Goal: Task Accomplishment & Management: Manage account settings

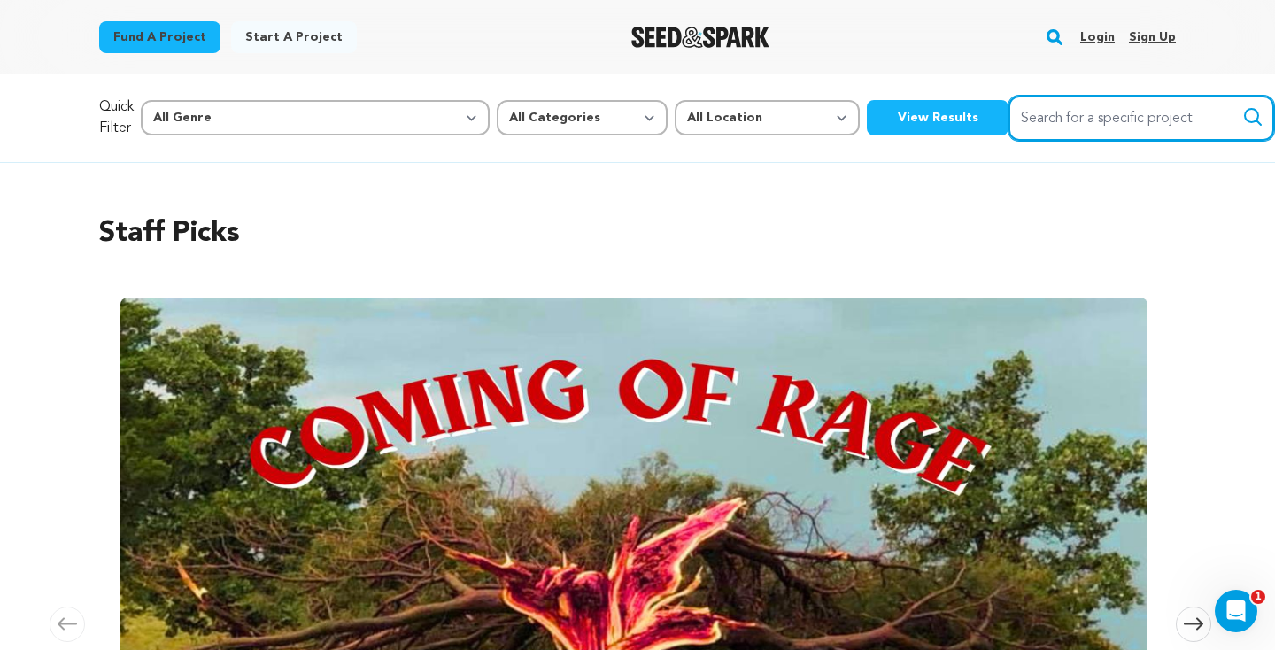
click at [1008, 111] on input "Search for a specific project" at bounding box center [1141, 118] width 266 height 45
type input "goldie"
click at [1242, 106] on button "Search" at bounding box center [1252, 116] width 21 height 21
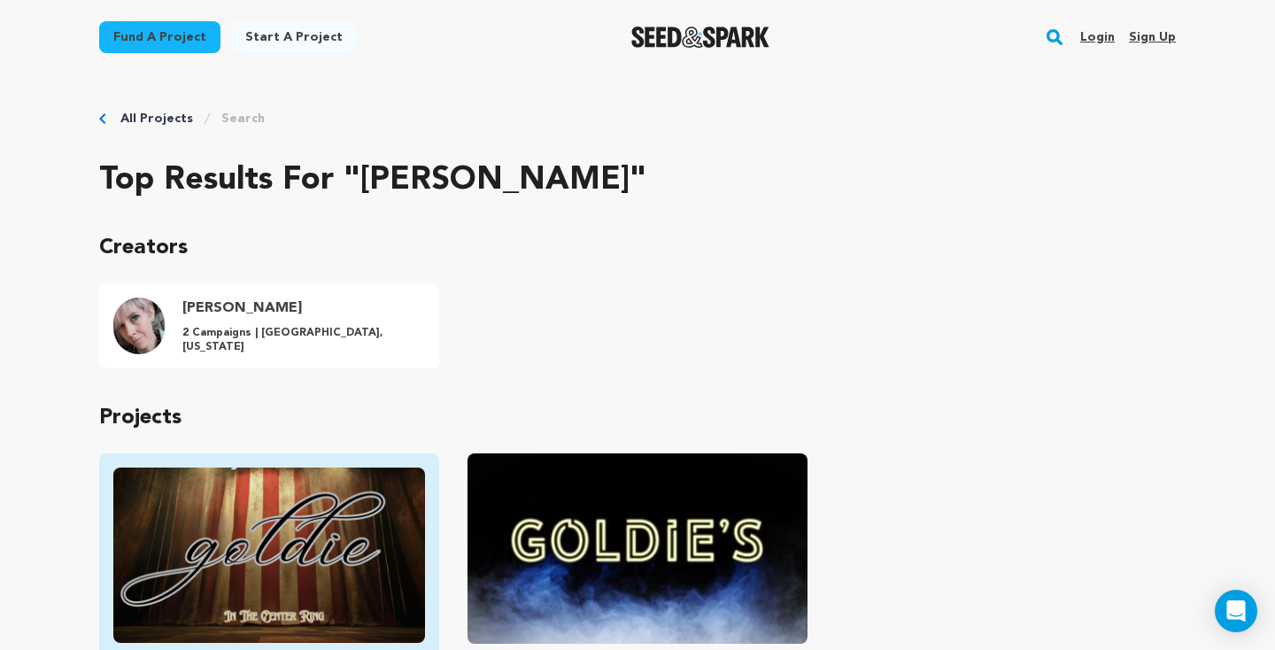
click at [328, 538] on img "Fund Goldie" at bounding box center [269, 554] width 312 height 175
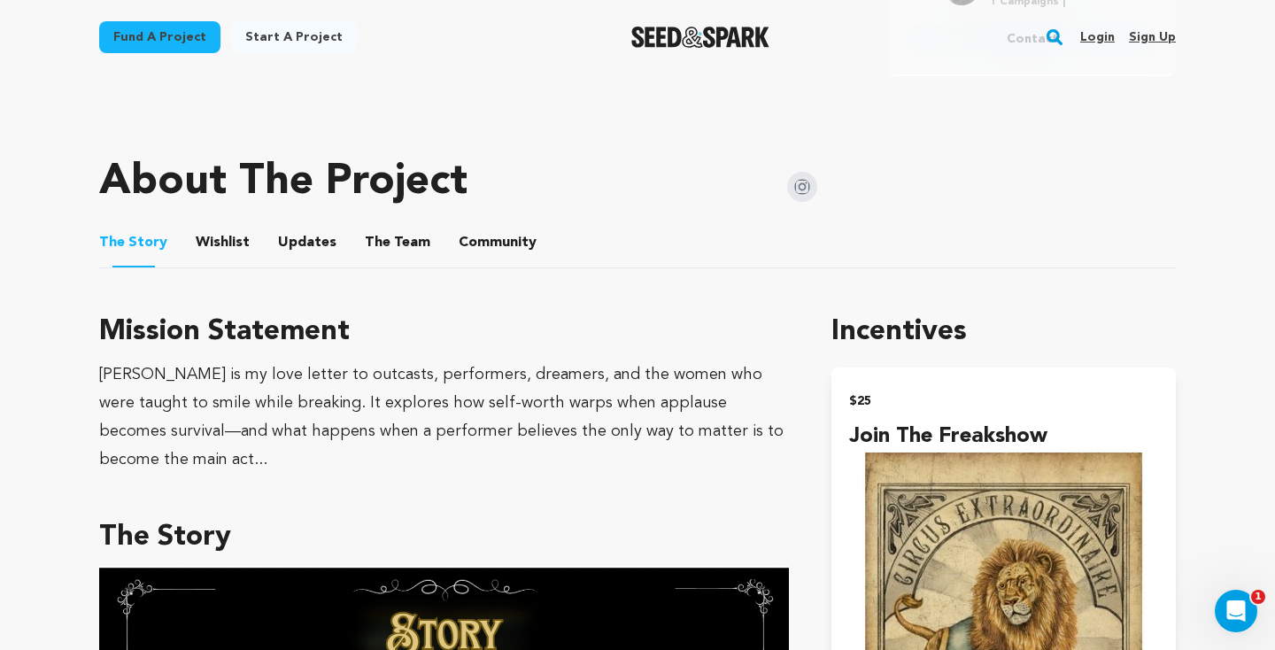
scroll to position [815, 0]
click at [480, 250] on button "Community" at bounding box center [497, 247] width 42 height 42
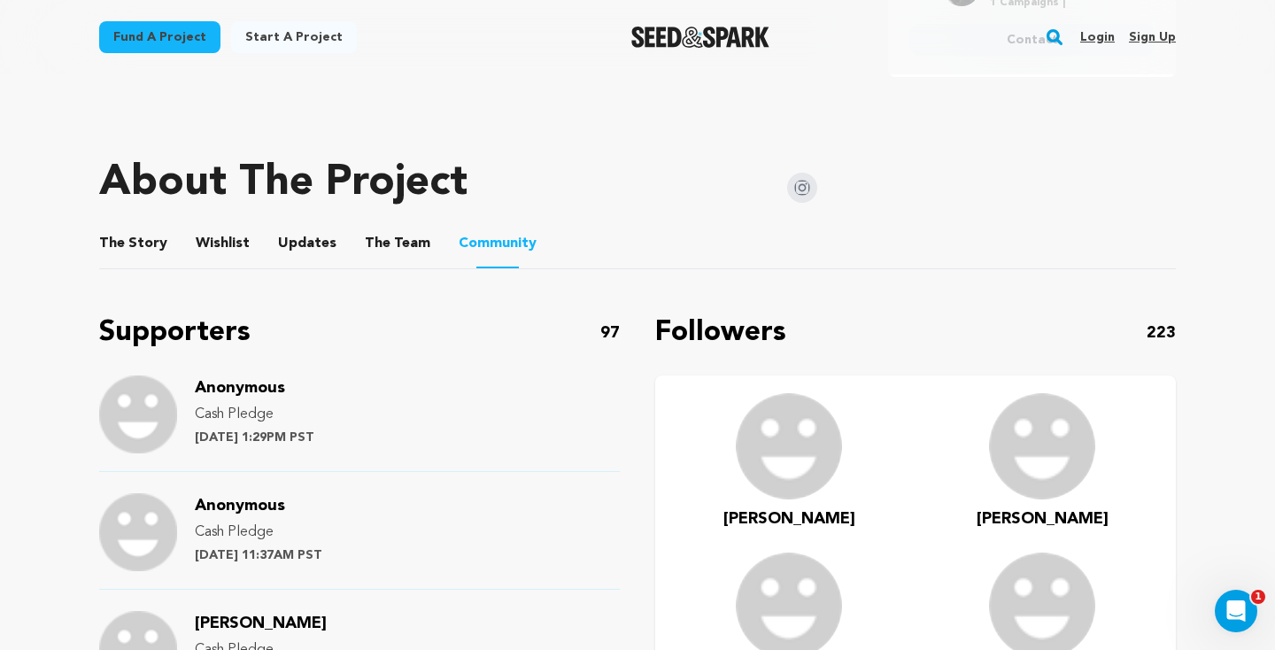
click at [401, 231] on button "The Team" at bounding box center [397, 247] width 42 height 42
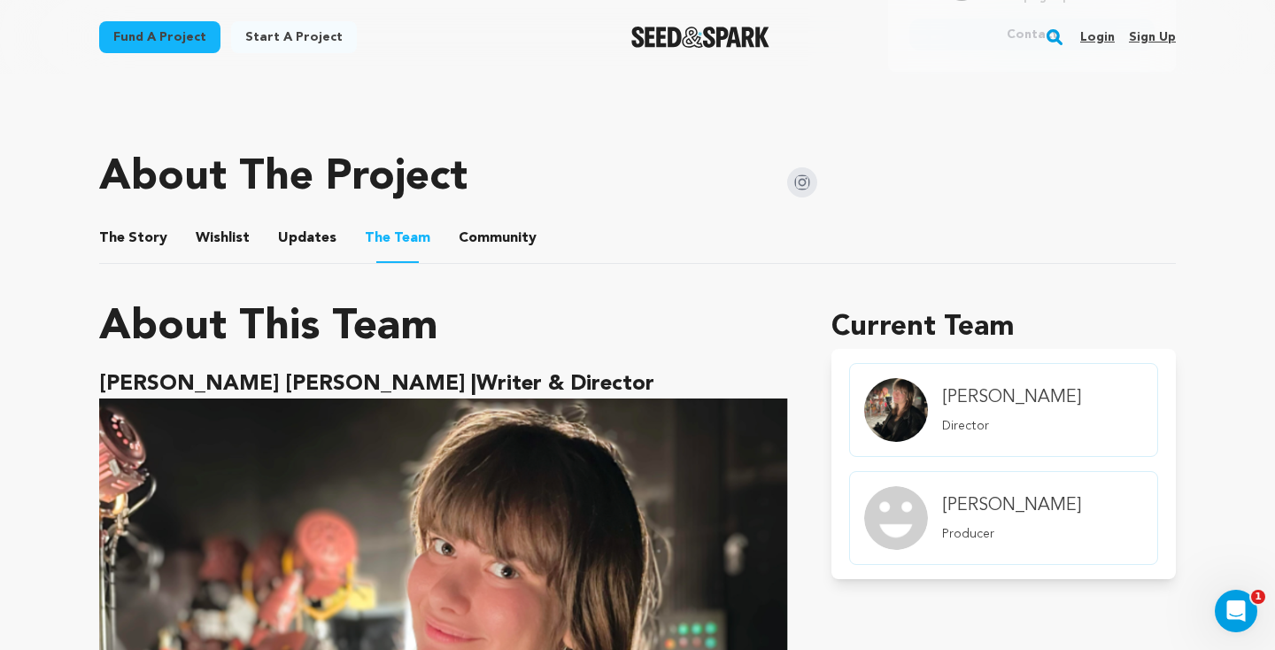
scroll to position [752, 0]
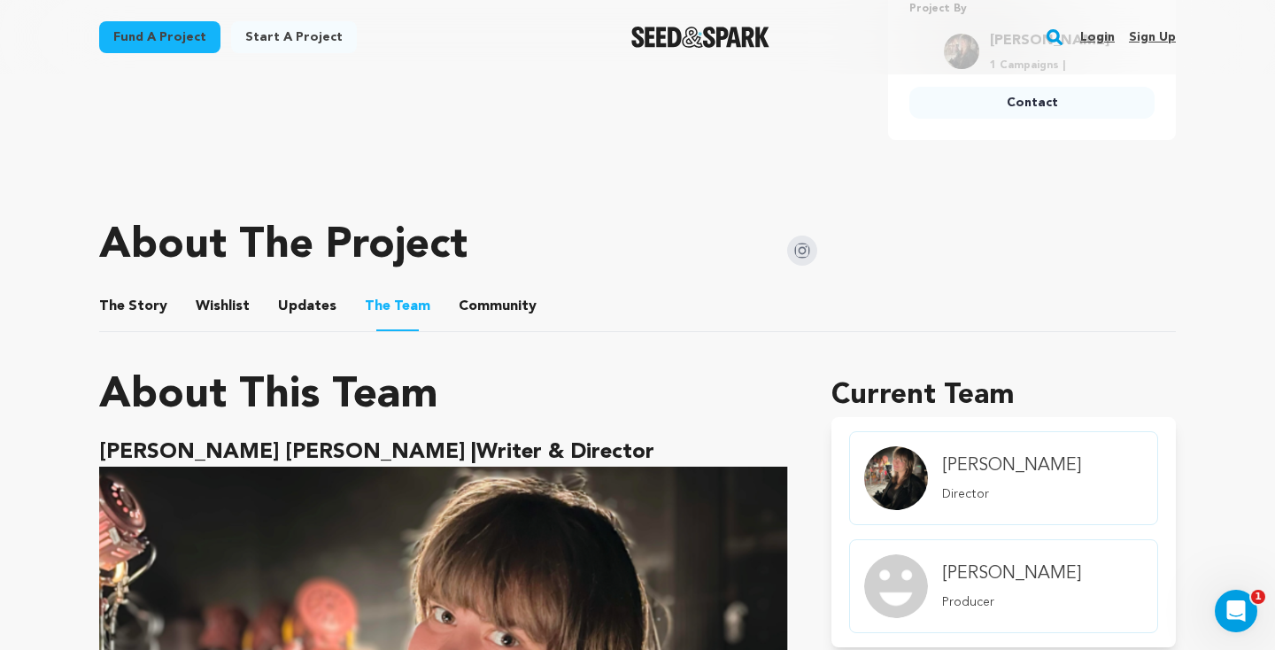
click at [286, 294] on button "Updates" at bounding box center [307, 310] width 42 height 42
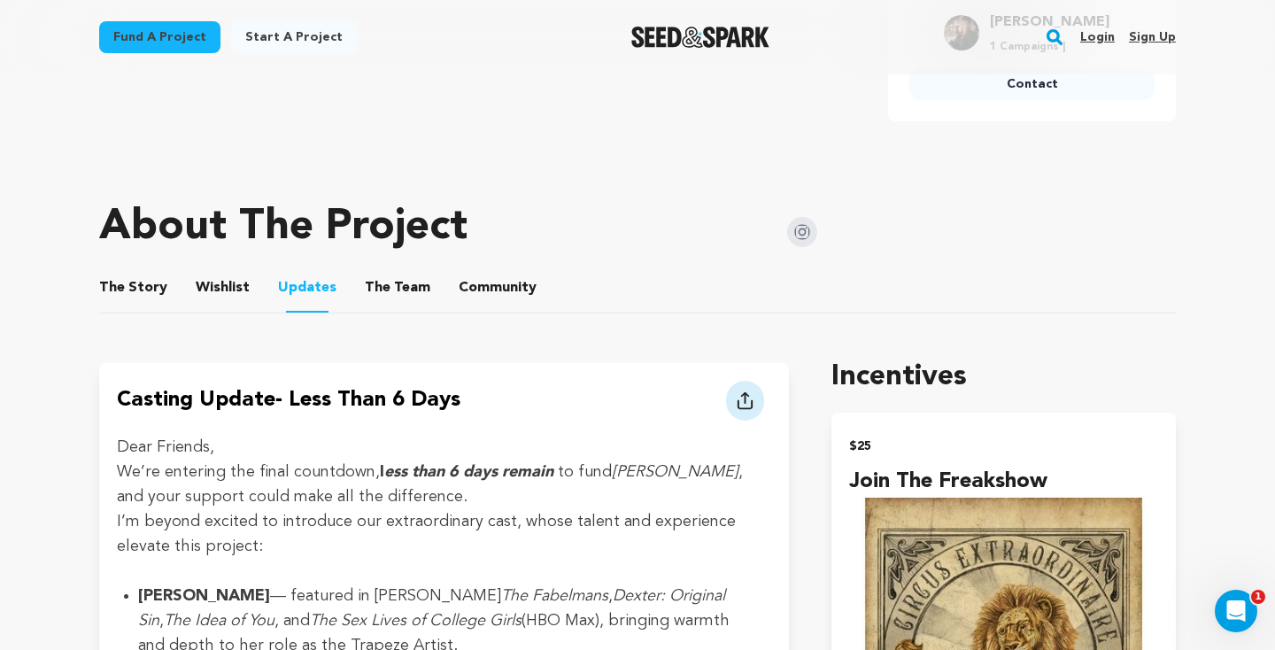
scroll to position [525, 0]
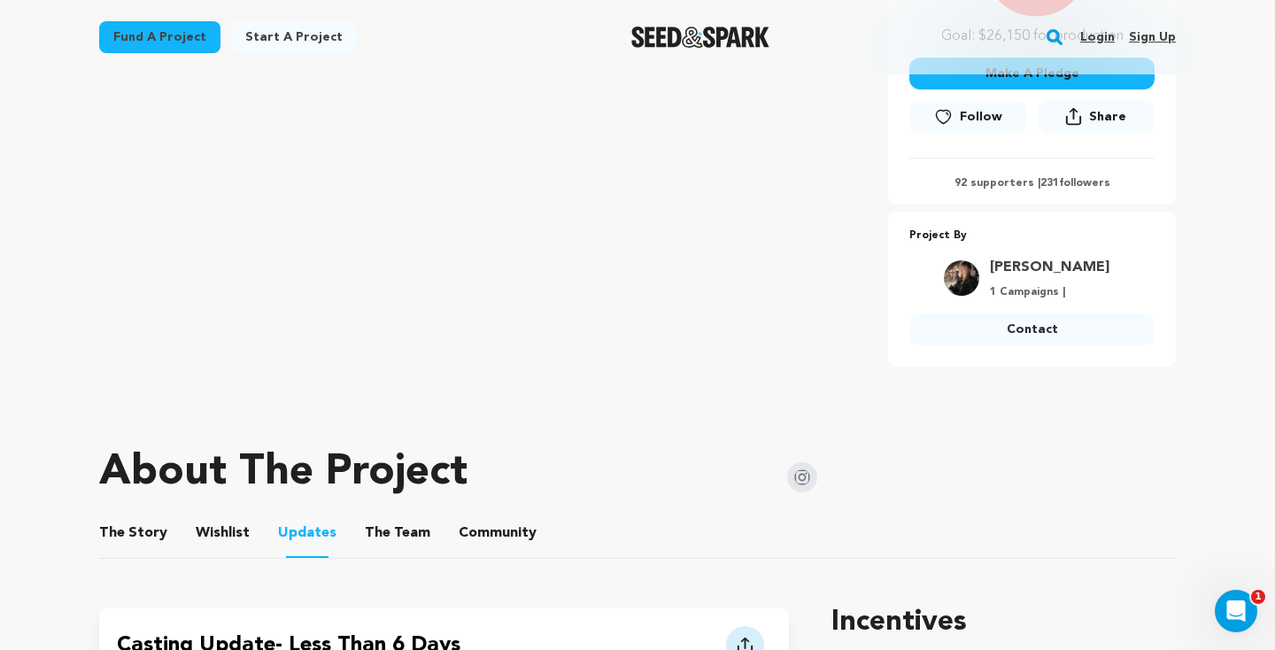
click at [226, 526] on button "Wishlist" at bounding box center [223, 536] width 42 height 42
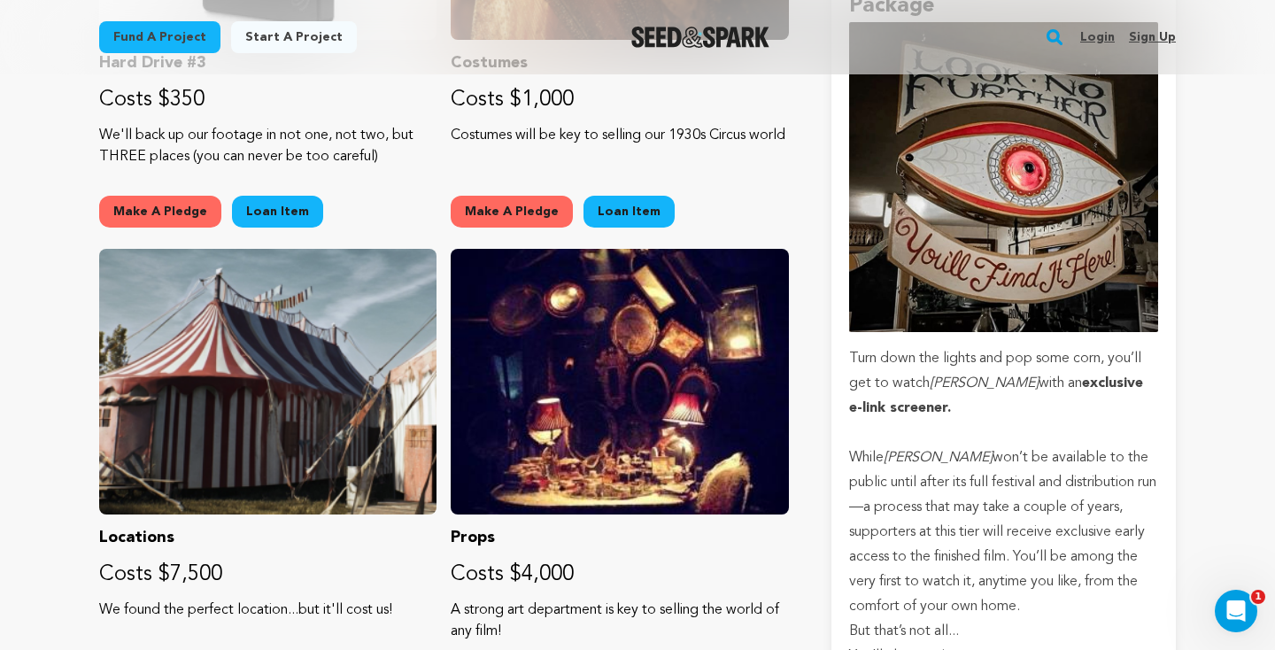
scroll to position [2955, 0]
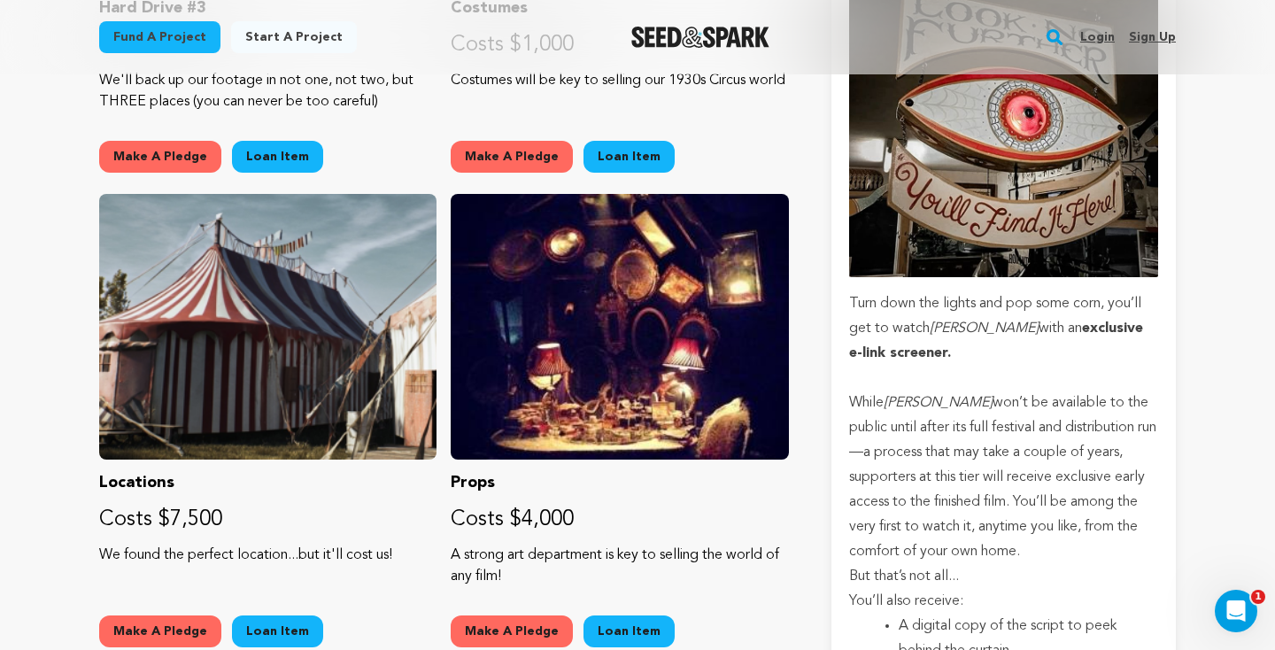
click at [1097, 29] on link "Login" at bounding box center [1097, 37] width 35 height 28
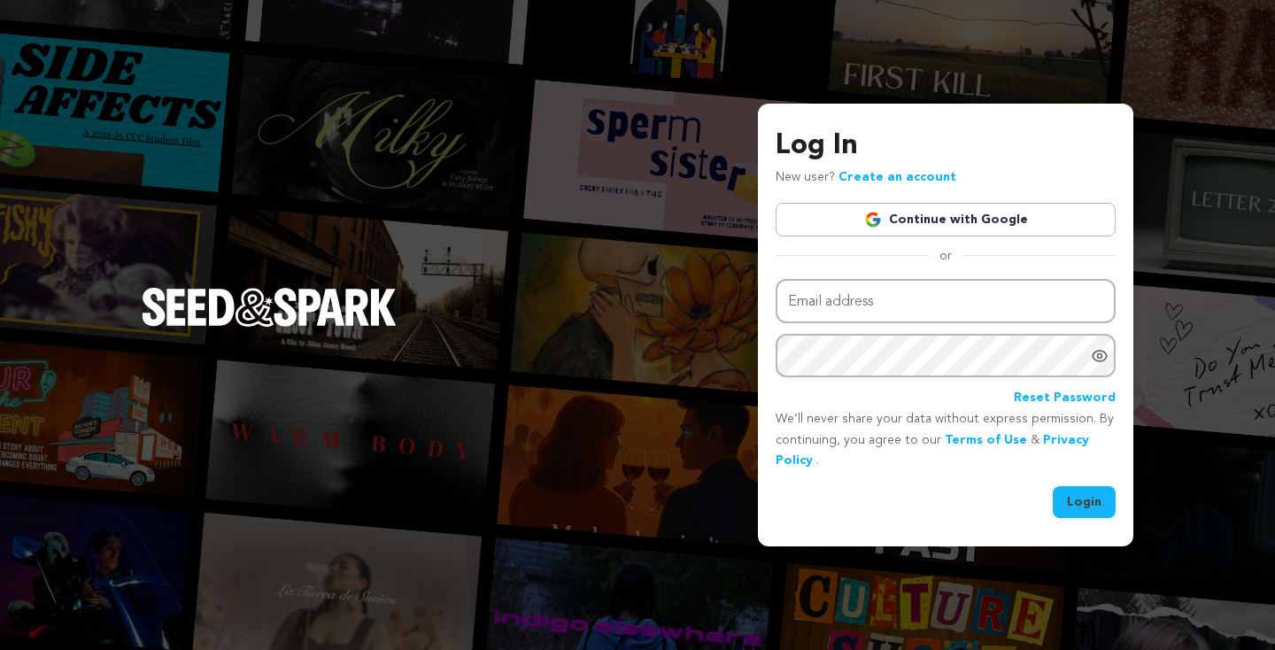
click at [893, 212] on link "Continue with Google" at bounding box center [946, 220] width 340 height 34
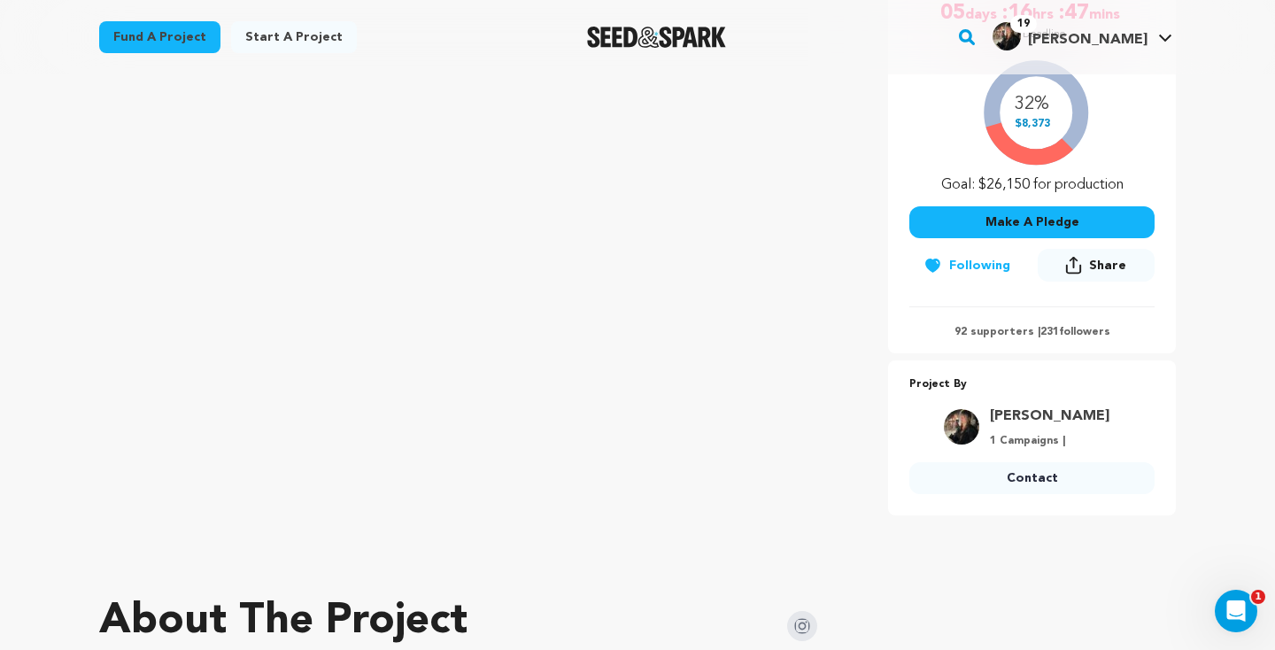
scroll to position [24, 0]
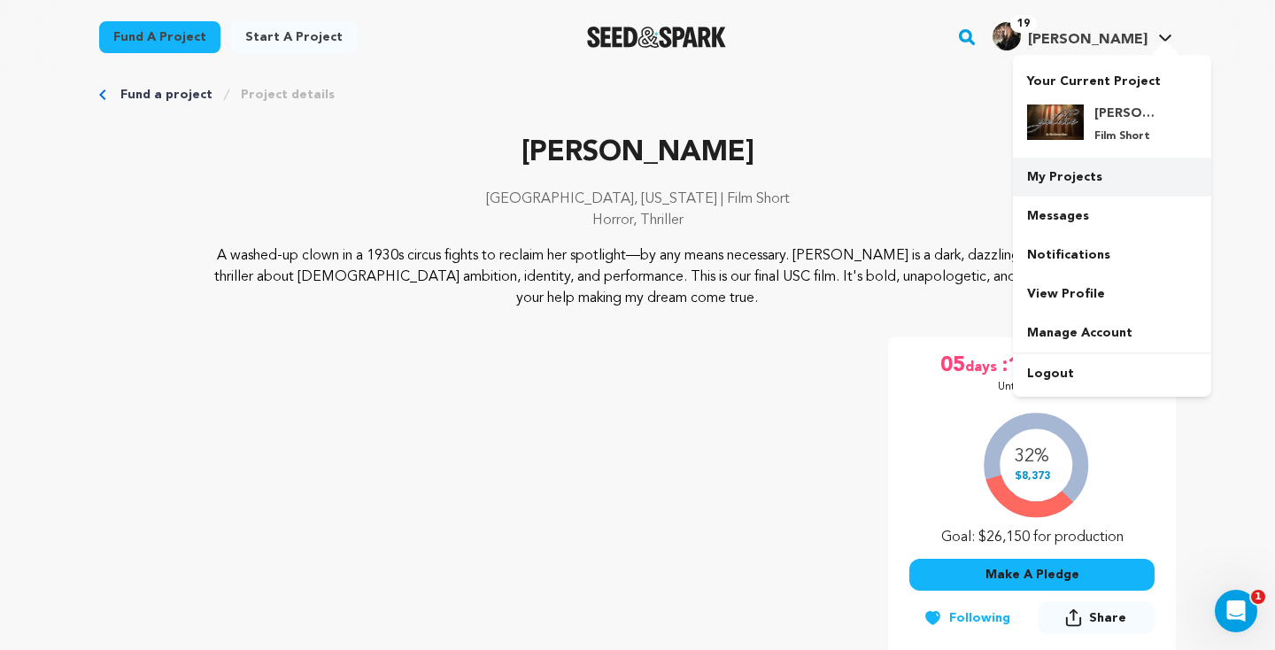
click at [1080, 166] on link "My Projects" at bounding box center [1112, 177] width 198 height 39
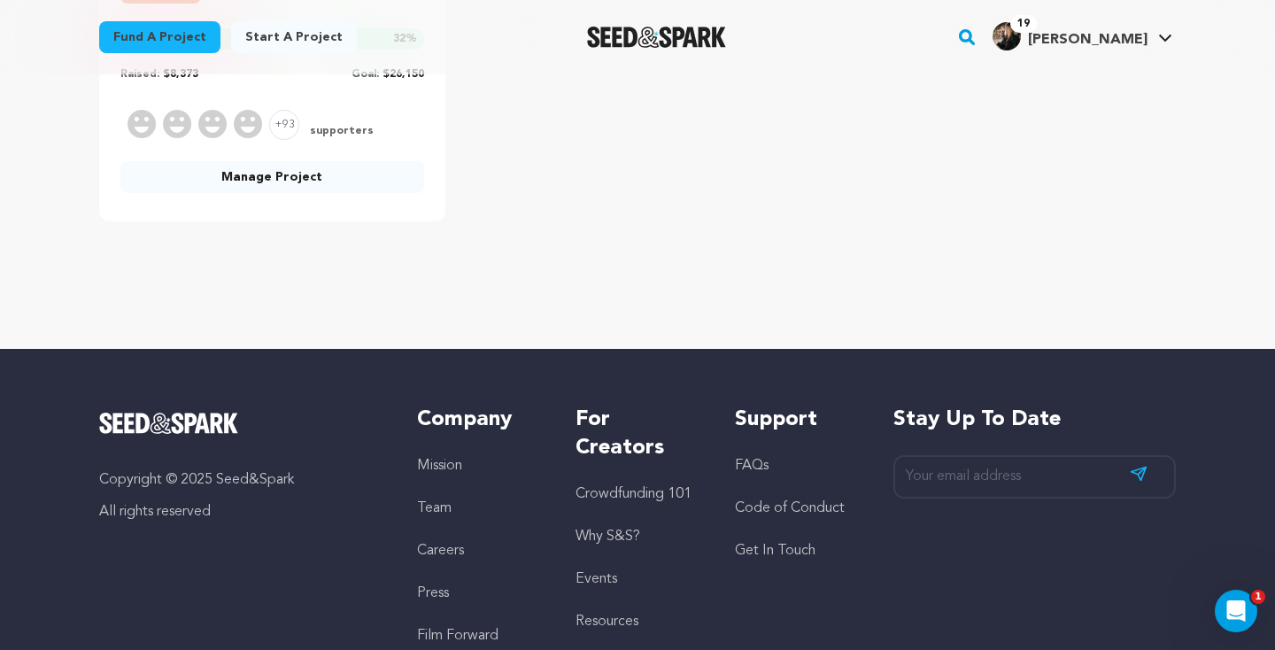
click at [267, 189] on link "Manage Project" at bounding box center [272, 177] width 304 height 32
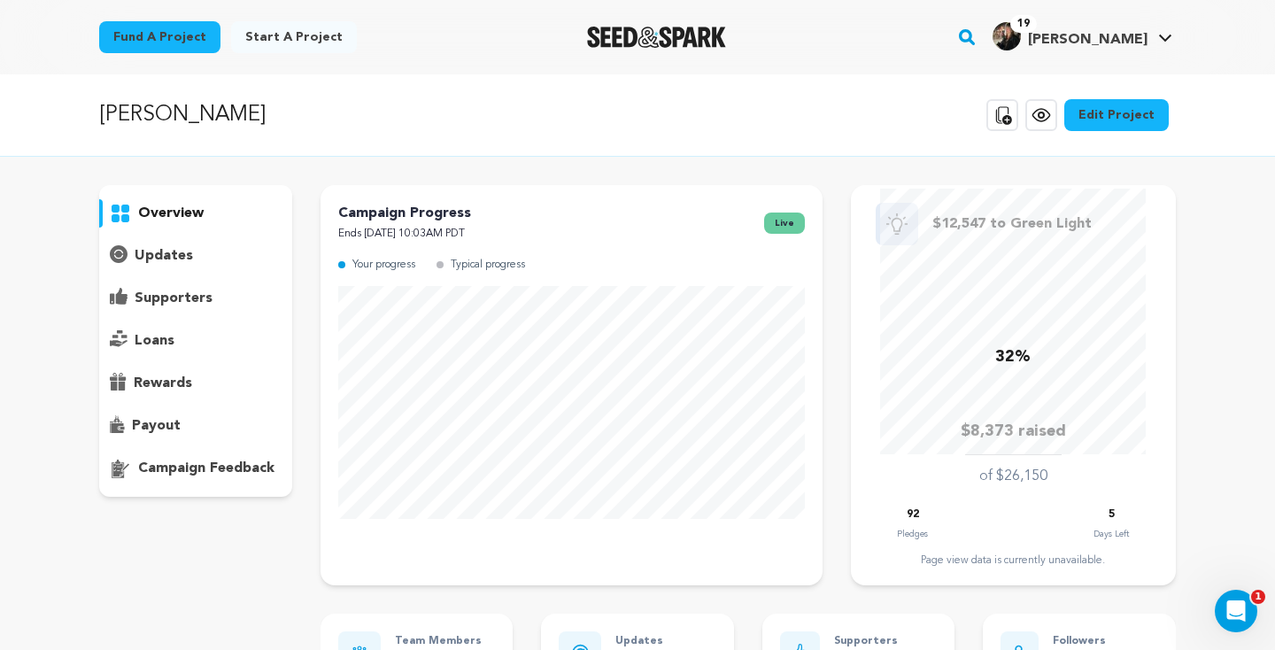
click at [1131, 103] on link "Edit Project" at bounding box center [1116, 115] width 104 height 32
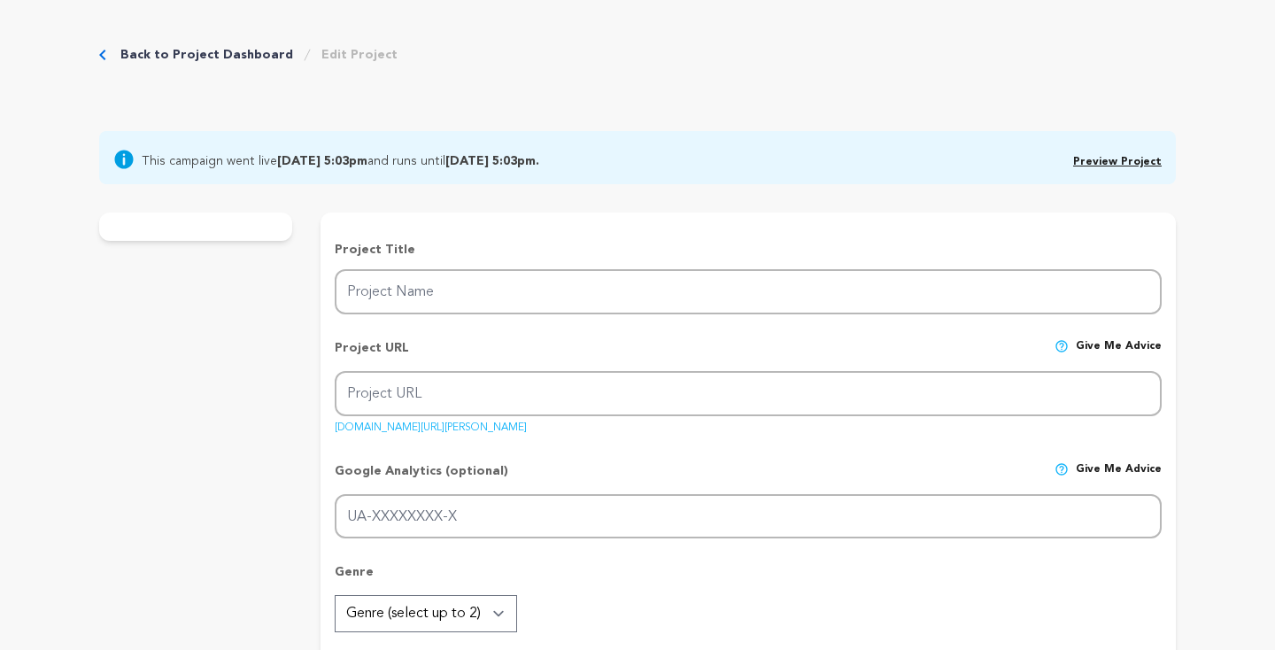
type input "[PERSON_NAME]"
type input "goldie"
type input "A circus clown fights to reclaim her spotlight—by any means necessary—in this t…"
type textarea "A washed-up clown in a 1930s circus fights to reclaim her spotlight—by any mean…"
type textarea "Goldie is my love letter to outcasts, performers, dreamers, and the women who w…"
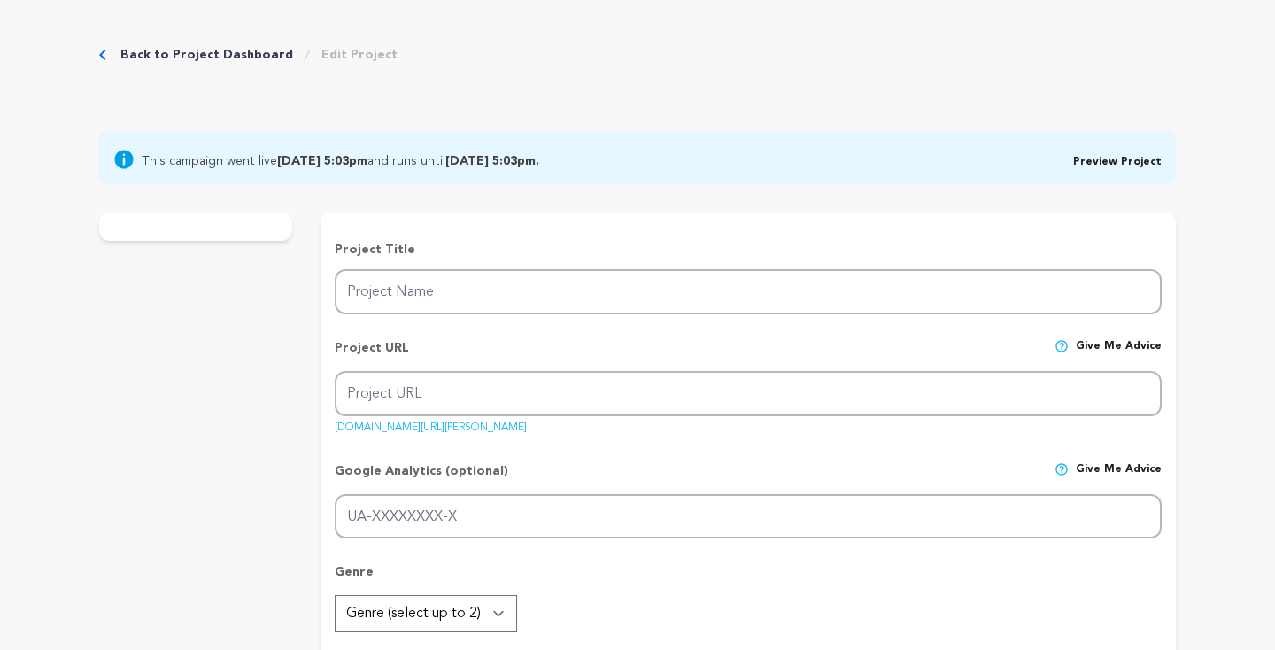
type textarea "USC's School of Cinematic Arts"
radio input "true"
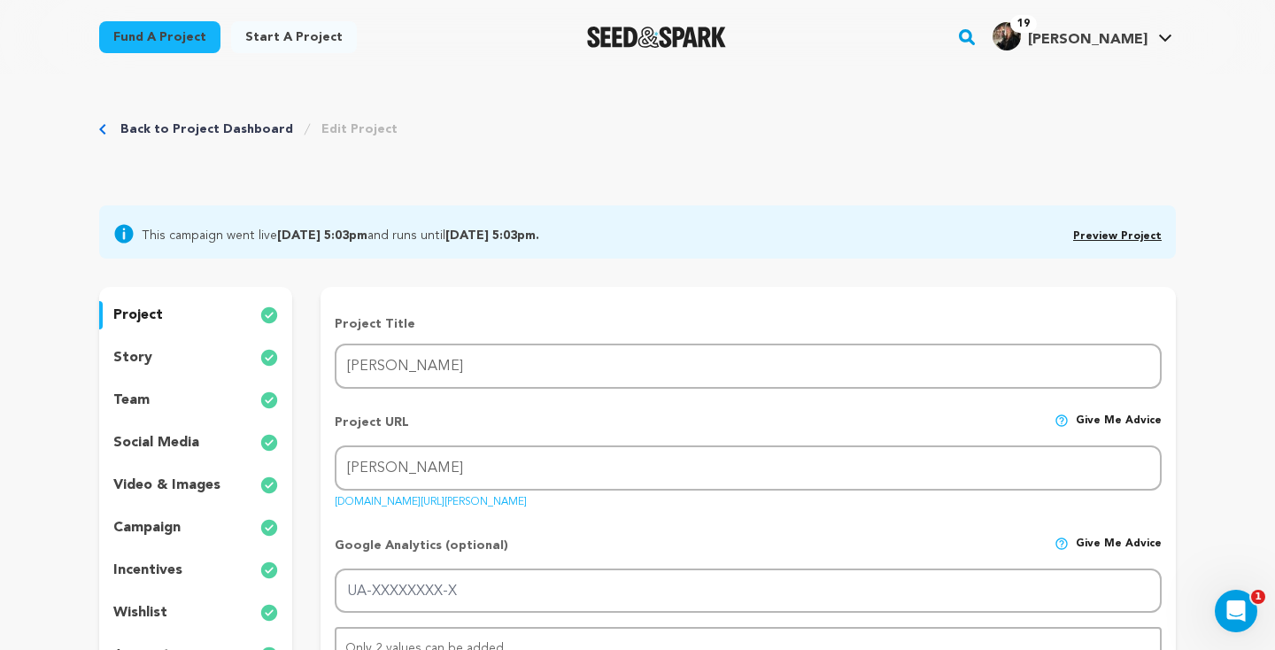
click at [150, 616] on p "wishlist" at bounding box center [140, 612] width 54 height 21
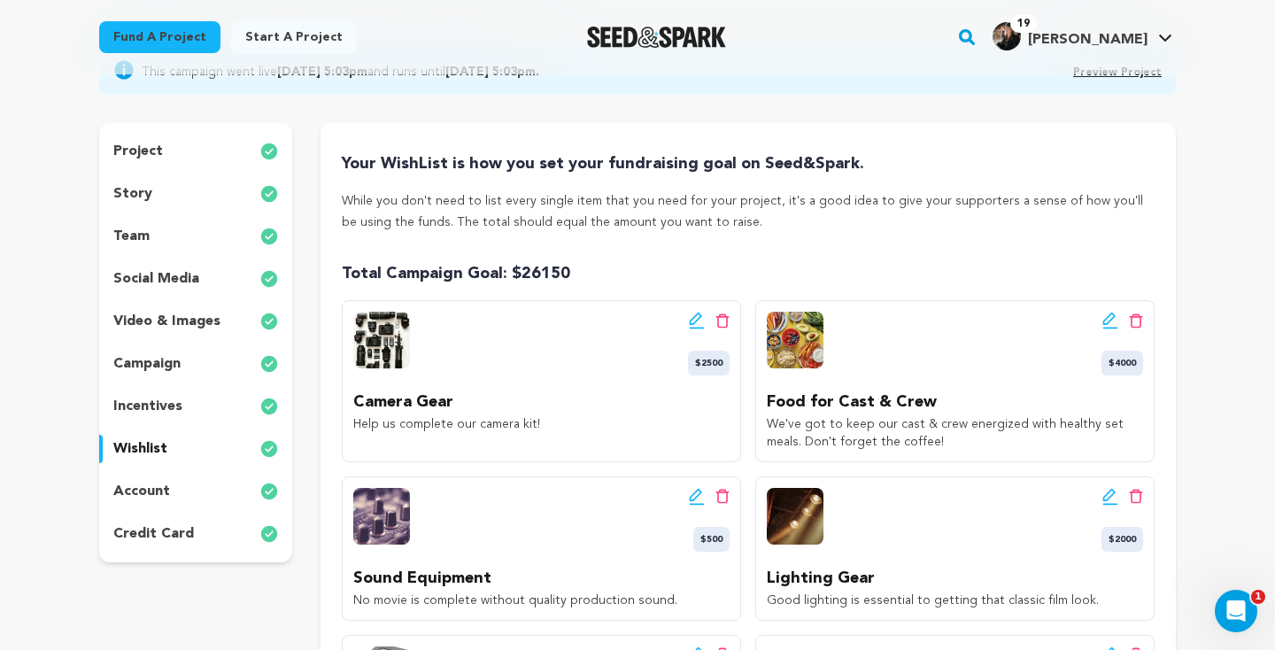
scroll to position [179, 0]
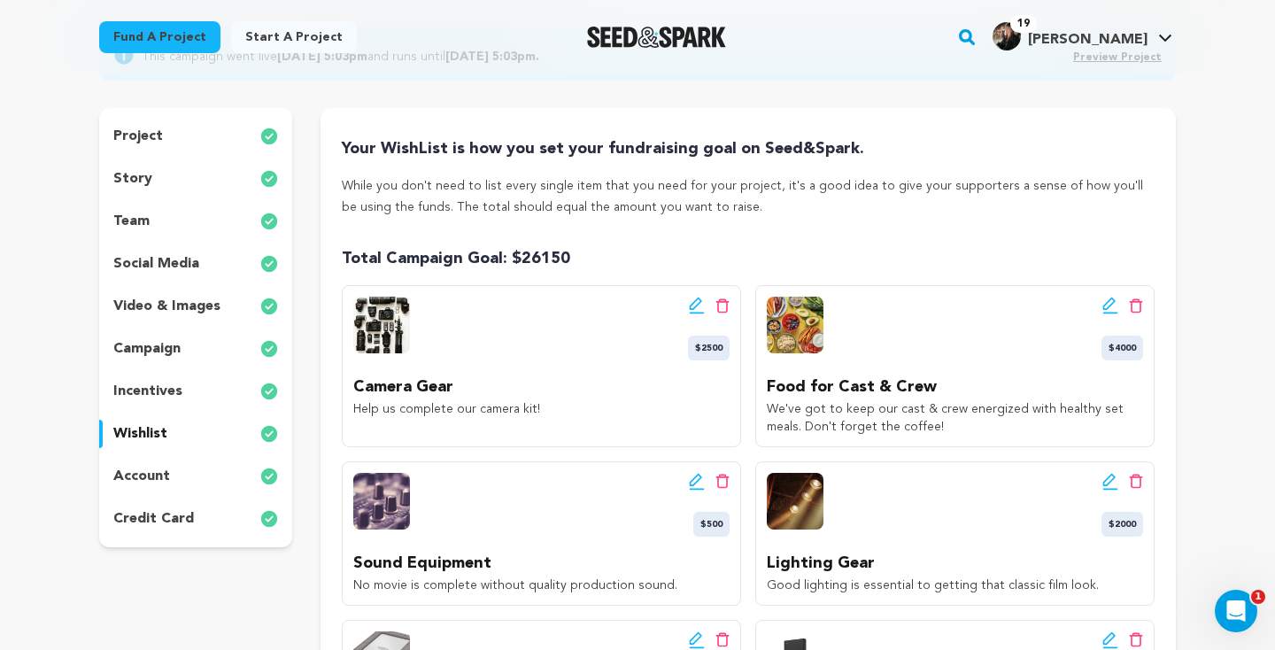
click at [698, 301] on icon at bounding box center [697, 306] width 16 height 18
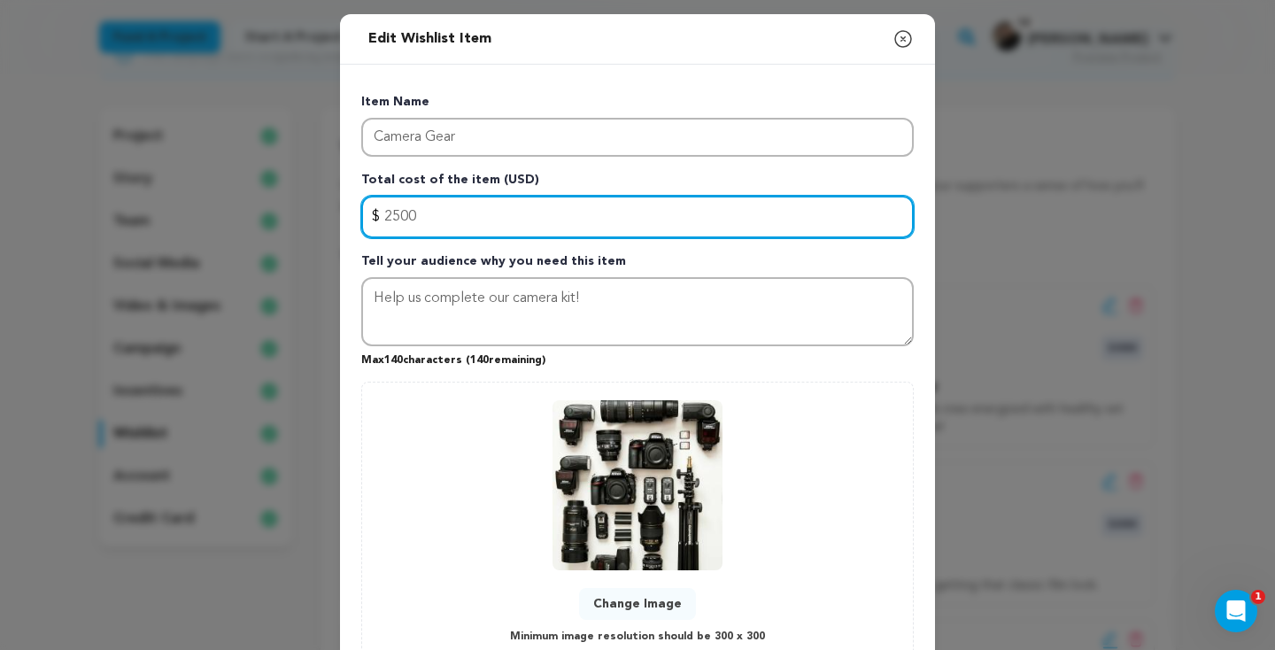
drag, startPoint x: 486, startPoint y: 212, endPoint x: 375, endPoint y: 210, distance: 111.6
click at [375, 210] on div "$ Amount 2500" at bounding box center [637, 217] width 552 height 42
type input "0"
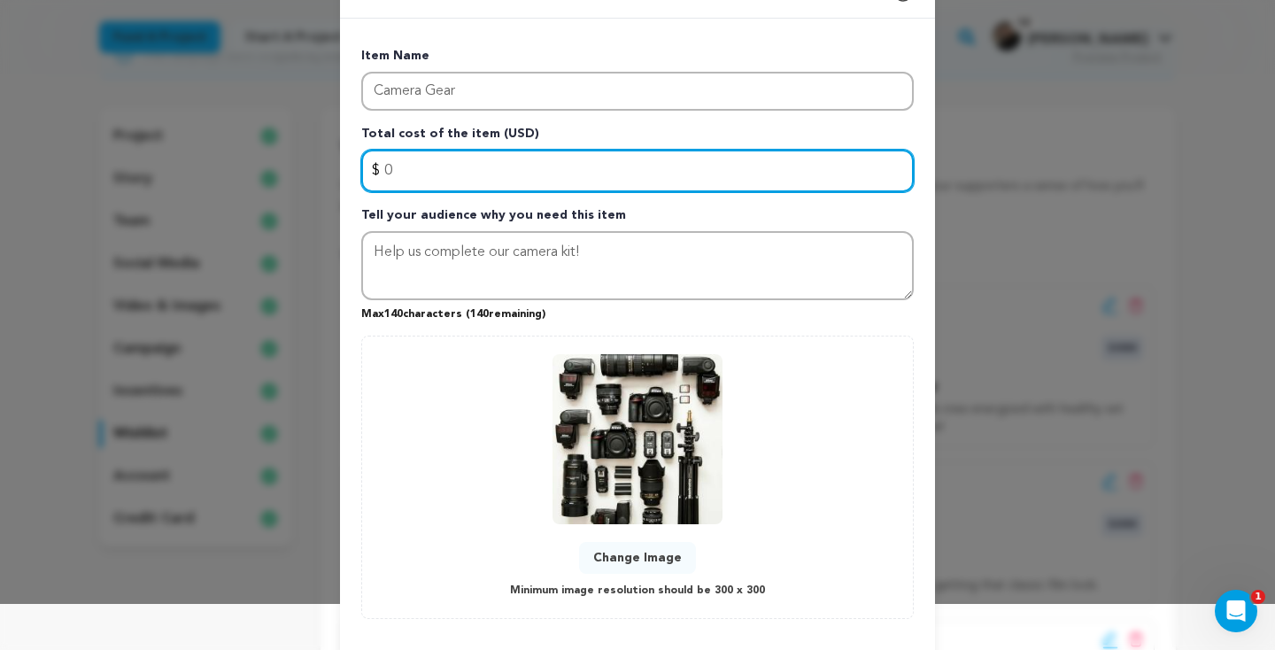
scroll to position [30, 0]
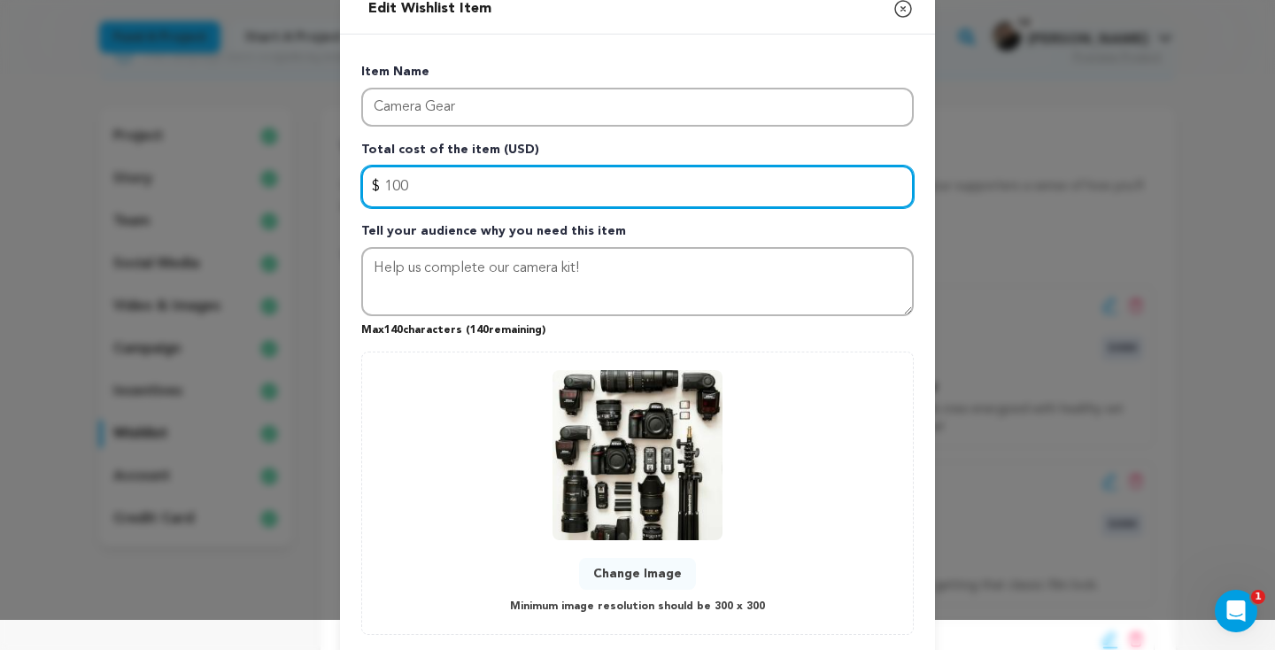
type input "100"
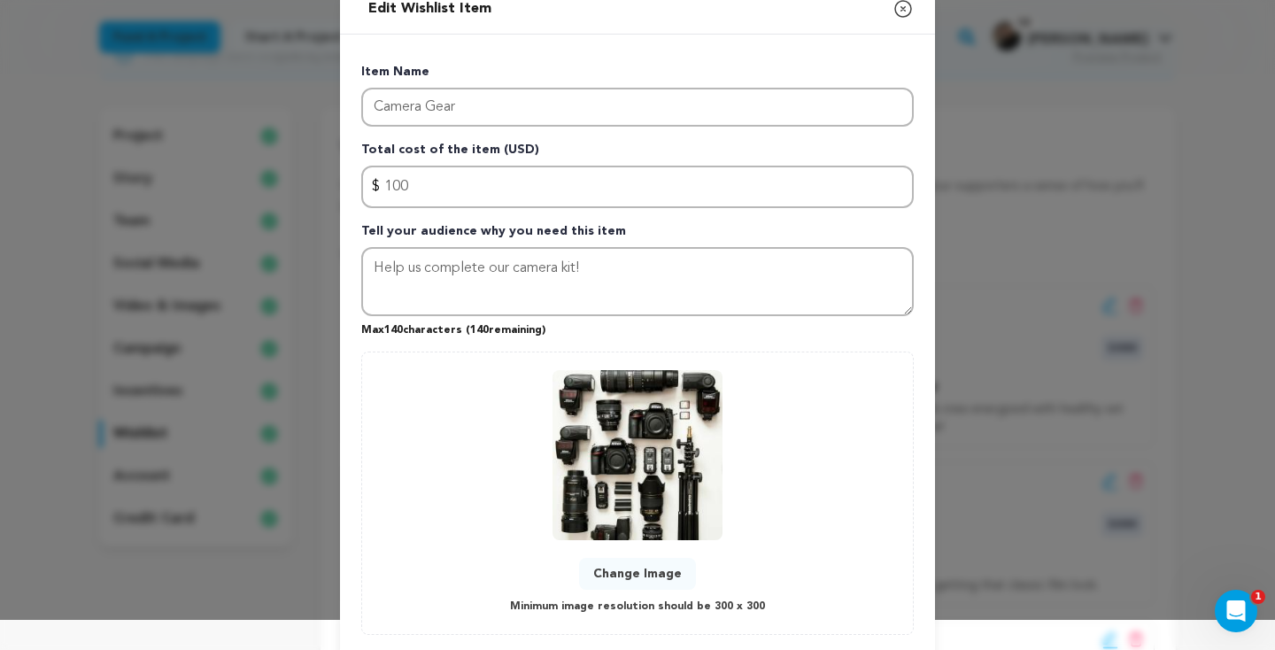
click at [918, 550] on div "Item Name Camera Gear Total cost of the item (USD) $ Amount 100 Tell your audie…" at bounding box center [637, 346] width 595 height 622
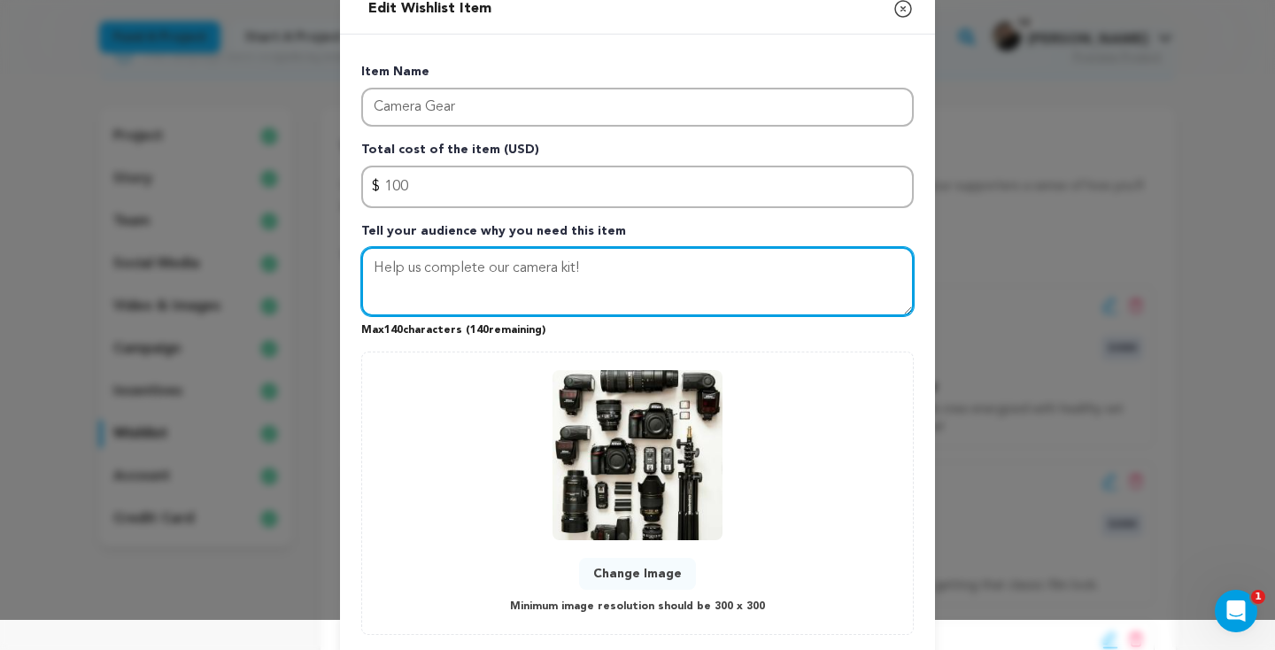
click at [713, 308] on textarea "Help us complete our camera kit!" at bounding box center [637, 281] width 552 height 69
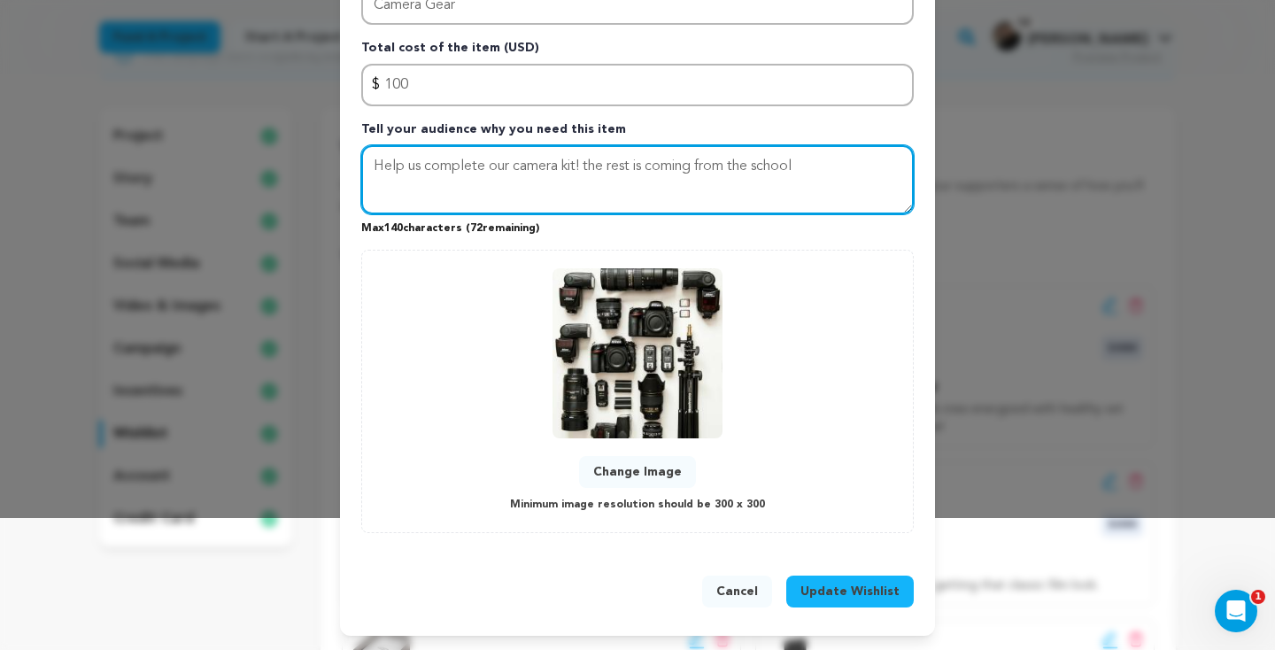
type textarea "Help us complete our camera kit! the rest is coming from the school"
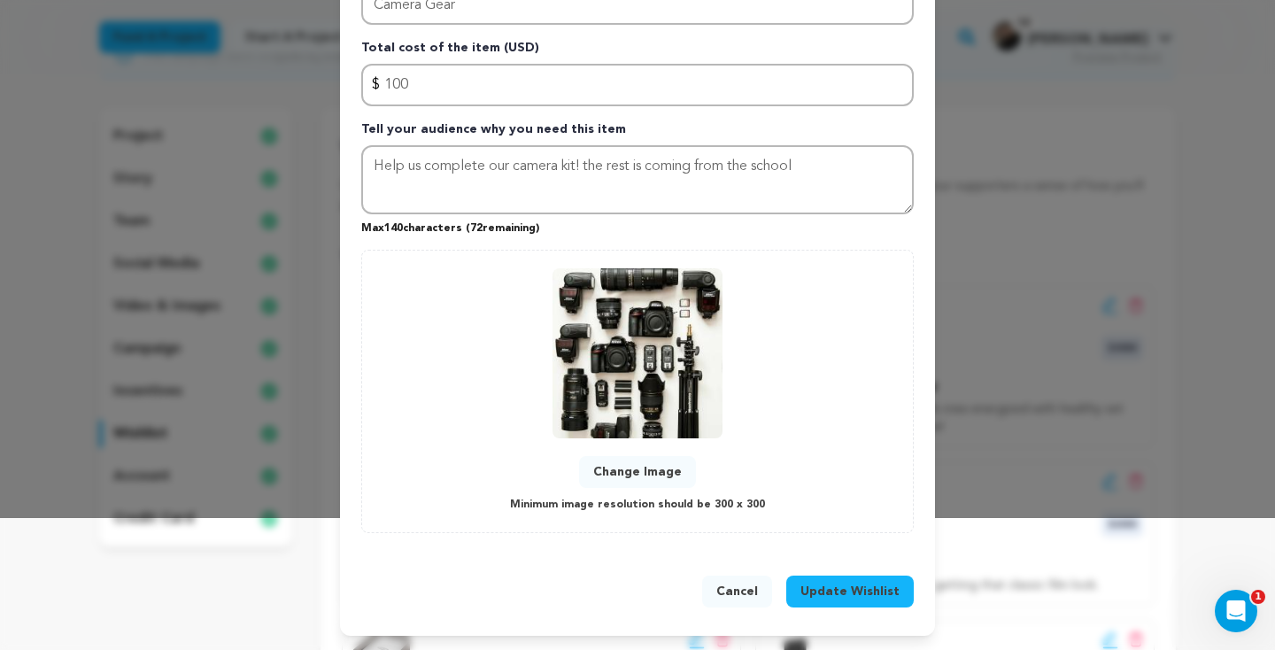
click at [832, 587] on span "Update Wishlist" at bounding box center [849, 592] width 99 height 18
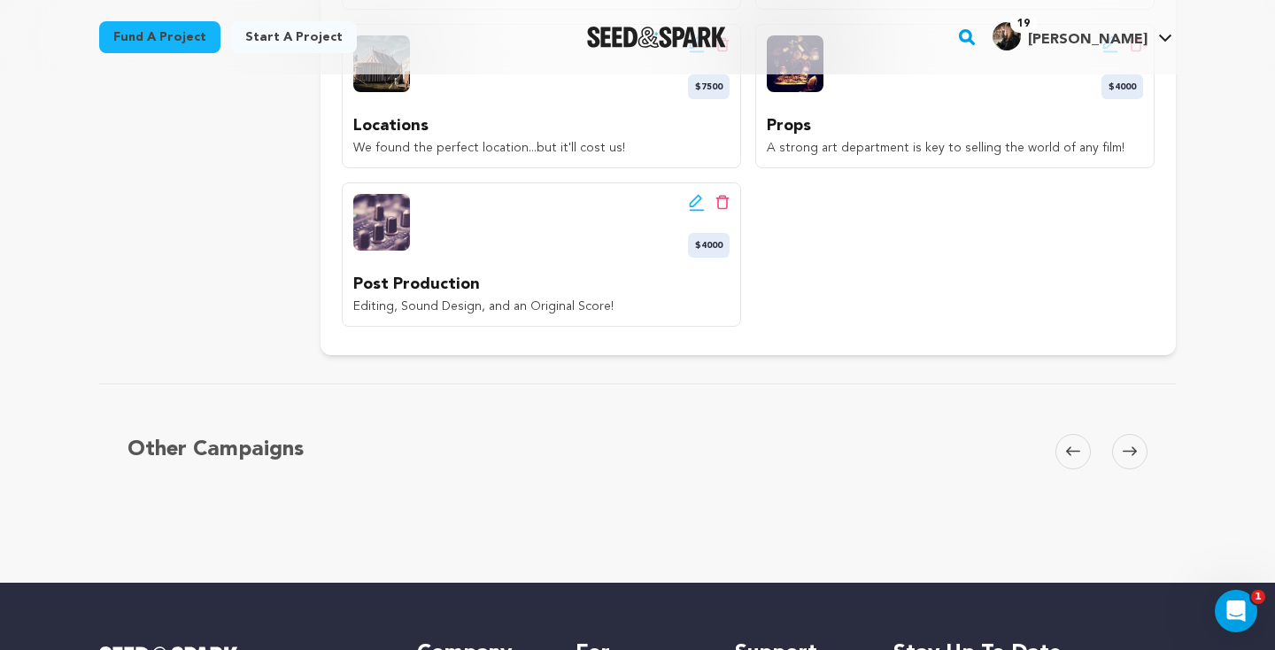
scroll to position [910, 0]
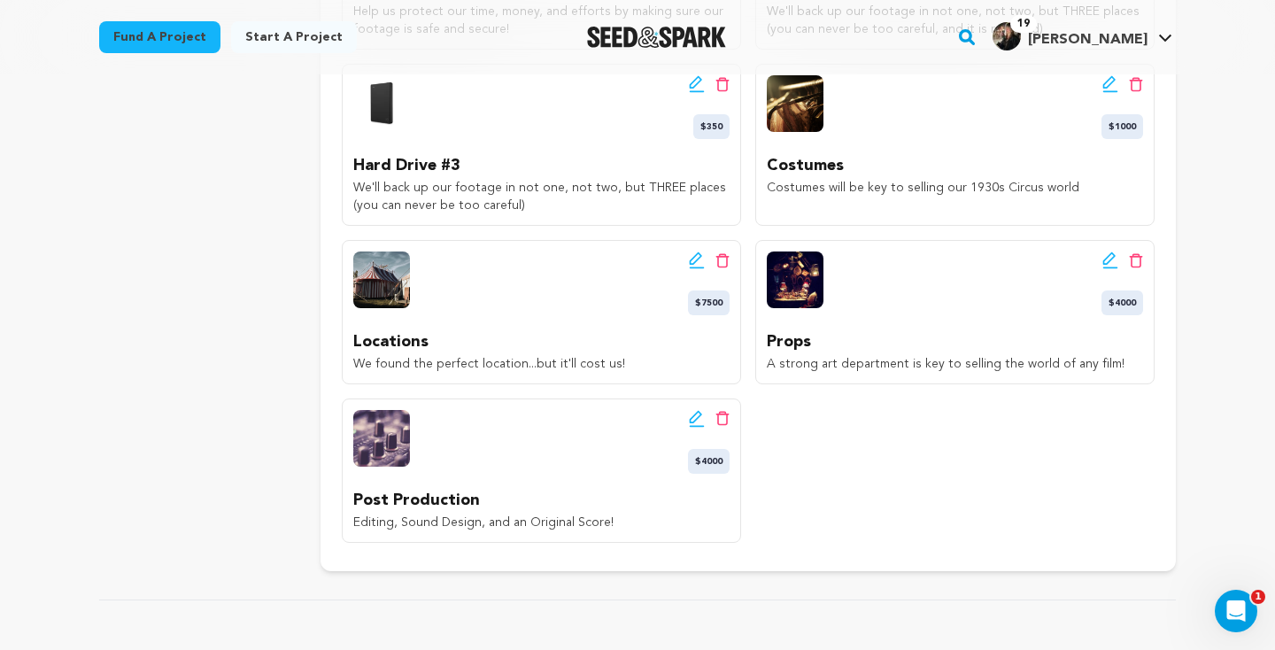
click at [722, 256] on icon at bounding box center [721, 260] width 13 height 14
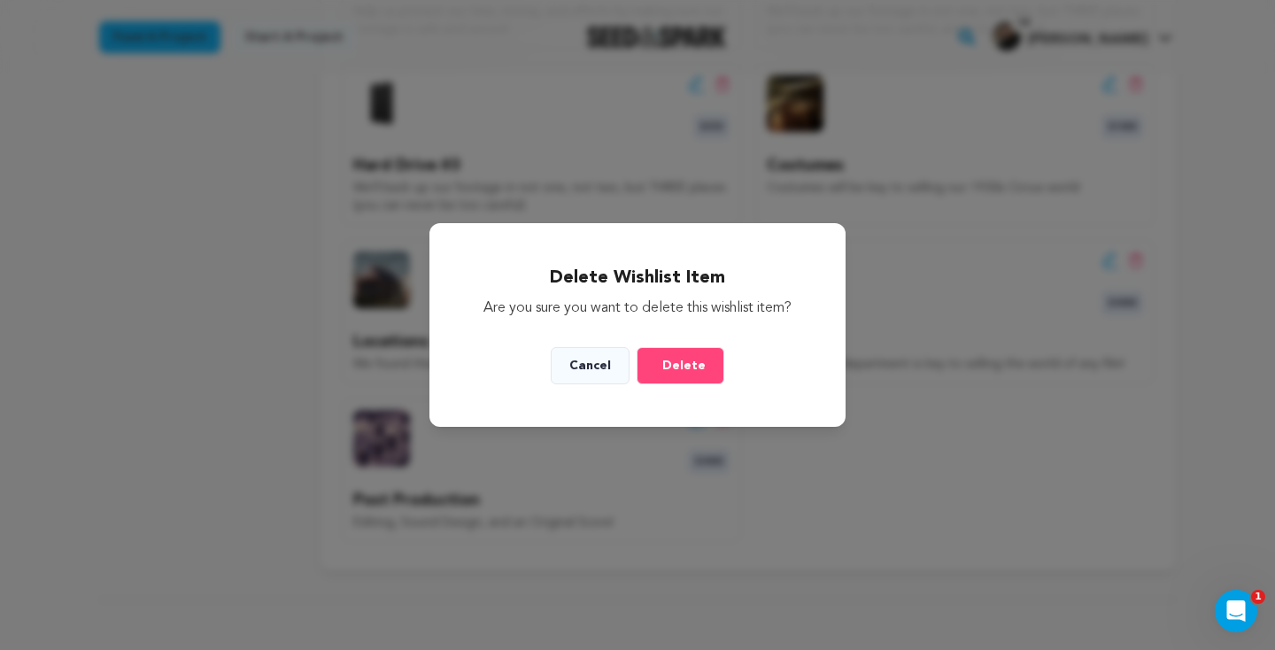
click at [724, 263] on div "Delete Wishlist Item Are you sure you want to delete this wishlist item? Cancel…" at bounding box center [636, 325] width 415 height 204
click at [688, 366] on span "Delete" at bounding box center [683, 366] width 43 height 18
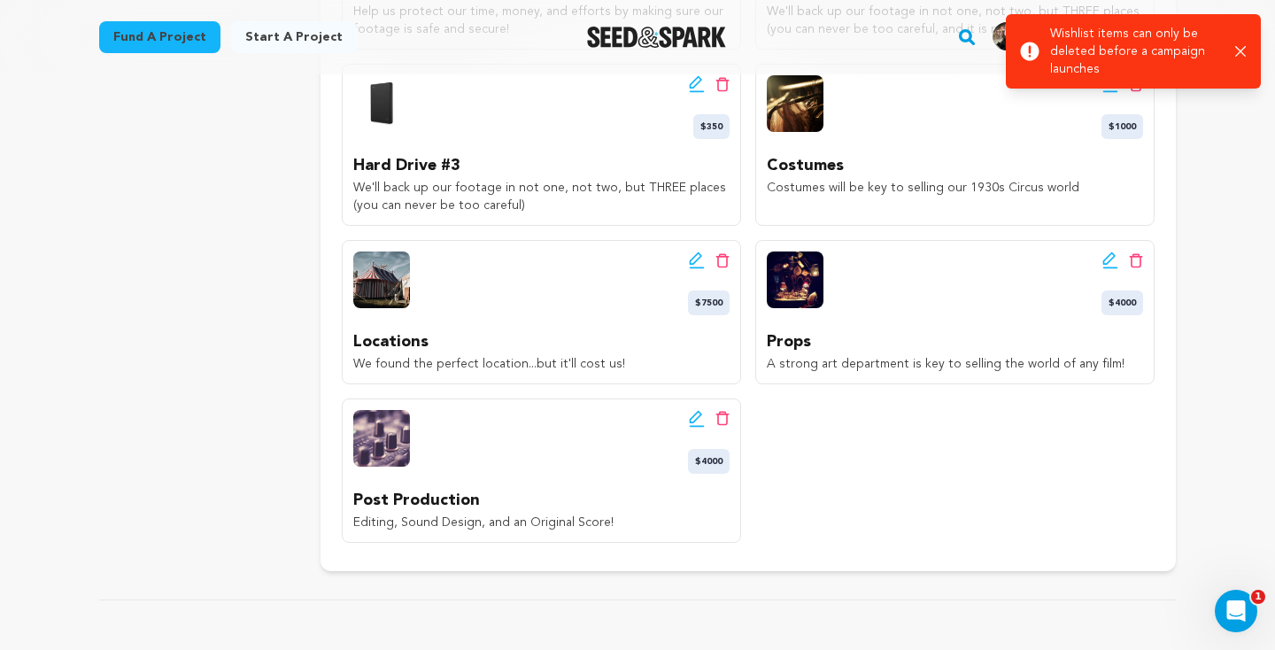
click at [697, 259] on icon at bounding box center [695, 258] width 12 height 12
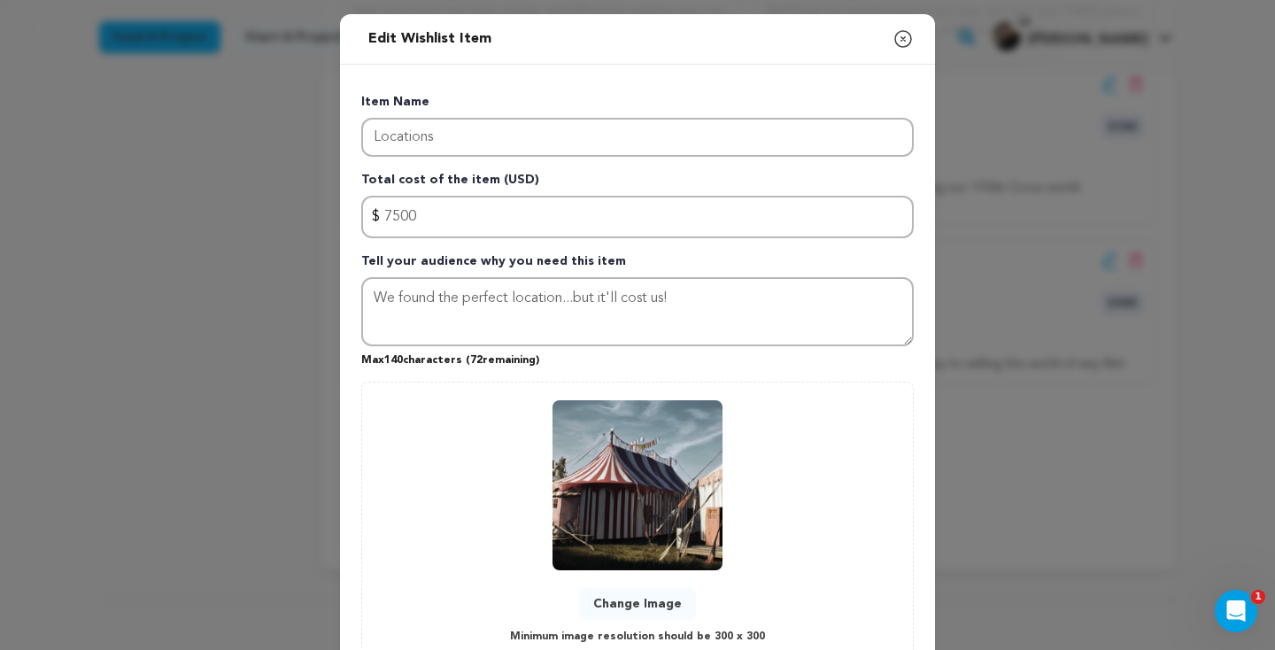
drag, startPoint x: 562, startPoint y: 214, endPoint x: 386, endPoint y: 207, distance: 176.3
click at [386, 207] on input "7500" at bounding box center [637, 217] width 552 height 42
click at [747, 536] on div "Change Image Minimum image resolution should be 300 x 300" at bounding box center [637, 523] width 515 height 247
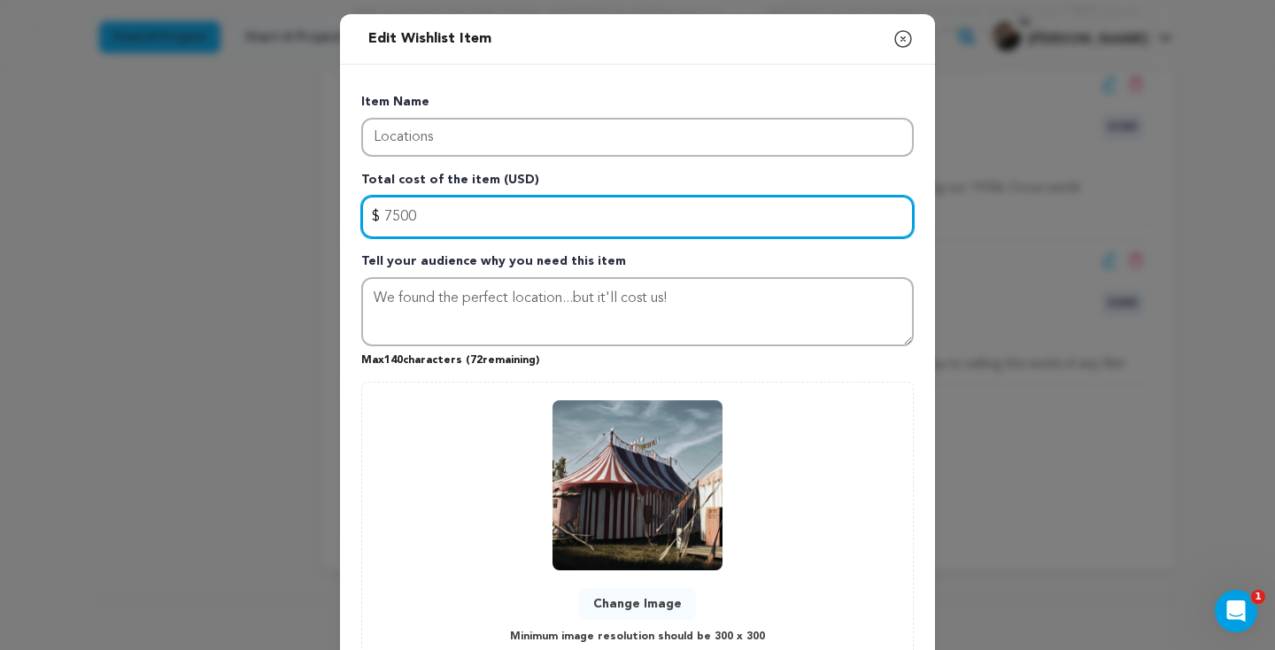
click at [392, 216] on input "7500" at bounding box center [637, 217] width 552 height 42
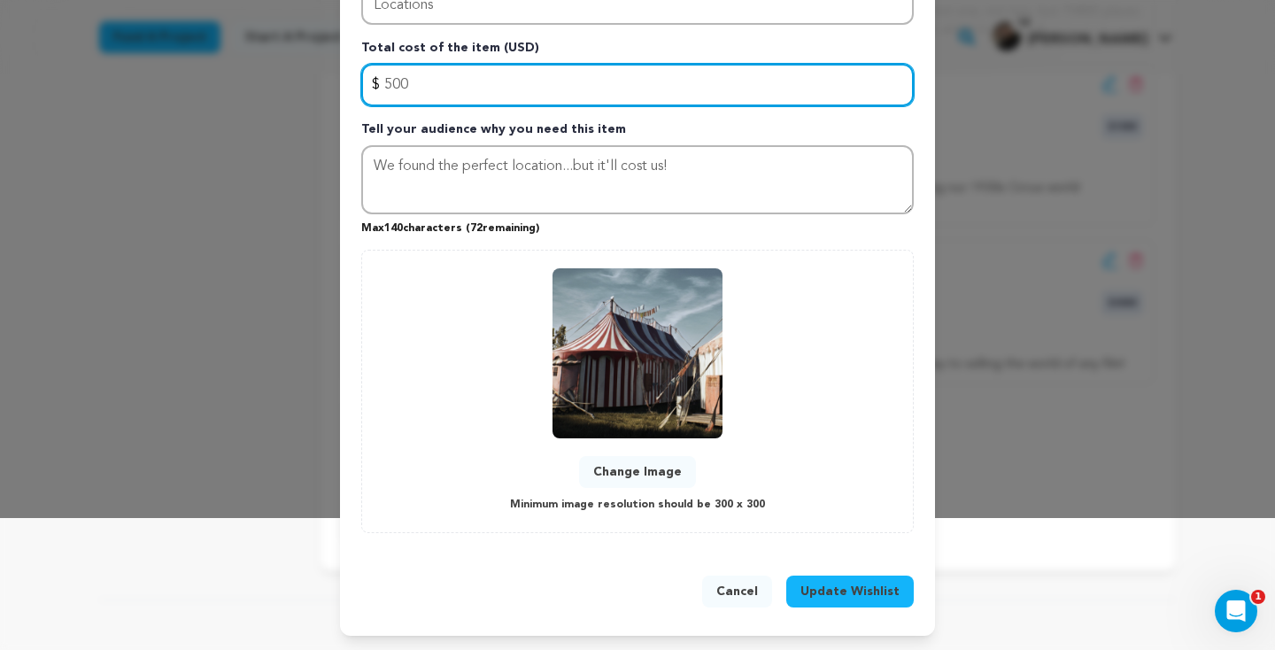
type input "500"
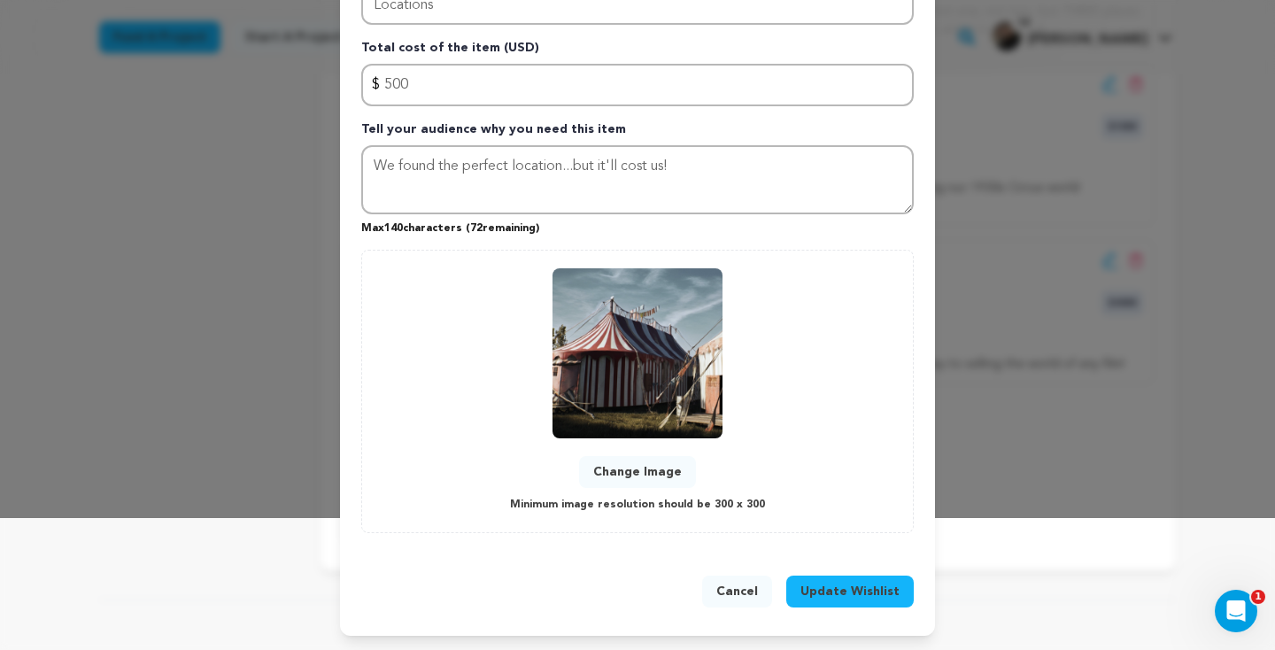
click at [865, 596] on span "Update Wishlist" at bounding box center [849, 592] width 99 height 18
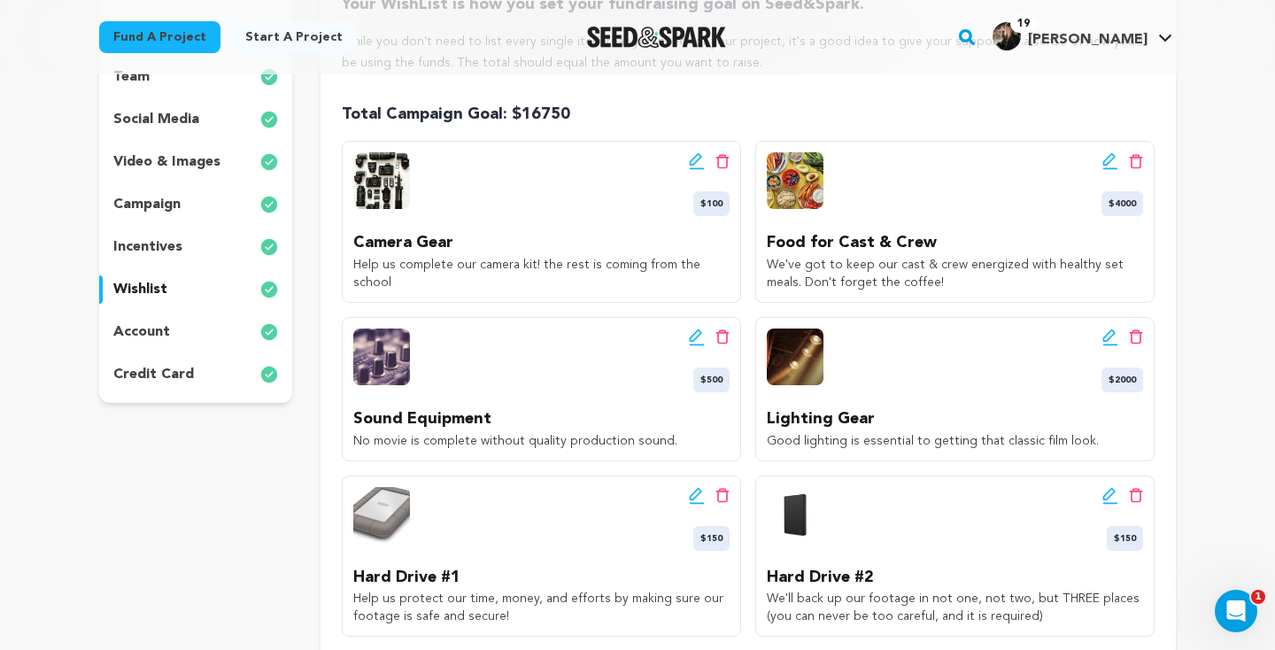
scroll to position [321, 0]
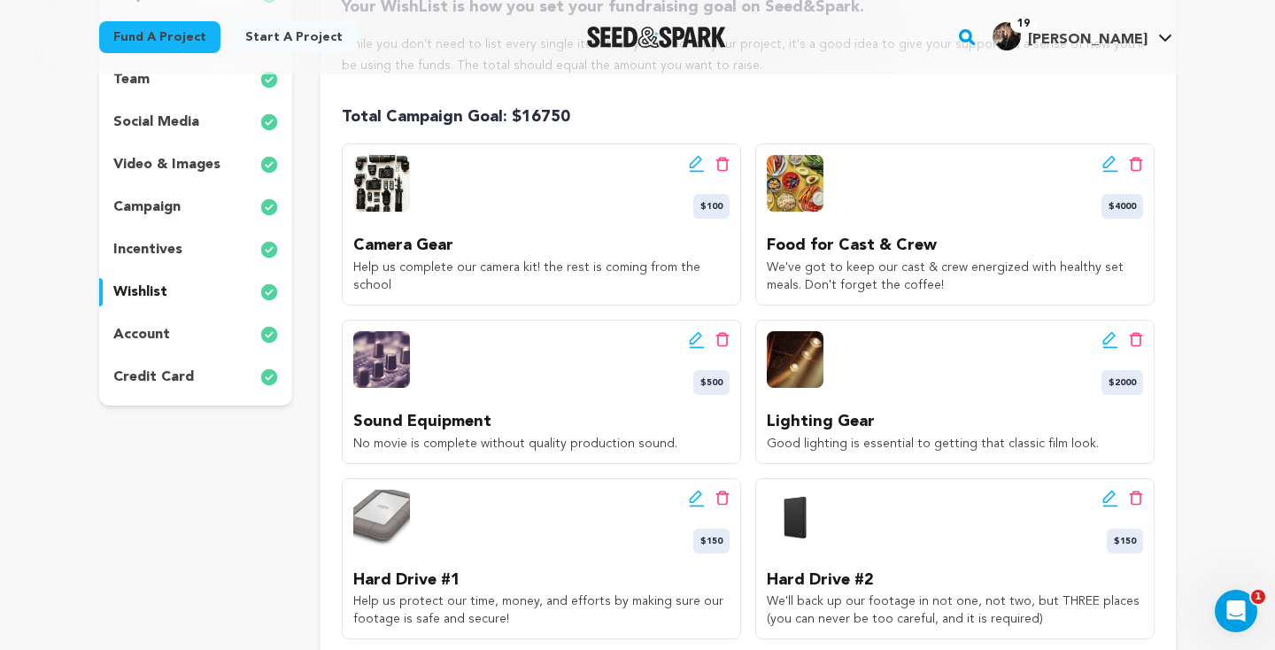
click at [700, 338] on icon at bounding box center [697, 340] width 16 height 18
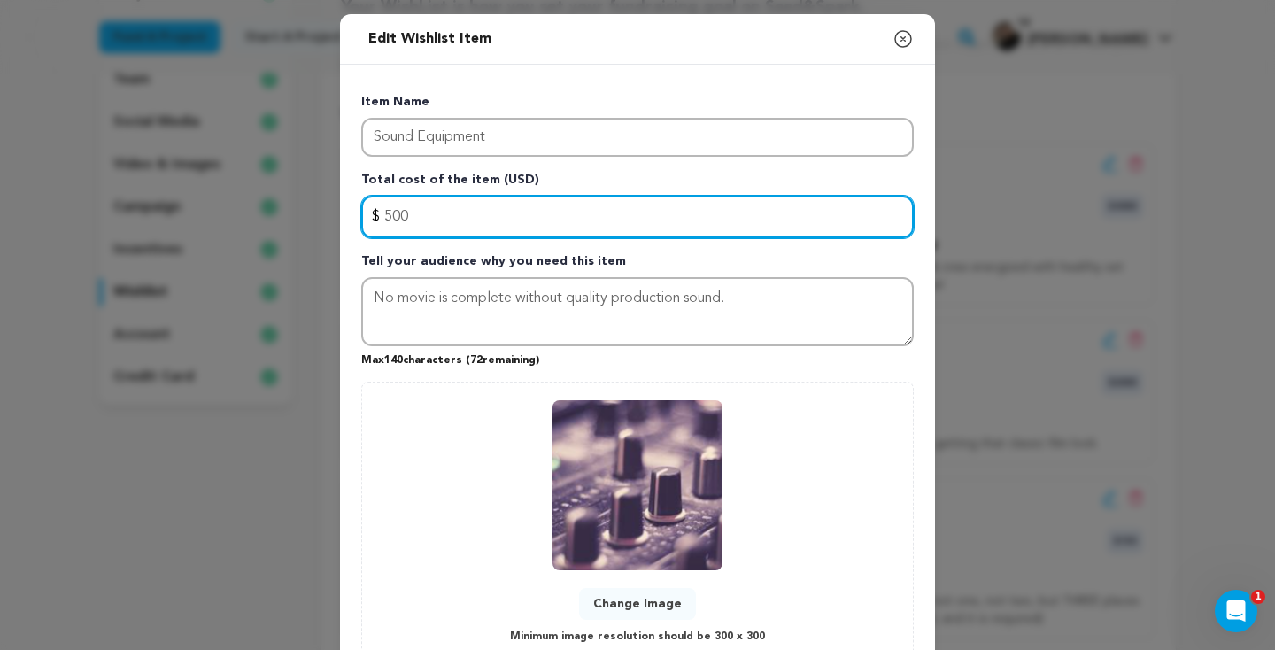
drag, startPoint x: 506, startPoint y: 212, endPoint x: 384, endPoint y: 214, distance: 122.2
click at [384, 214] on input "500" at bounding box center [637, 217] width 552 height 42
type input "200"
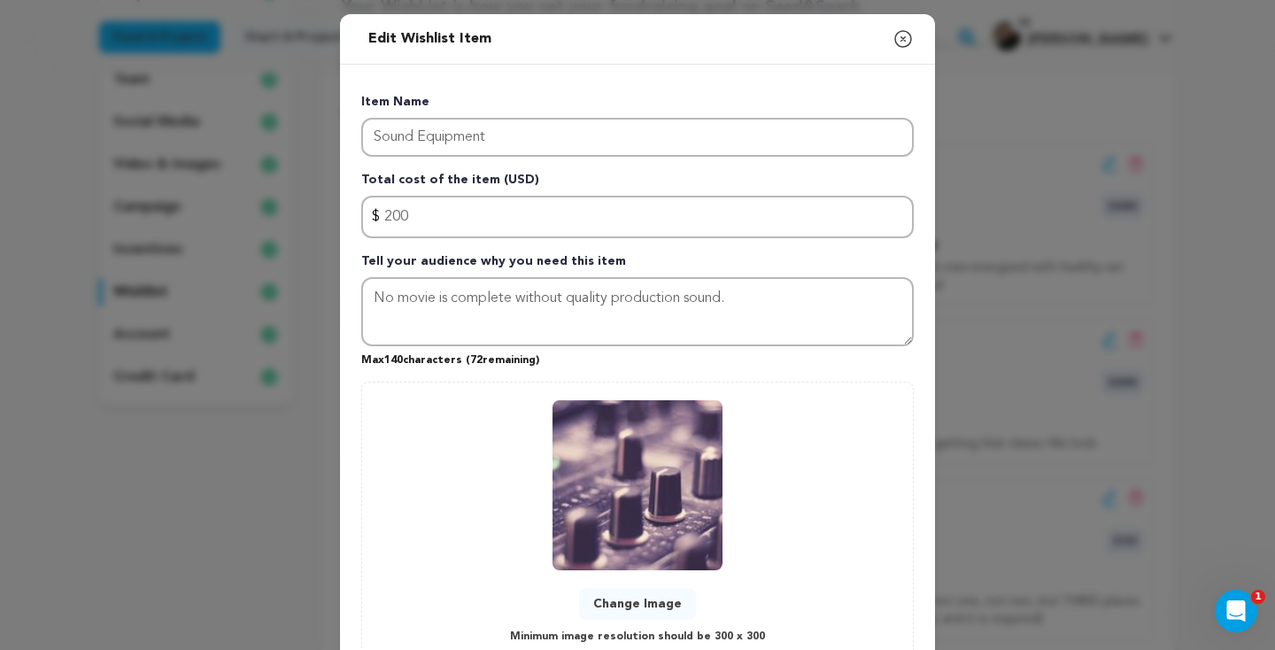
click at [988, 520] on div "Edit Wishlist Item Close modal Item Name Sound Equipment Total cost of the item…" at bounding box center [637, 391] width 1275 height 782
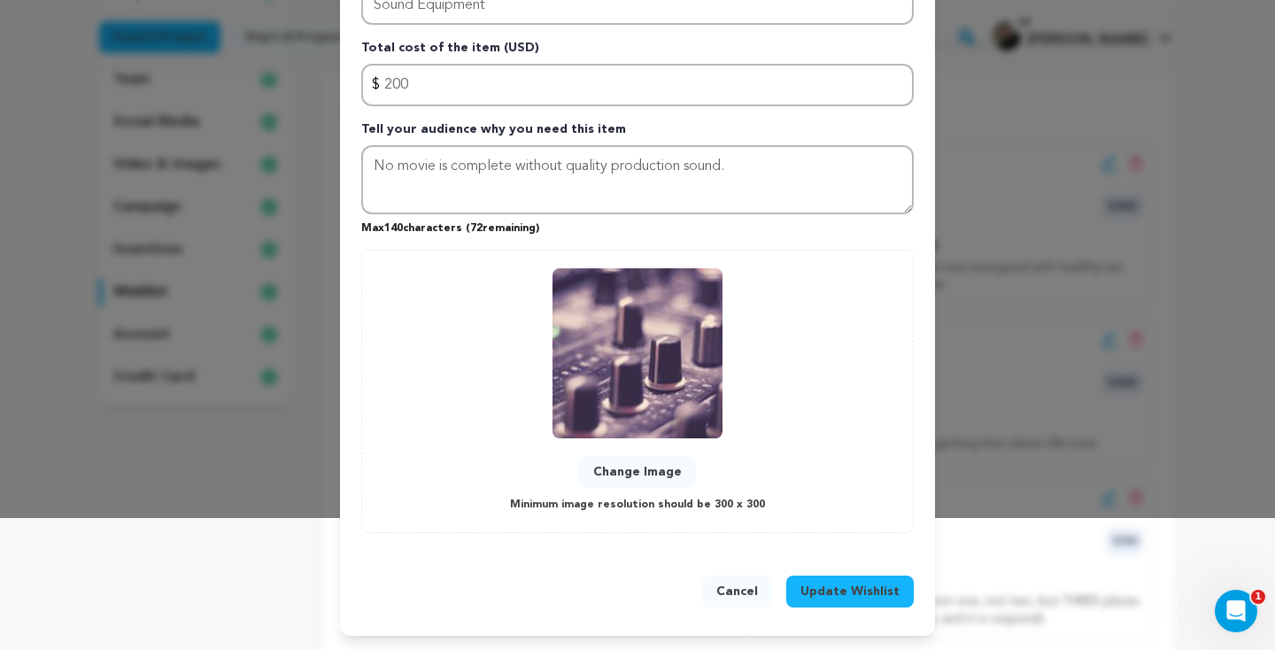
click at [858, 585] on span "Update Wishlist" at bounding box center [849, 592] width 99 height 18
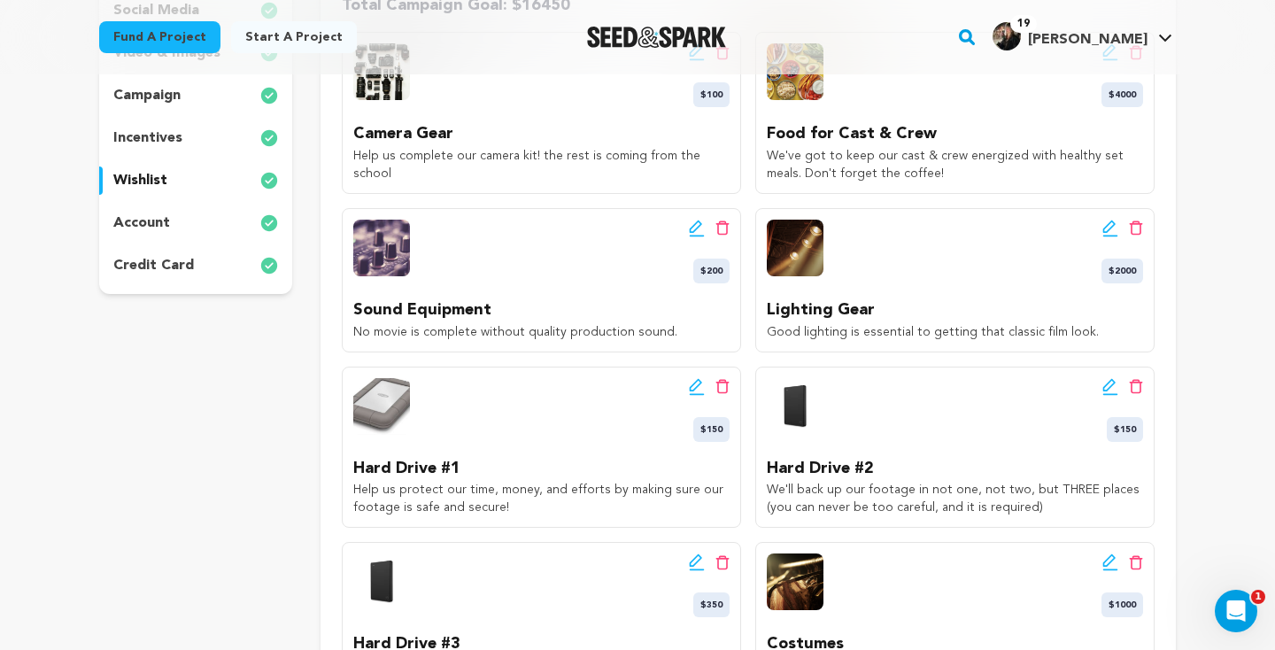
scroll to position [386, 0]
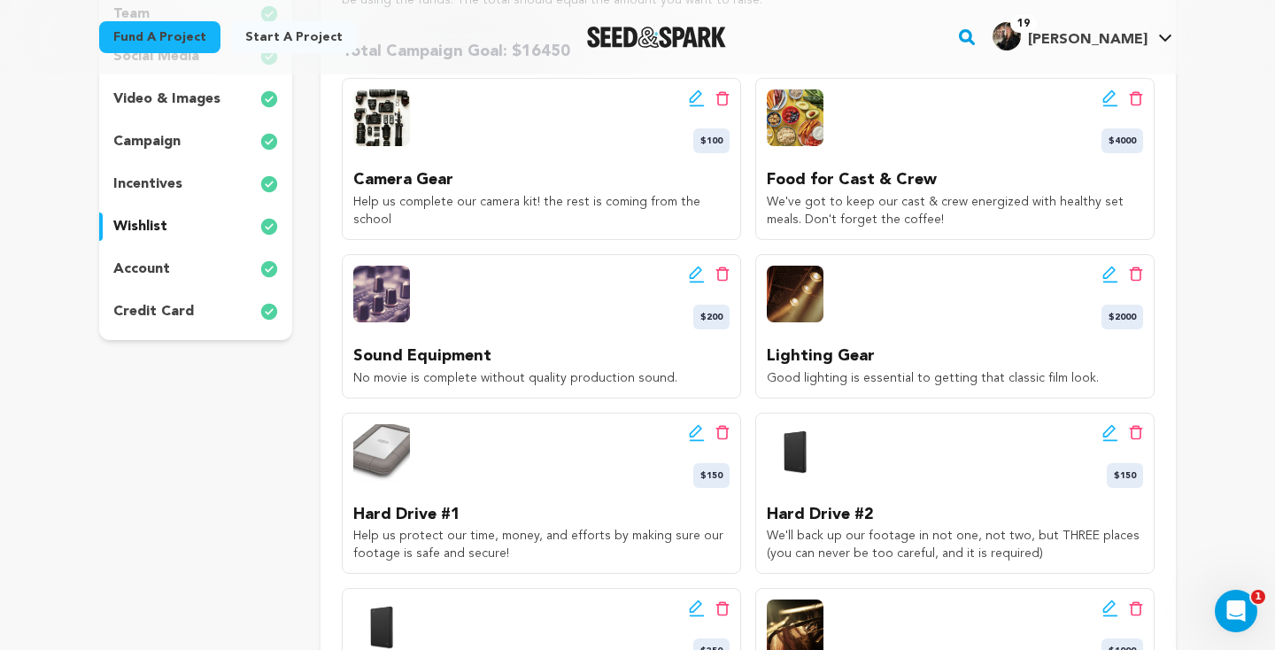
click at [1110, 96] on icon at bounding box center [1110, 98] width 16 height 18
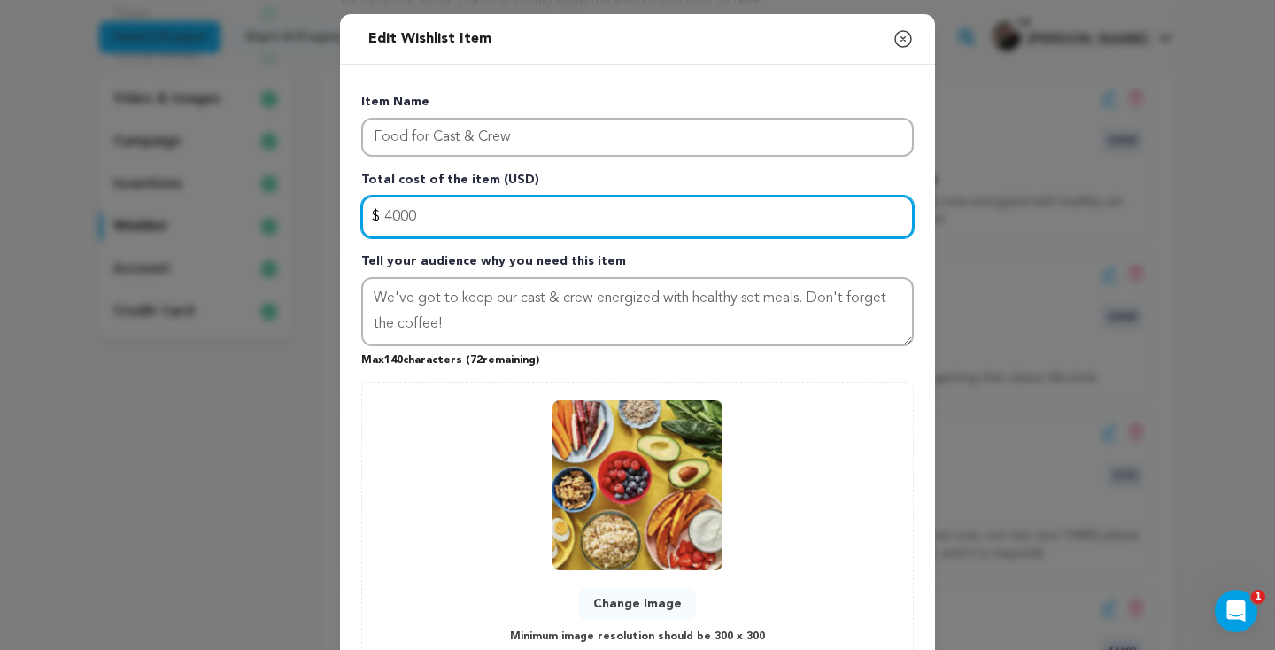
click at [430, 216] on input "4000" at bounding box center [637, 217] width 552 height 42
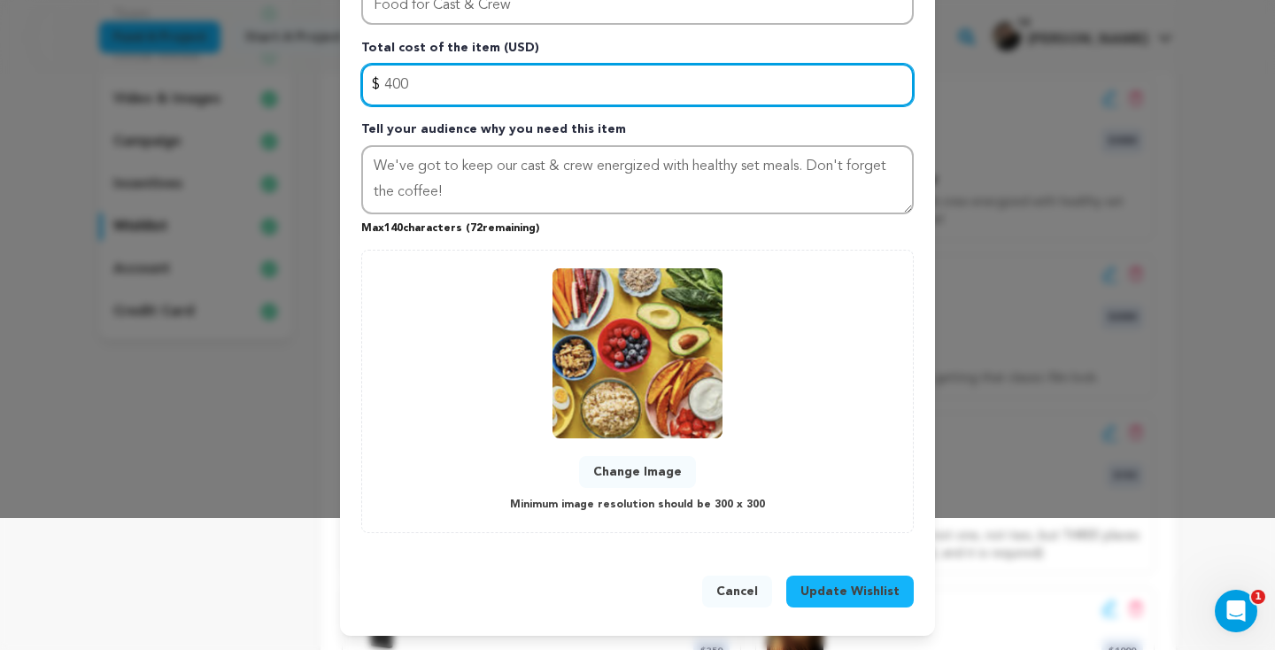
type input "400"
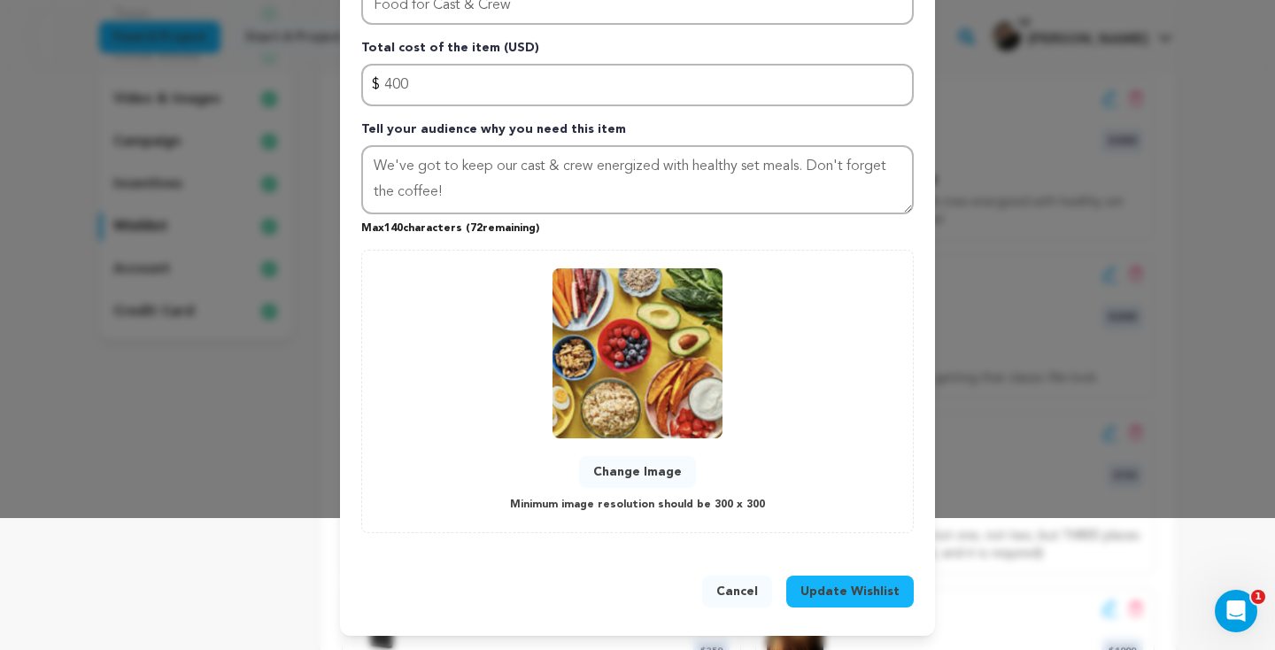
click at [811, 585] on span "Update Wishlist" at bounding box center [849, 592] width 99 height 18
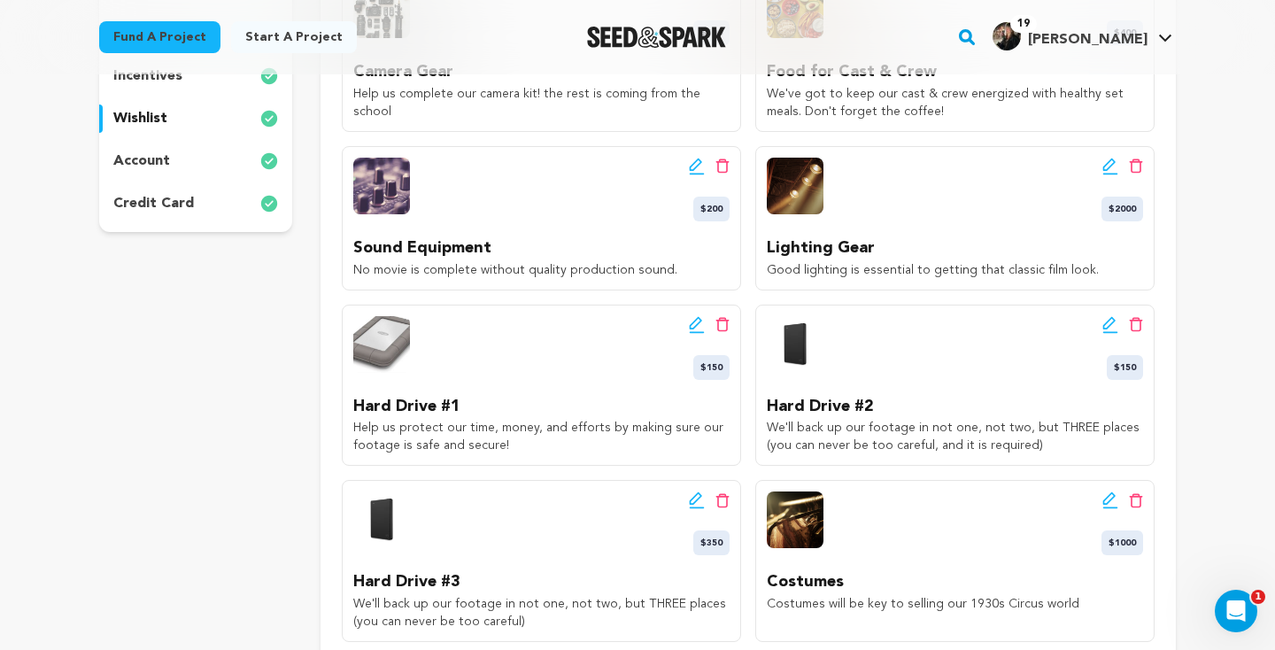
scroll to position [633, 0]
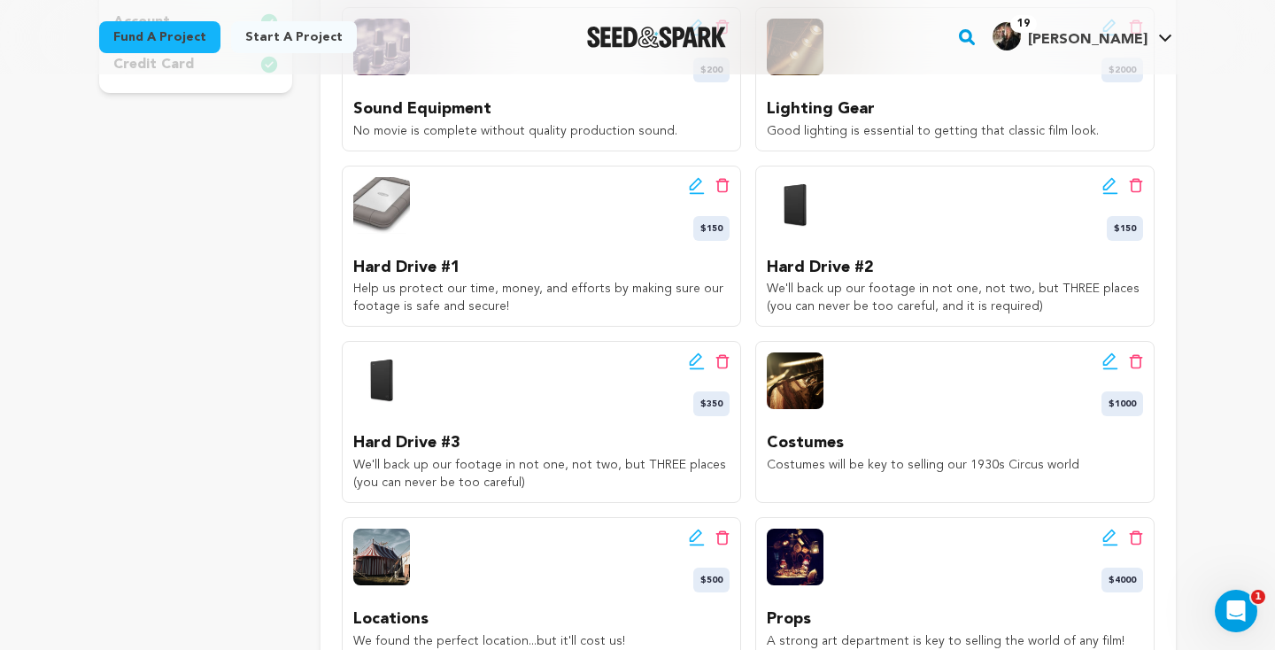
click at [1108, 364] on icon at bounding box center [1110, 361] width 16 height 18
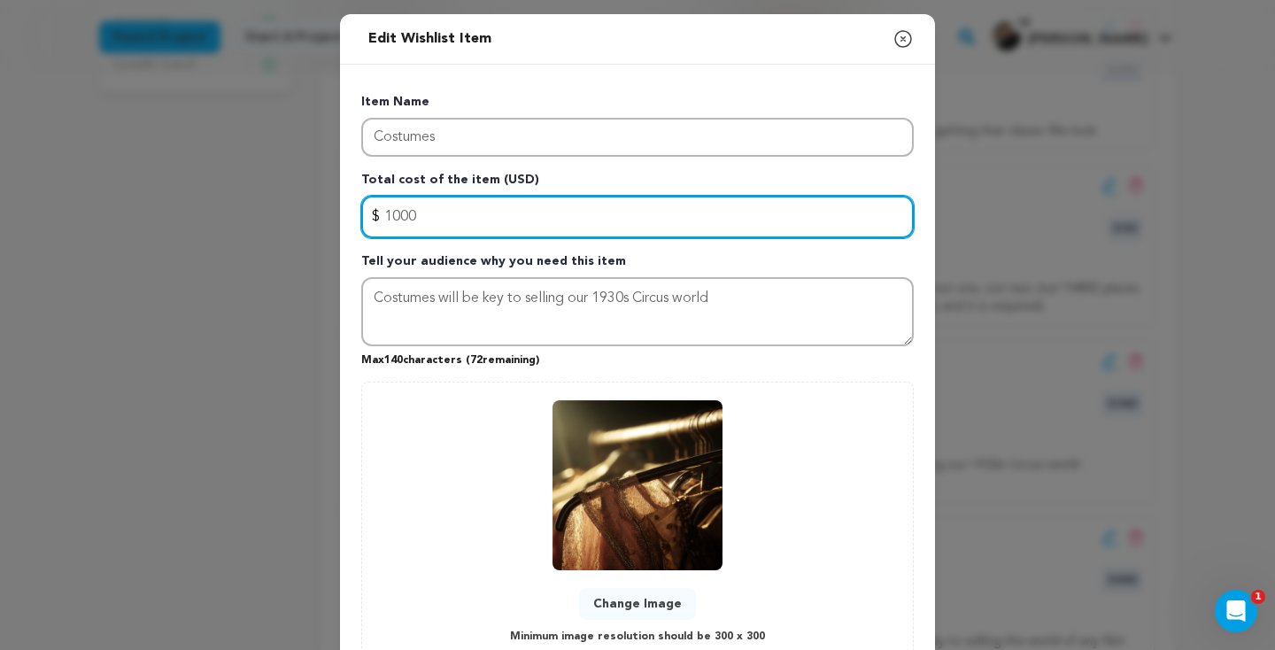
click at [421, 216] on input "1000" at bounding box center [637, 217] width 552 height 42
type input "1"
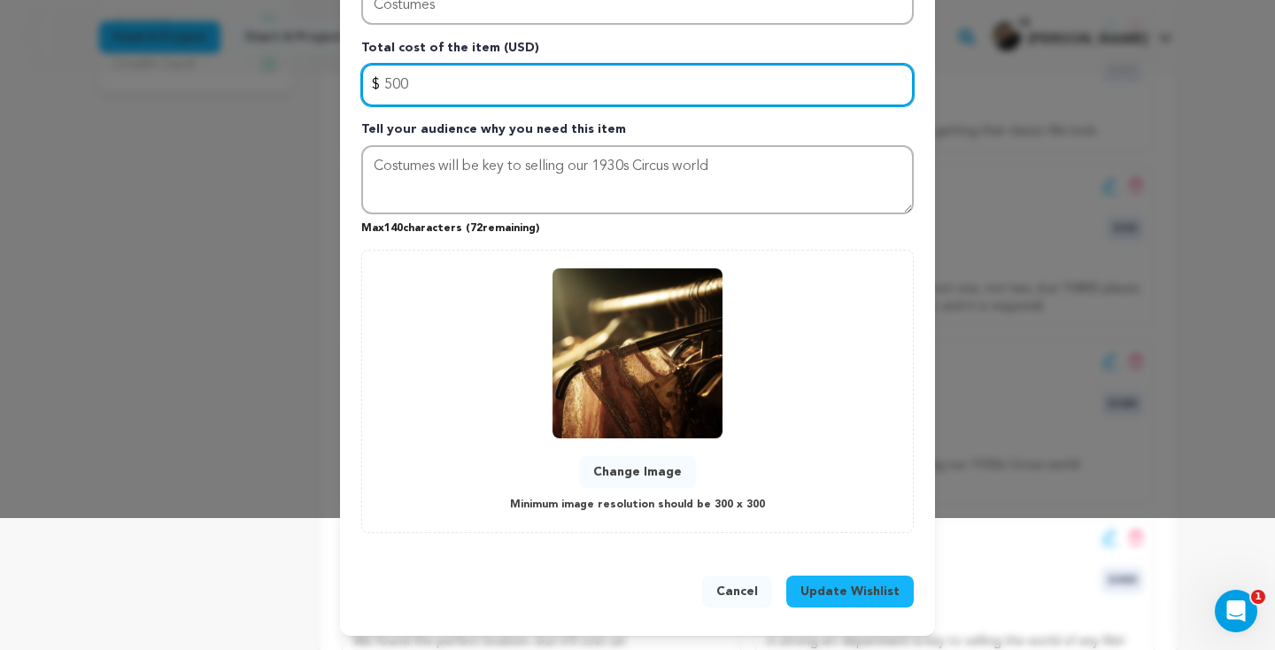
type input "500"
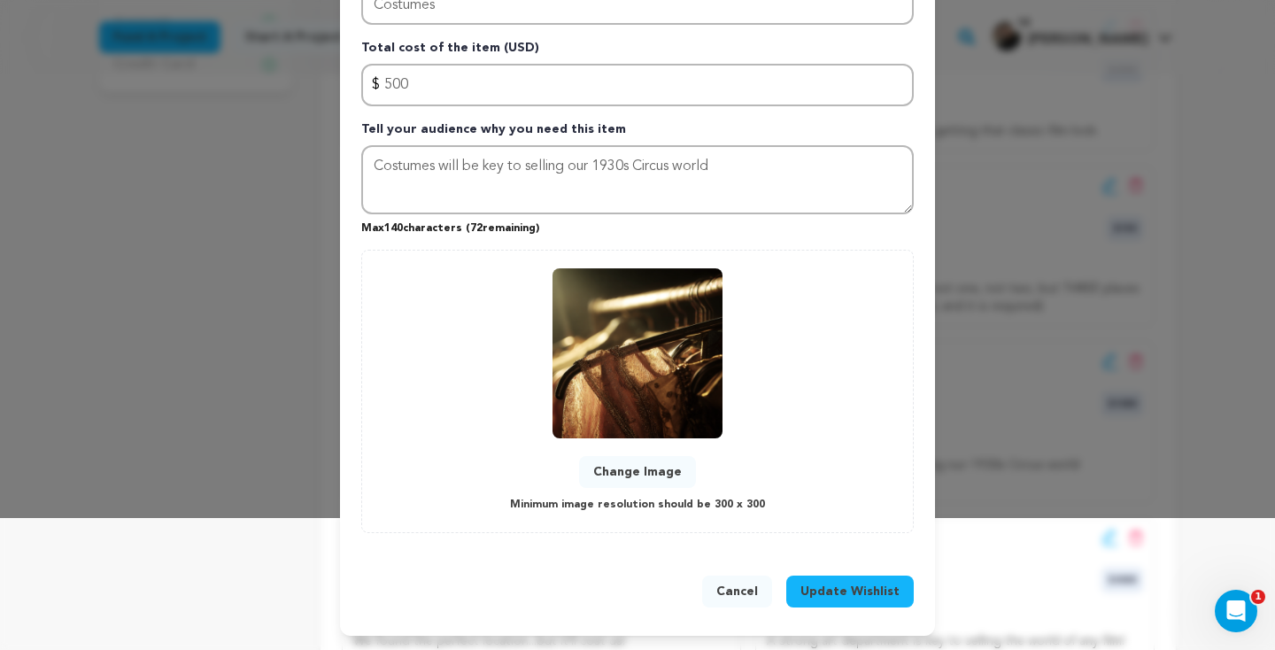
click at [831, 601] on button "Update Wishlist" at bounding box center [849, 591] width 127 height 32
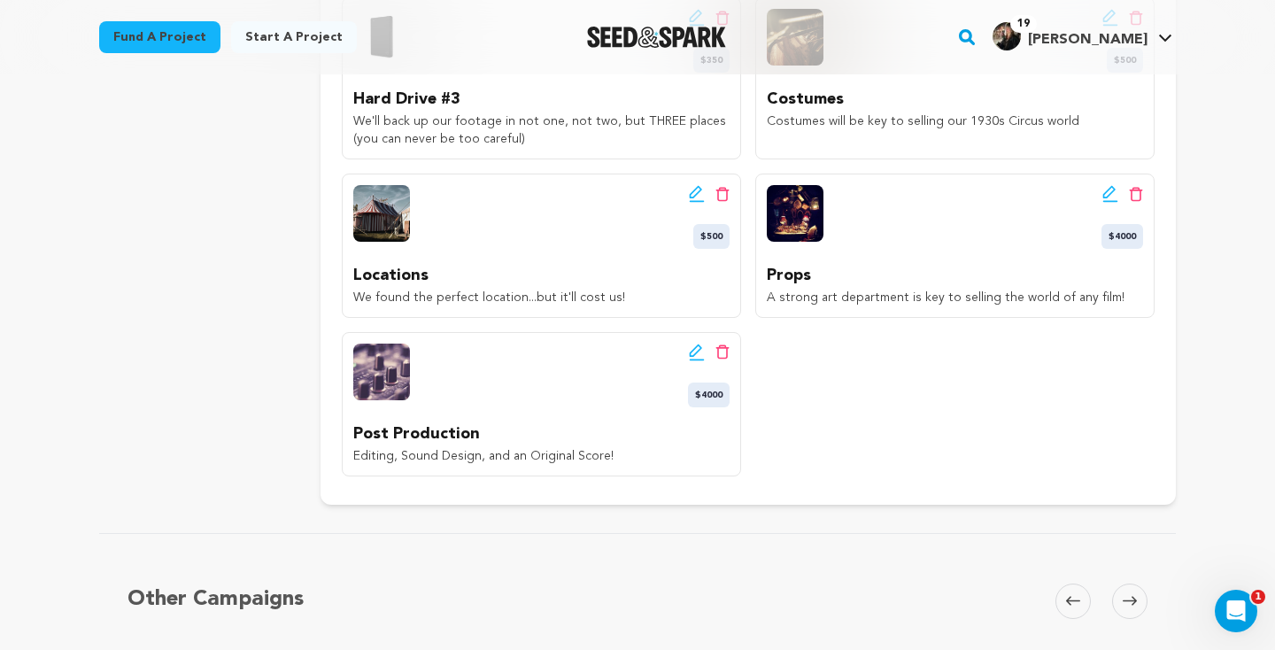
scroll to position [971, 0]
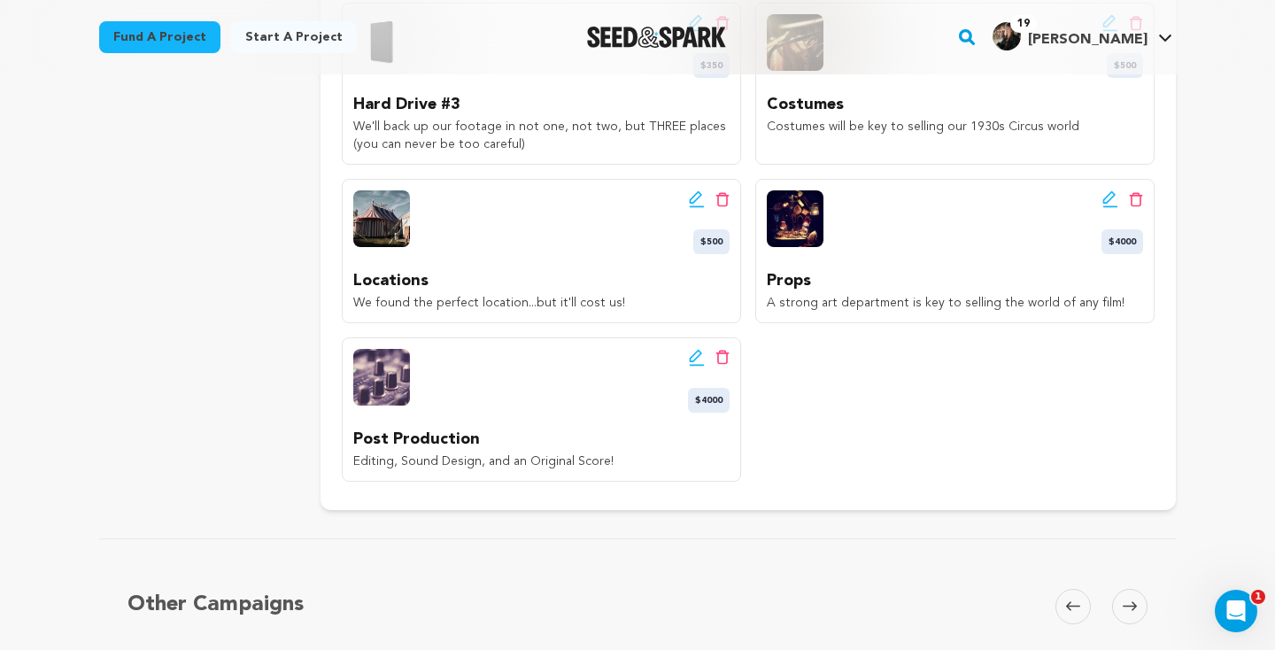
click at [1124, 179] on div "Edit wishlist button Delete wishlist button $4000 Props A strong art department…" at bounding box center [954, 251] width 399 height 144
click at [1117, 195] on icon at bounding box center [1110, 199] width 16 height 18
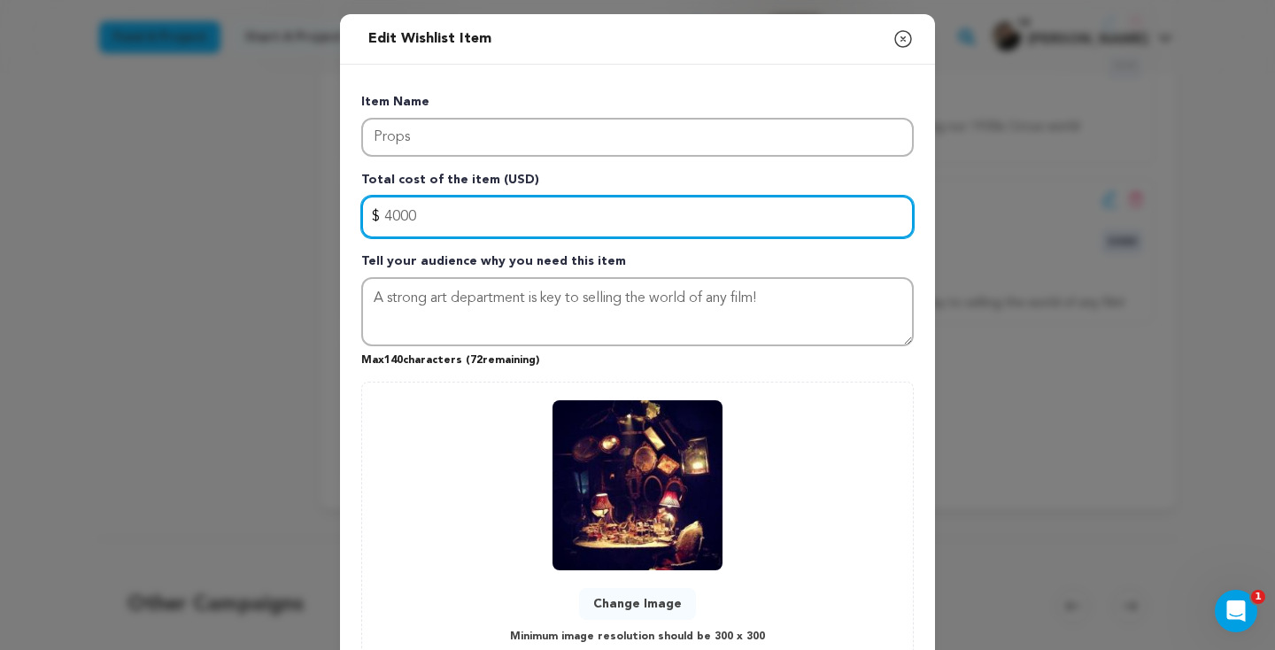
click at [392, 212] on input "4000" at bounding box center [637, 217] width 552 height 42
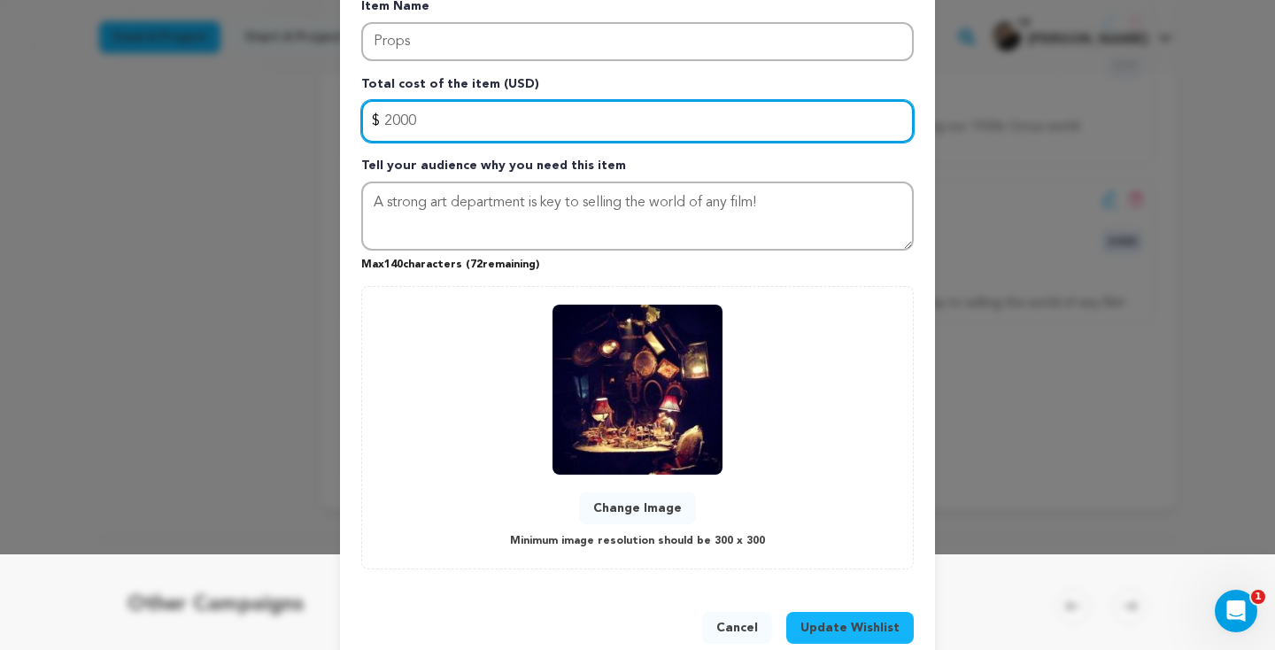
scroll to position [132, 0]
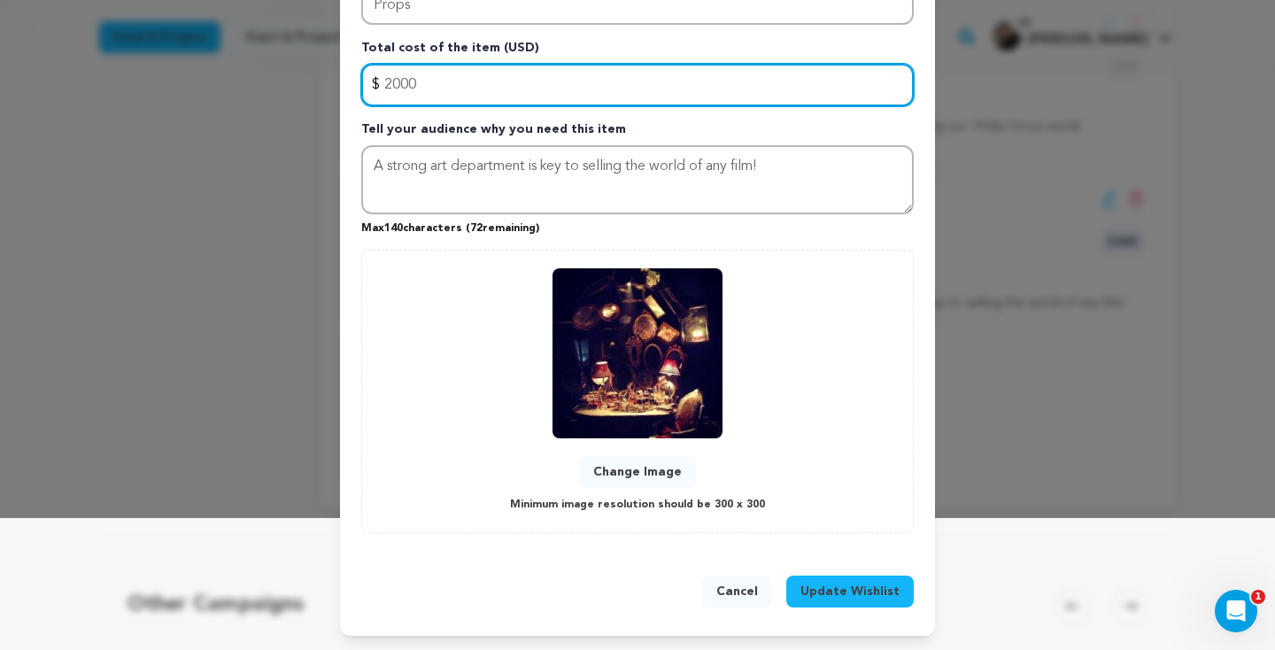
type input "2000"
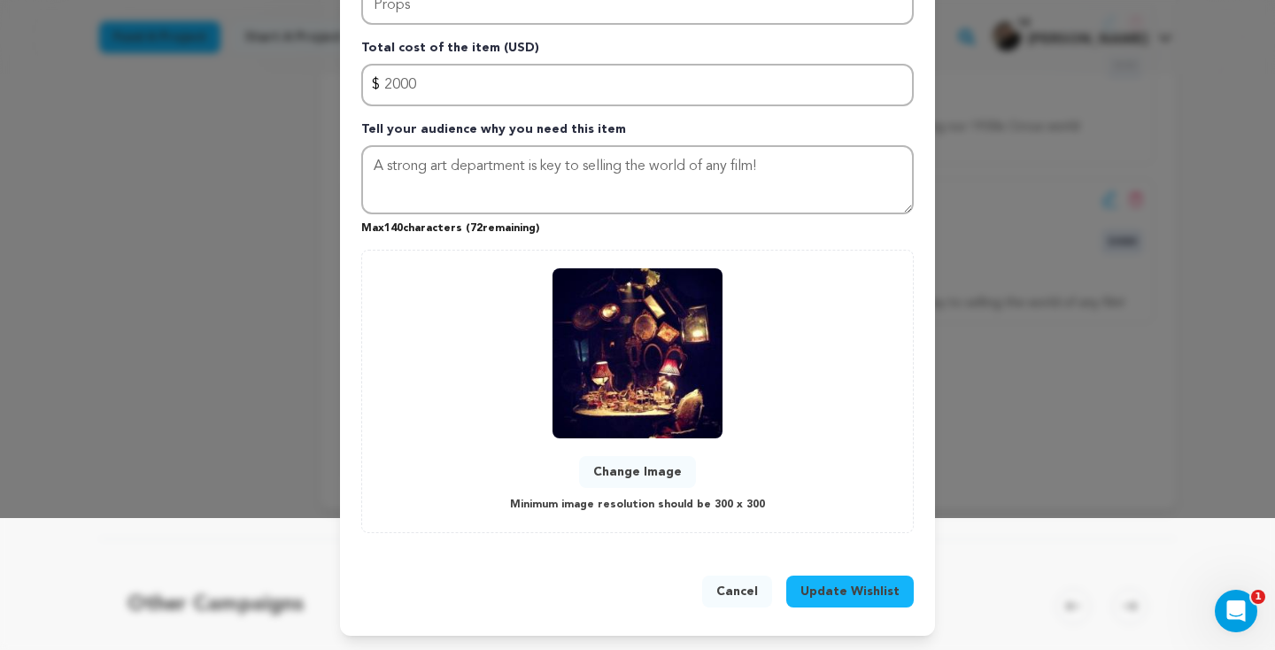
click at [838, 600] on button "Update Wishlist" at bounding box center [849, 591] width 127 height 32
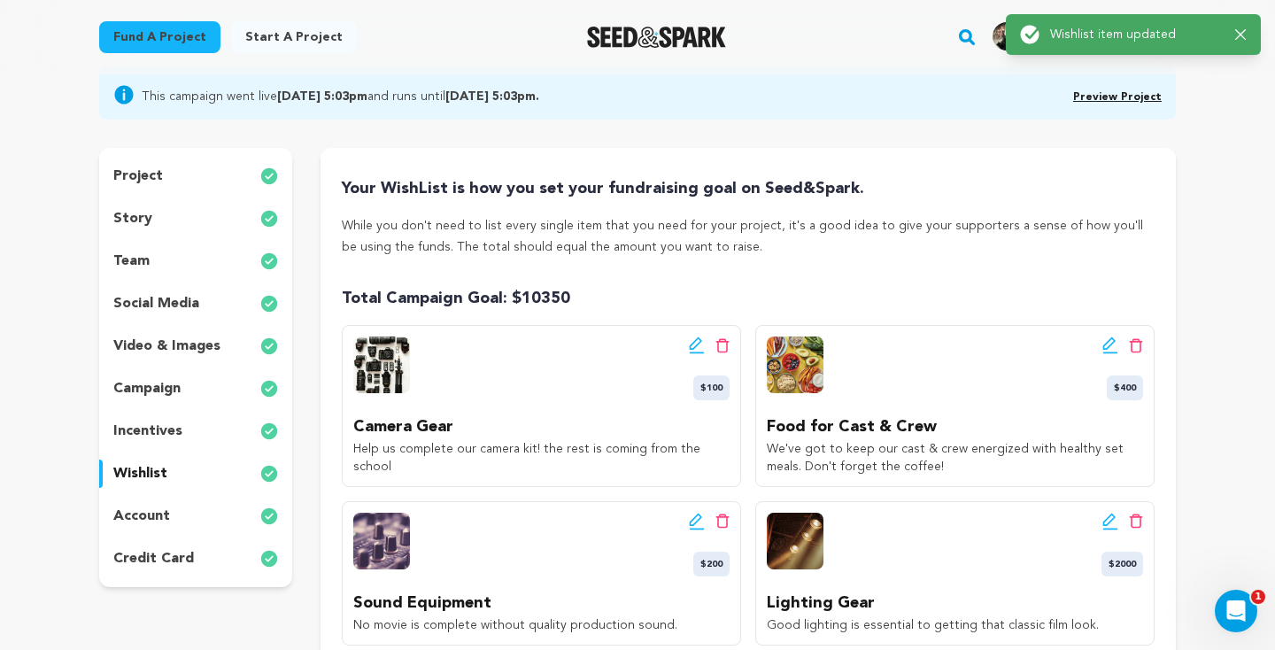
scroll to position [0, 0]
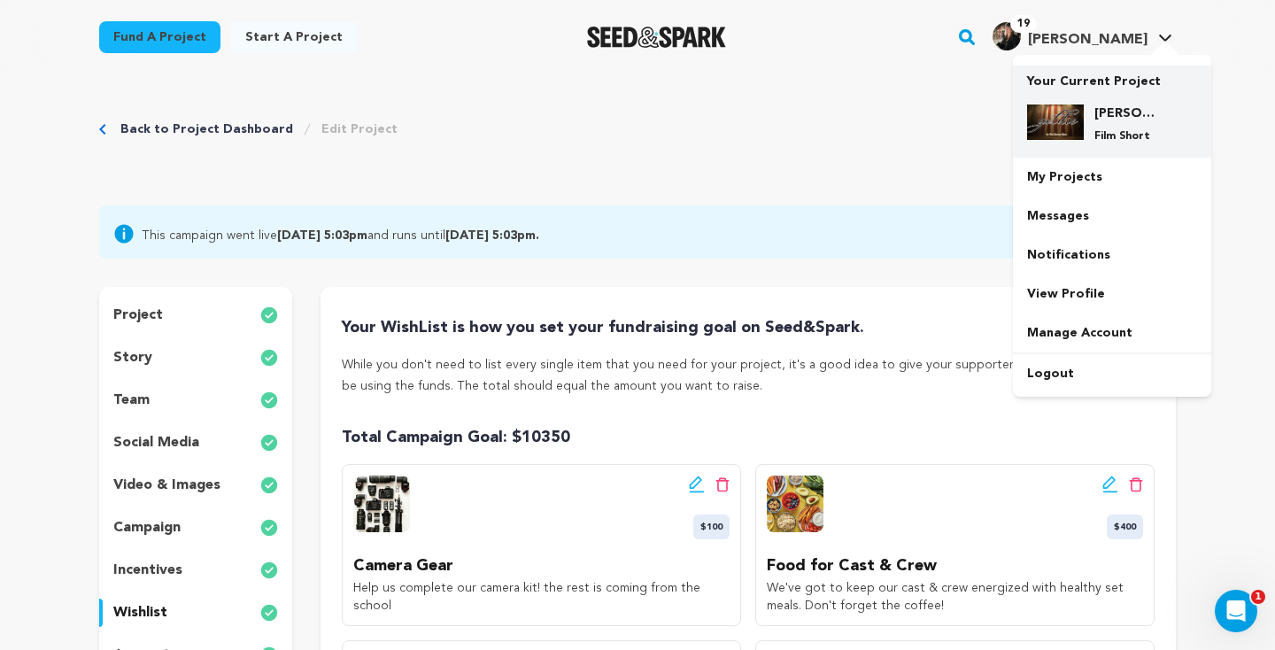
click at [1068, 126] on img at bounding box center [1055, 121] width 57 height 35
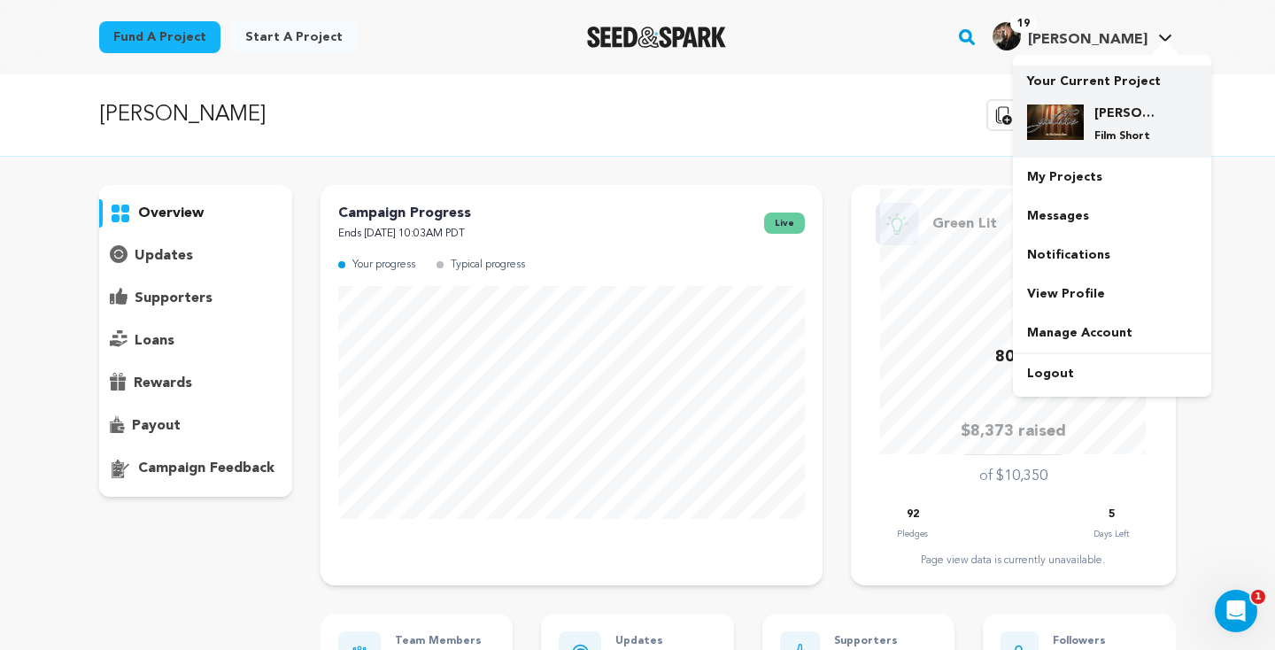
click at [1083, 120] on img at bounding box center [1055, 121] width 57 height 35
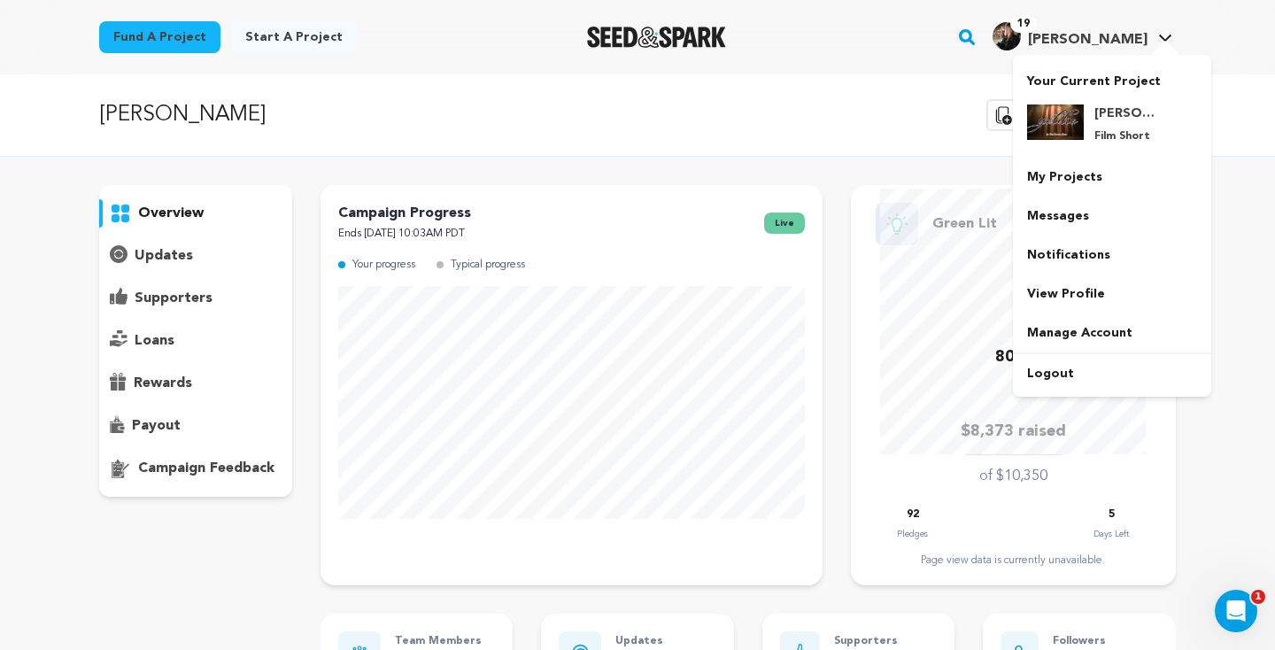
click at [1130, 43] on span "[PERSON_NAME]" at bounding box center [1088, 40] width 120 height 14
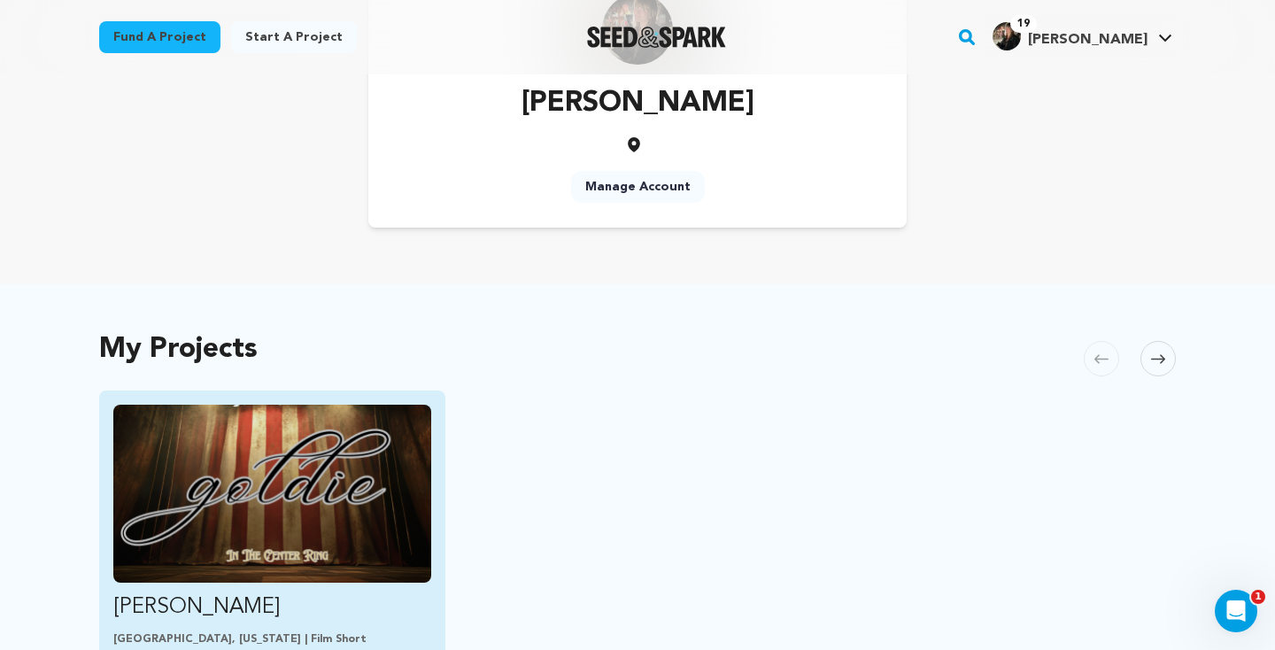
click at [299, 438] on img "Fund Goldie" at bounding box center [272, 494] width 318 height 178
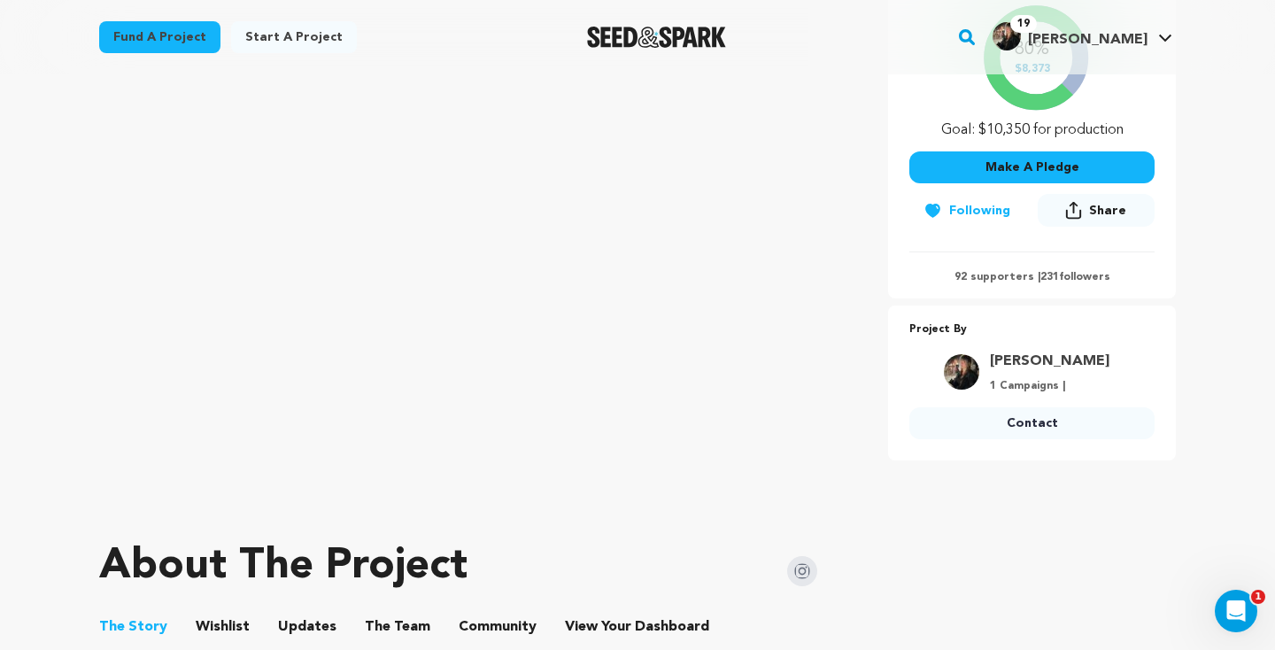
scroll to position [722, 0]
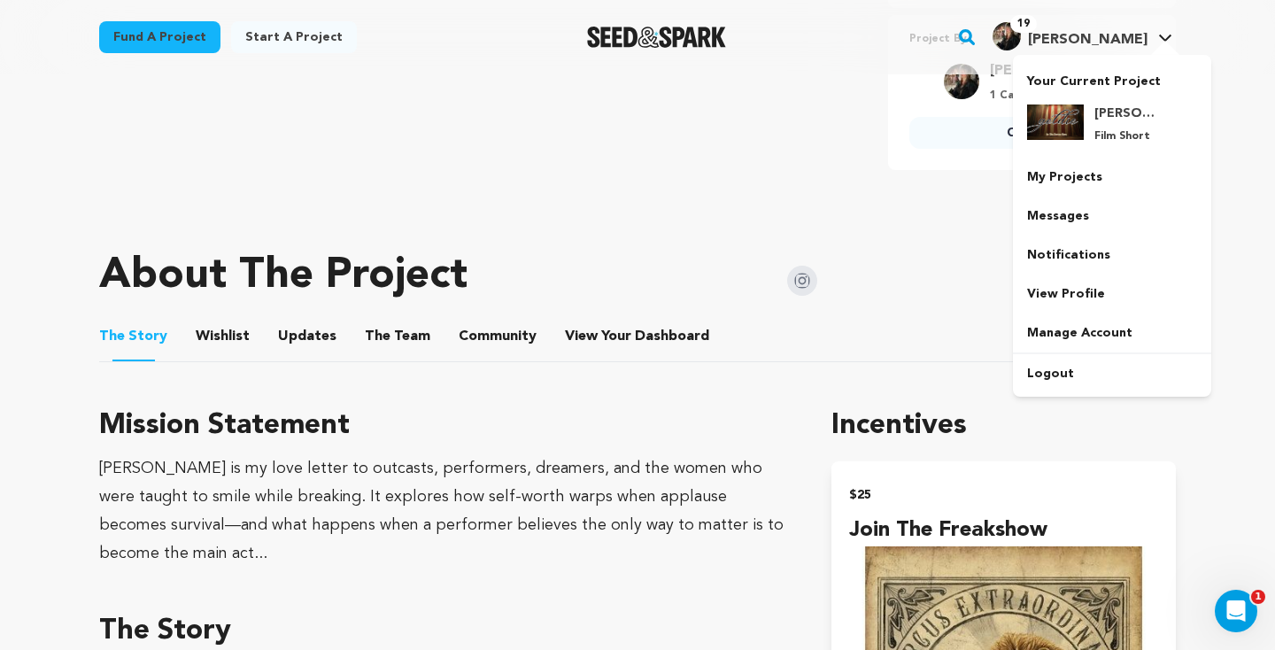
click at [1170, 50] on div at bounding box center [1164, 50] width 35 height 18
click at [1085, 184] on link "My Projects" at bounding box center [1112, 177] width 198 height 39
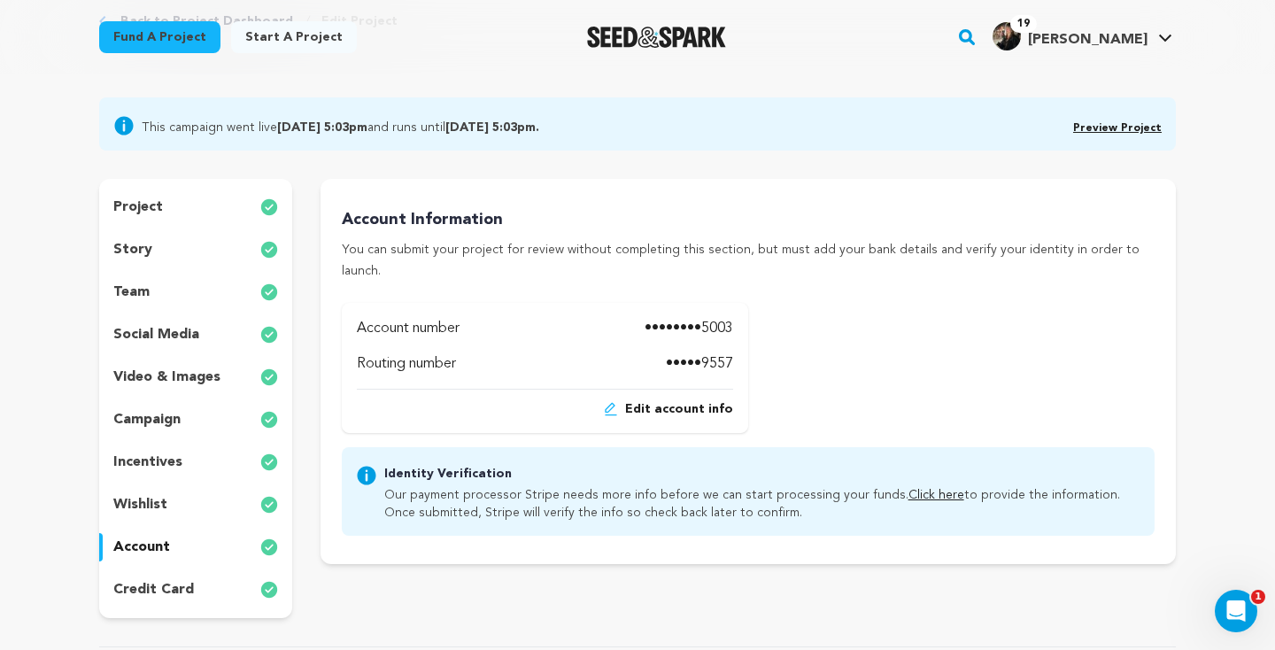
scroll to position [104, 0]
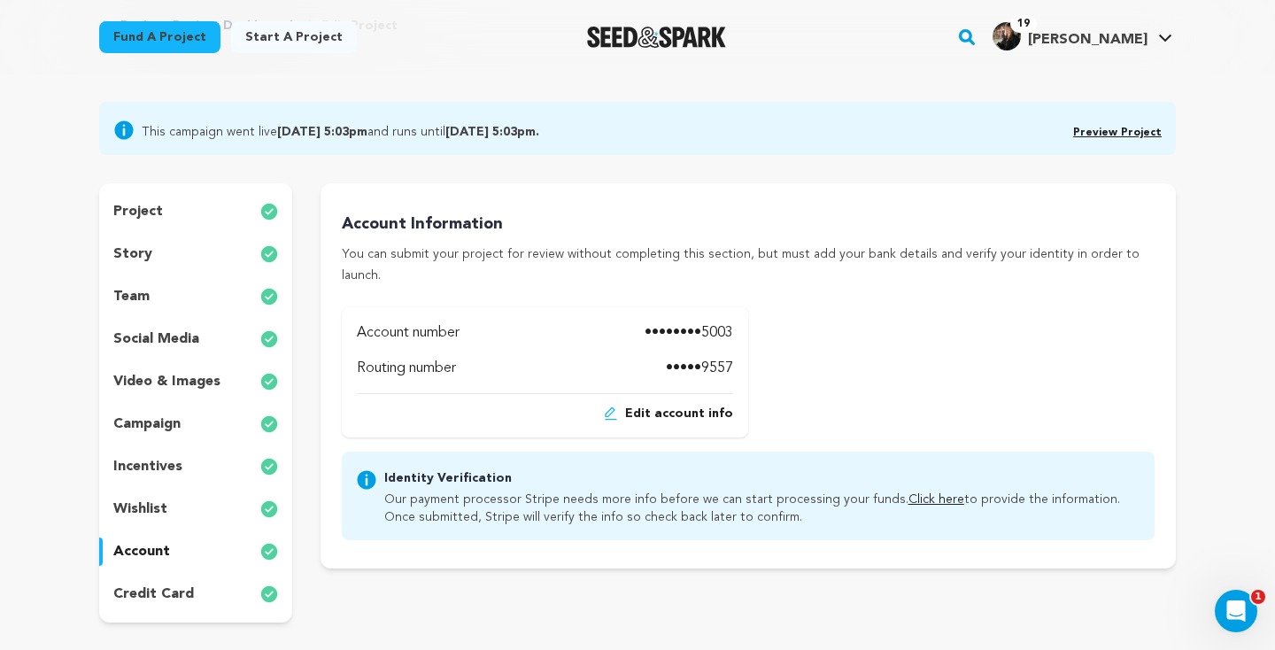
click at [908, 493] on link "Click here" at bounding box center [936, 499] width 56 height 12
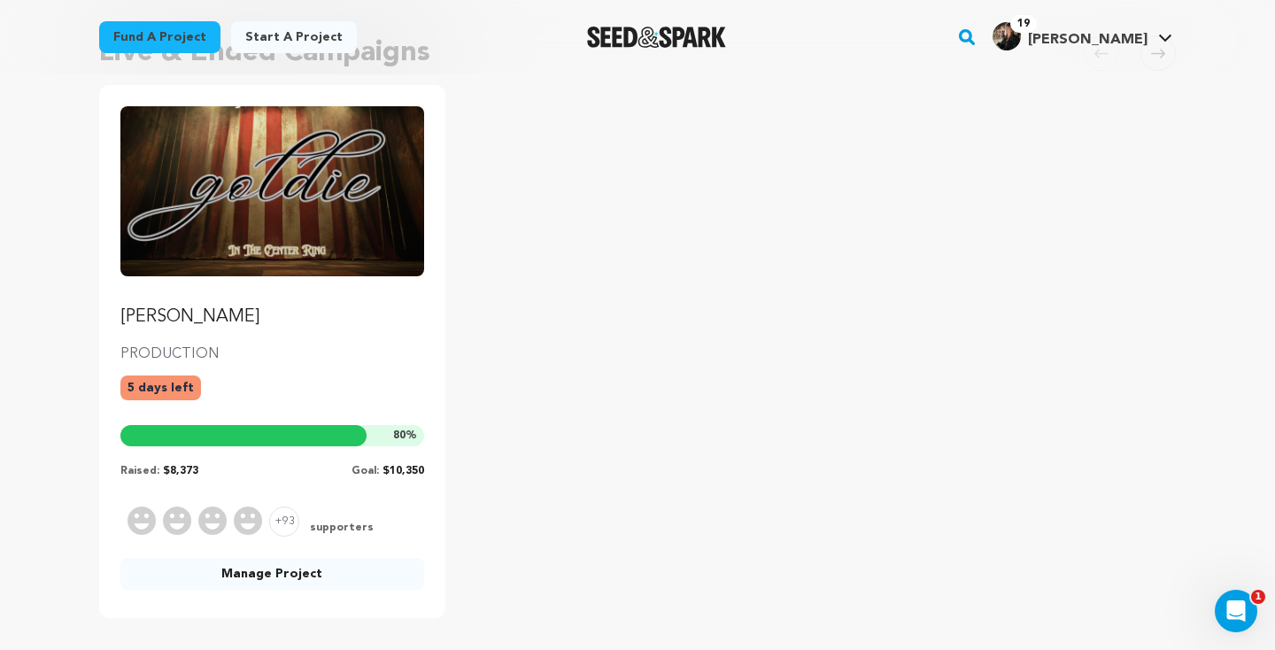
click at [309, 583] on link "Manage Project" at bounding box center [272, 574] width 304 height 32
click at [306, 577] on link "Manage Project" at bounding box center [272, 574] width 304 height 32
click at [246, 583] on link "Manage Project" at bounding box center [272, 574] width 304 height 32
click at [243, 575] on link "Manage Project" at bounding box center [272, 574] width 304 height 32
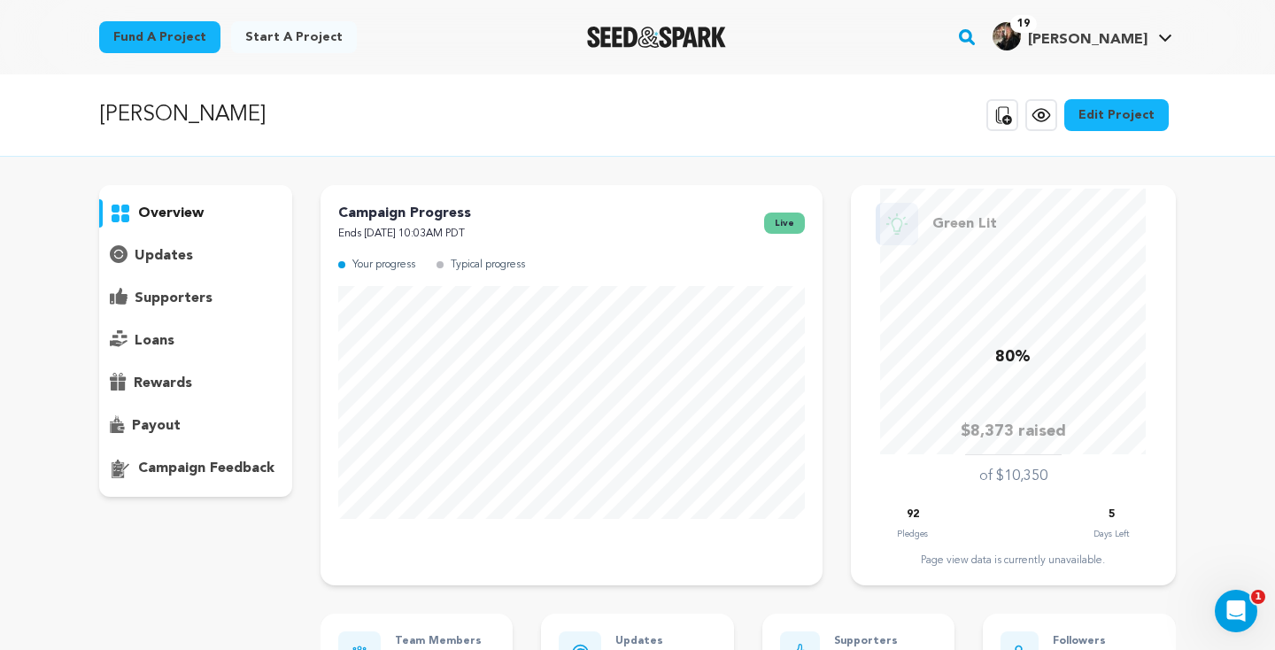
click at [1105, 120] on link "Edit Project" at bounding box center [1116, 115] width 104 height 32
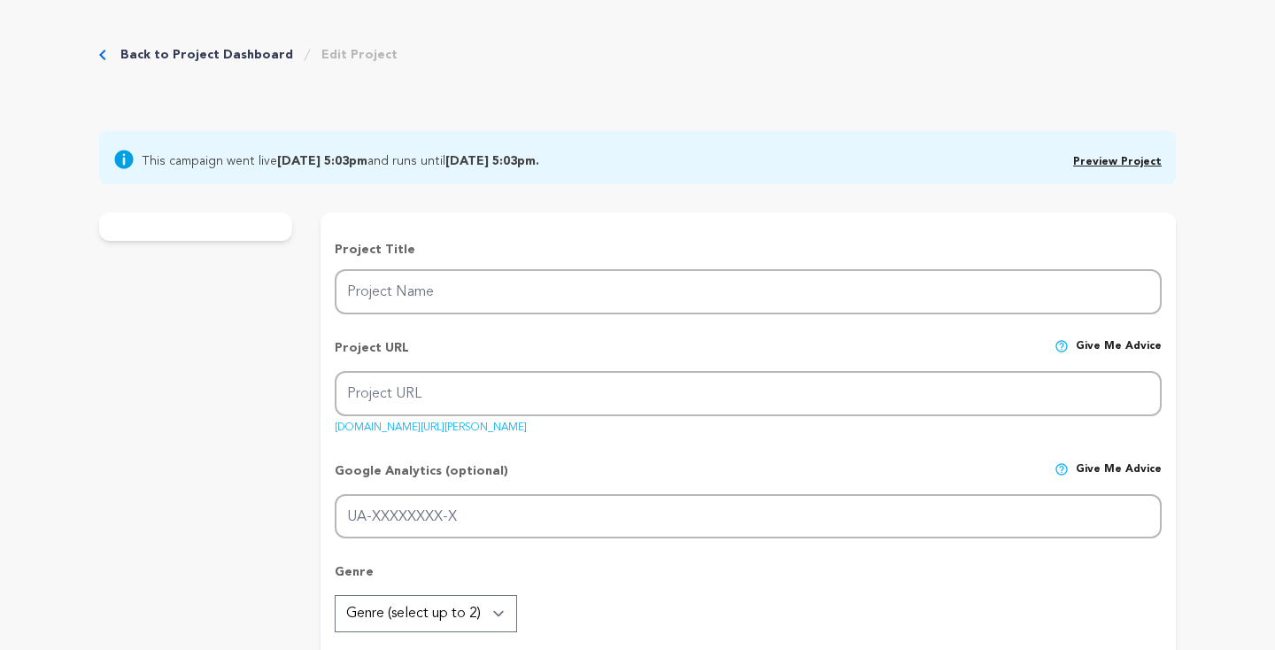
type input "[PERSON_NAME]"
type input "A circus clown fights to reclaim her spotlight—by any means necessary—in this t…"
type textarea "A washed-up clown in a 1930s circus fights to reclaim her spotlight—by any mean…"
type textarea "[PERSON_NAME] is my love letter to outcasts, performers, dreamers, and the wome…"
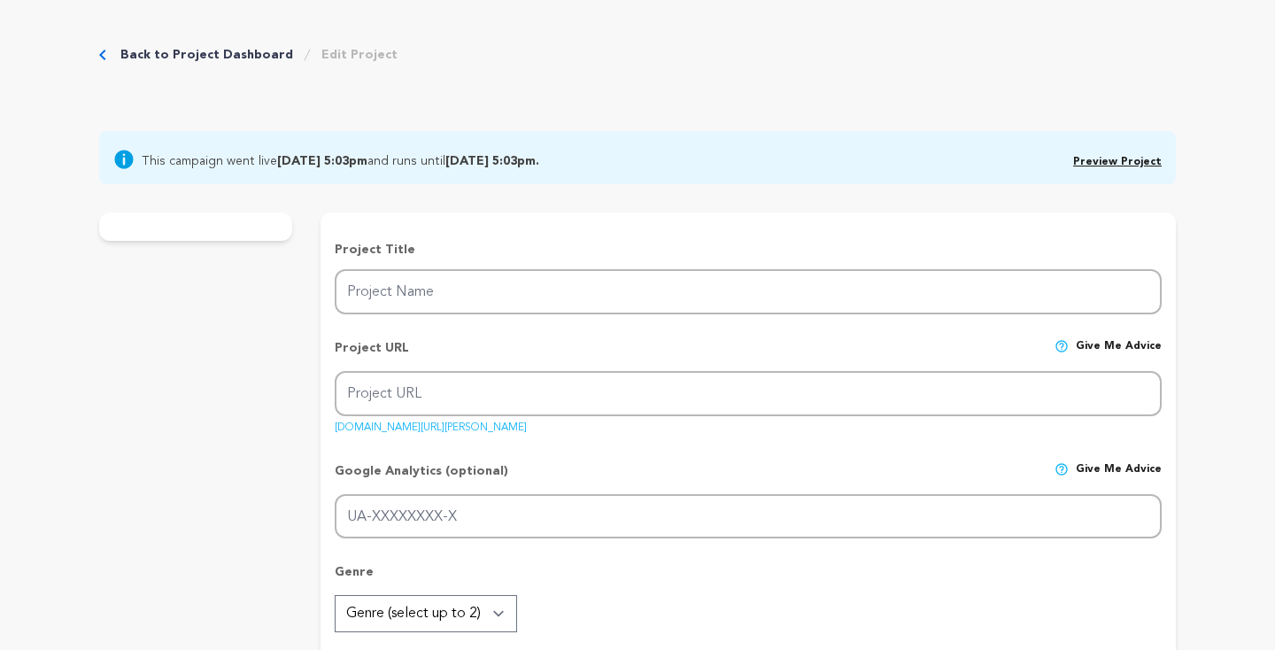
type textarea "USC's School of Cinematic Arts"
radio input "true"
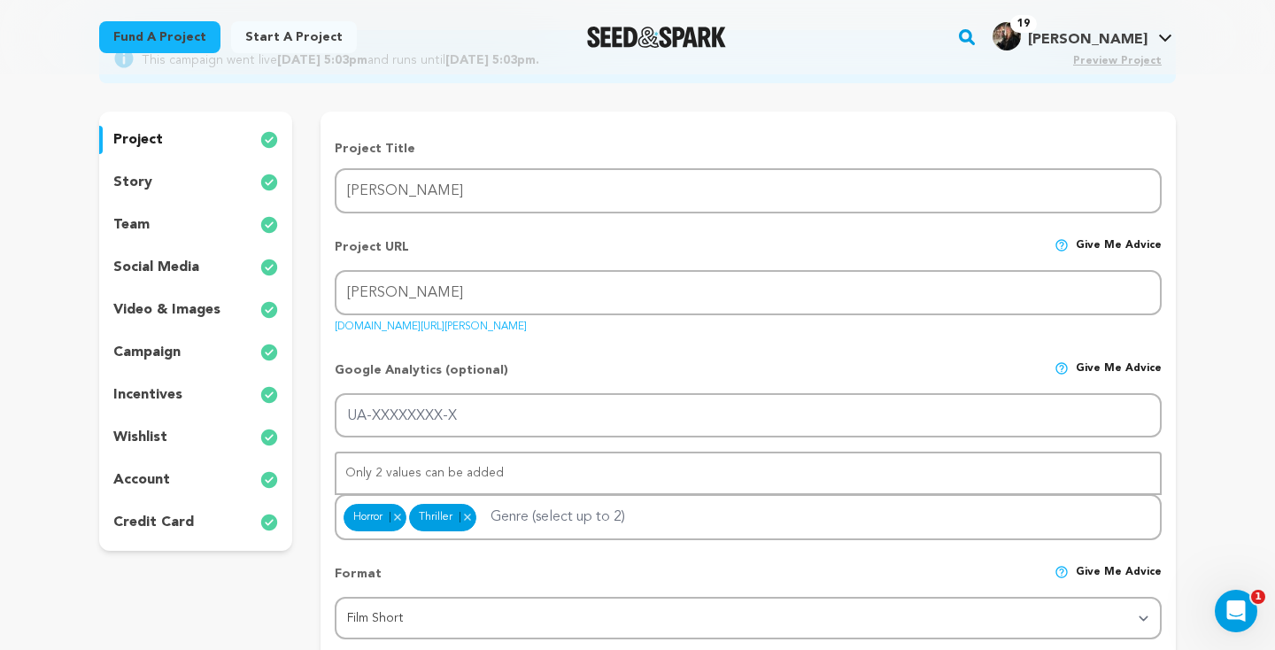
click at [146, 424] on div "wishlist" at bounding box center [195, 437] width 193 height 28
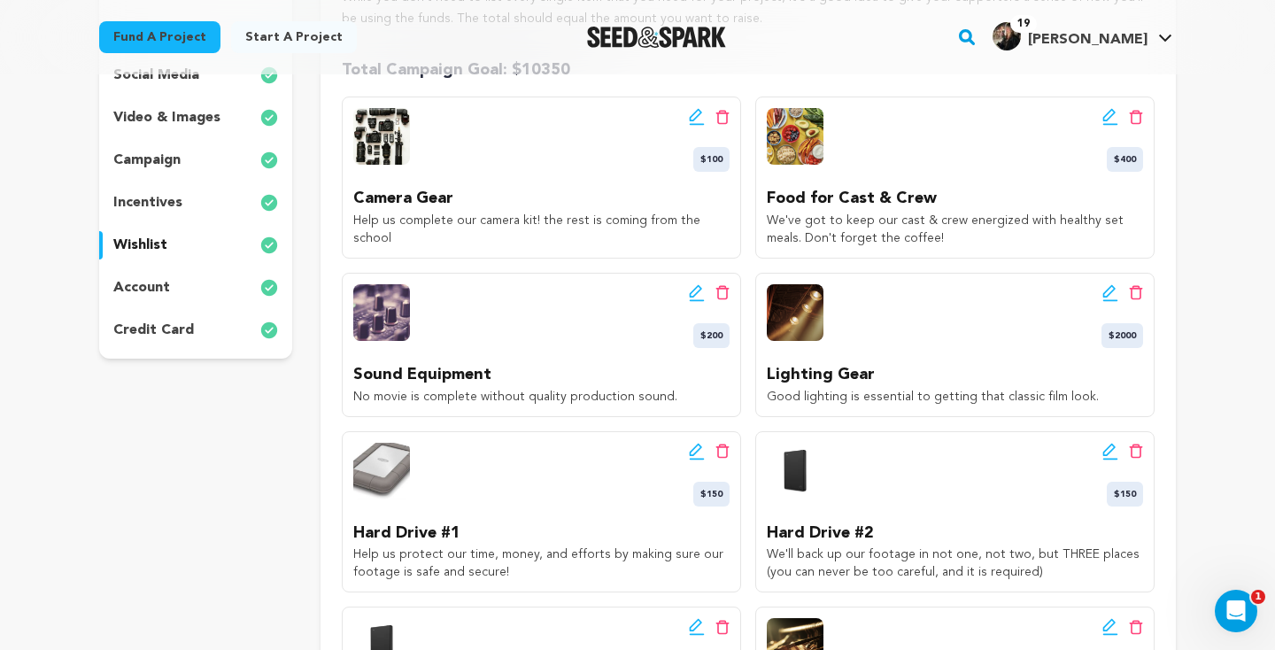
scroll to position [391, 0]
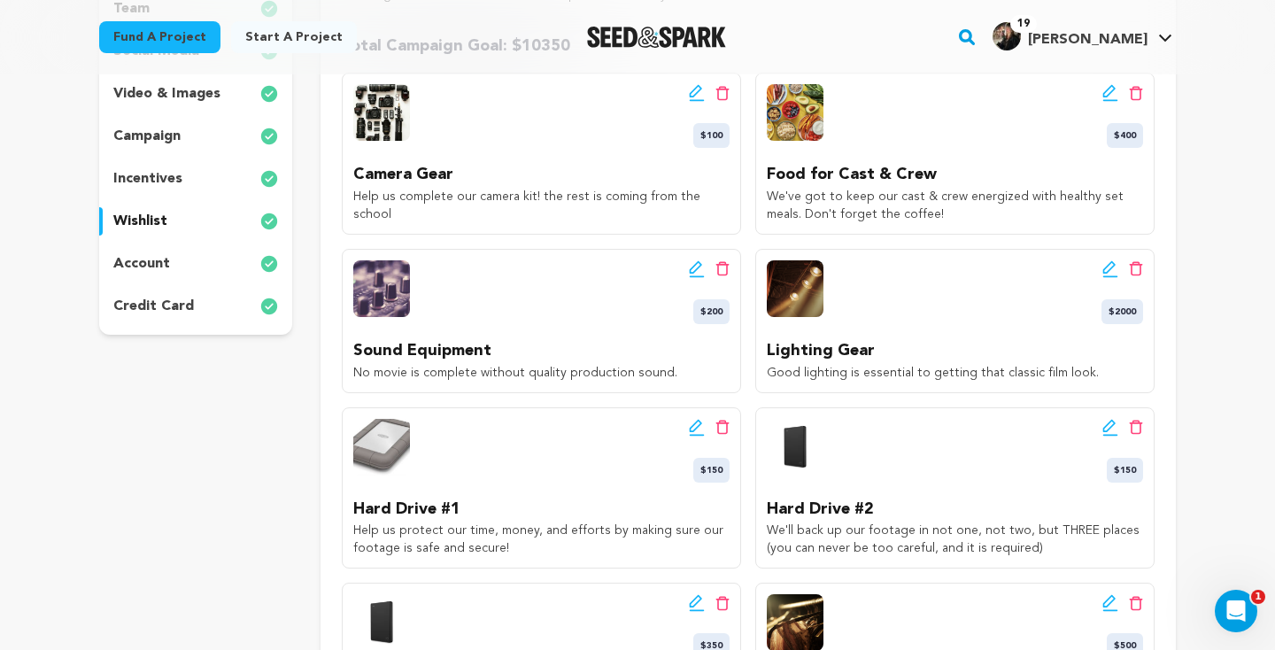
click at [691, 93] on icon at bounding box center [697, 93] width 16 height 18
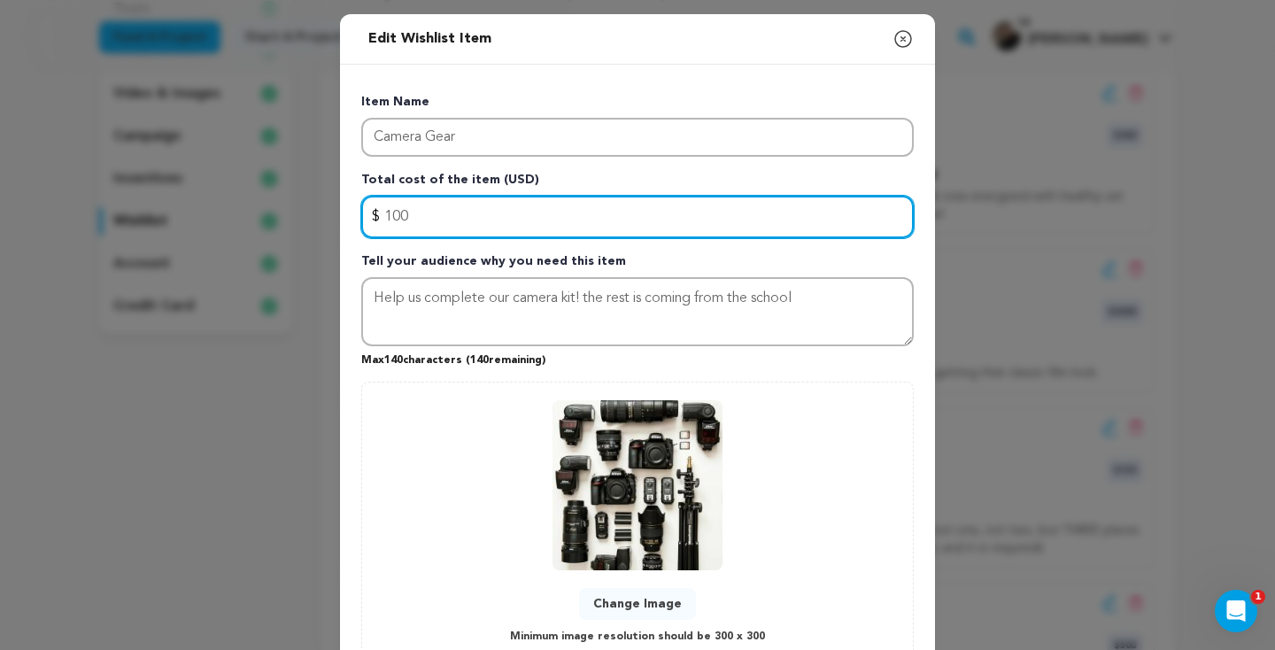
click at [537, 212] on input "100" at bounding box center [637, 217] width 552 height 42
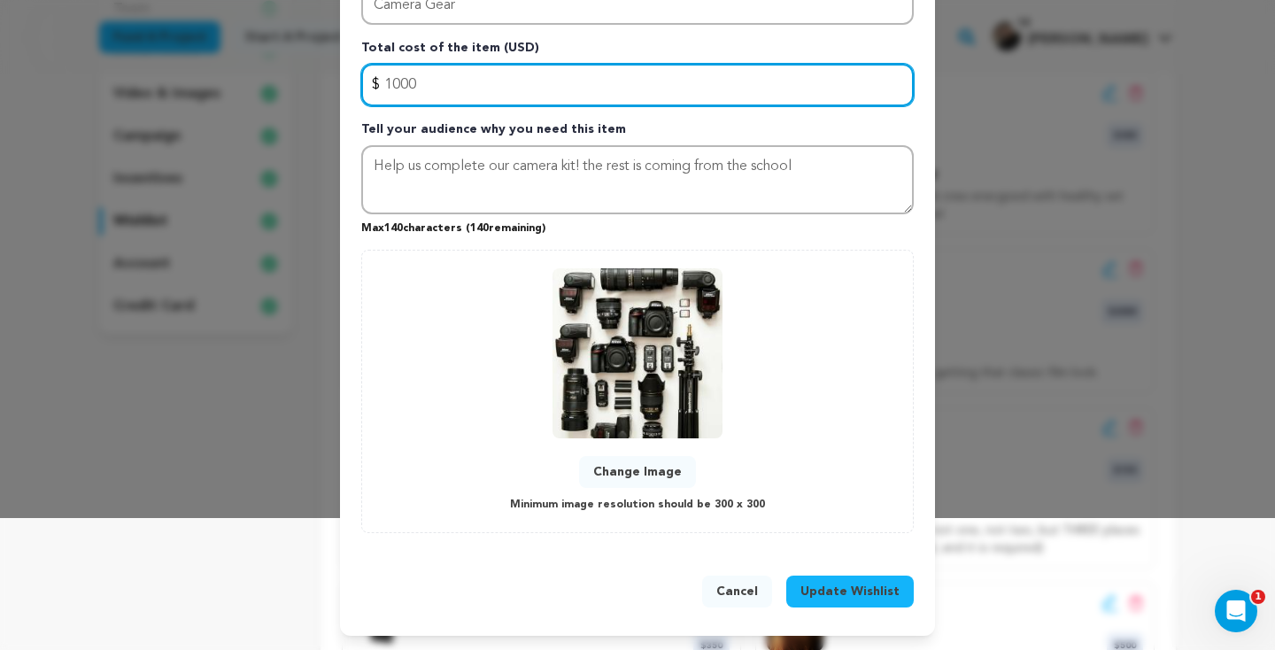
type input "1000"
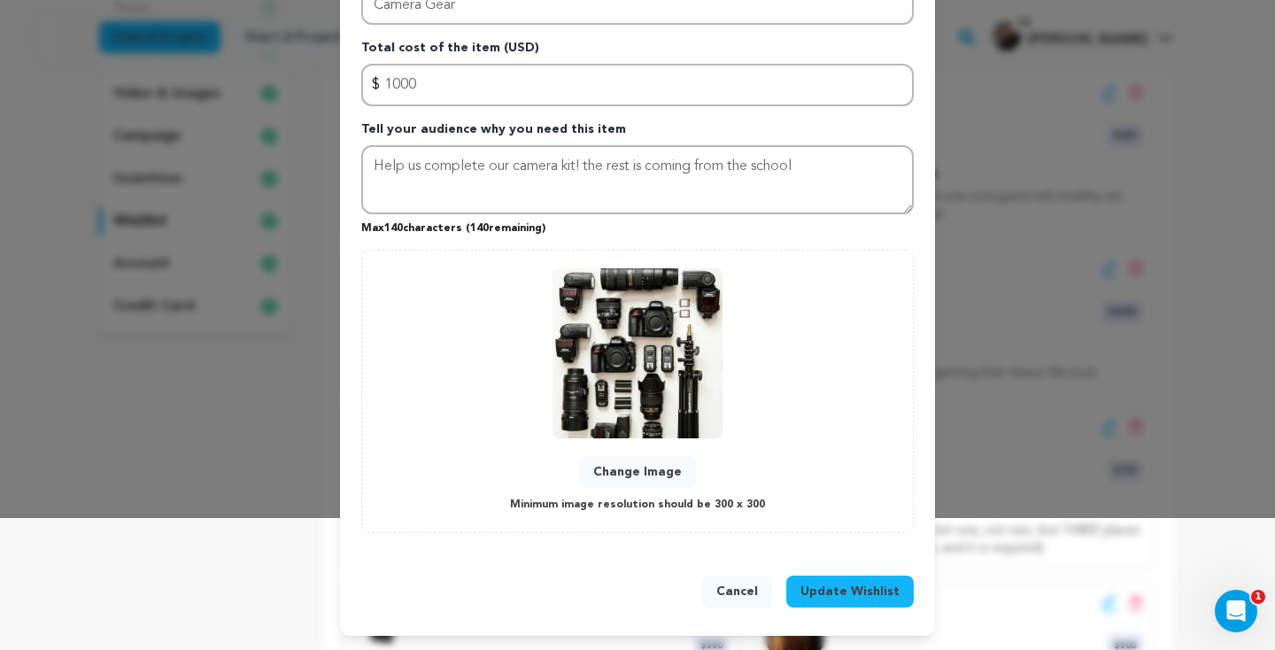
click at [826, 589] on span "Update Wishlist" at bounding box center [849, 592] width 99 height 18
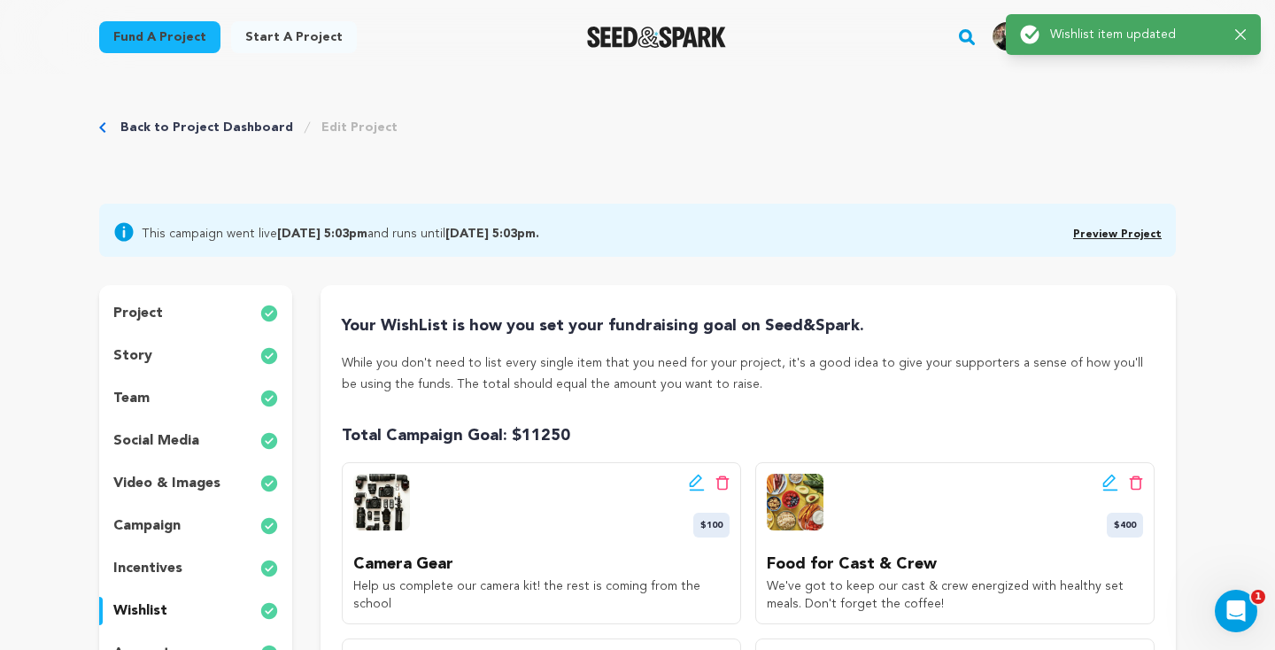
scroll to position [0, 0]
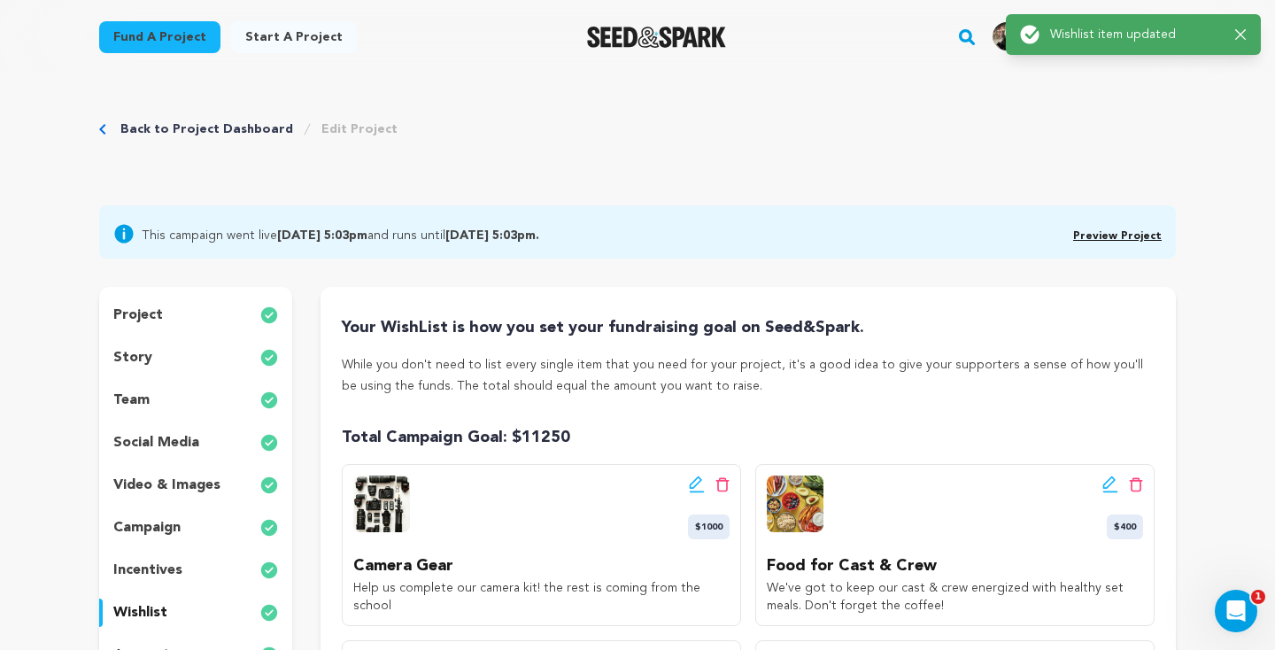
click at [1240, 22] on div "Success: Info: Warning: Error: Wishlist item updated Close notification" at bounding box center [1133, 34] width 255 height 41
click at [1240, 27] on div "Success: Info: Warning: Error: Wishlist item updated Close notification" at bounding box center [1133, 34] width 227 height 19
click at [1240, 45] on div "Success: Info: Warning: Error: Wishlist item updated Close notification" at bounding box center [1133, 34] width 255 height 41
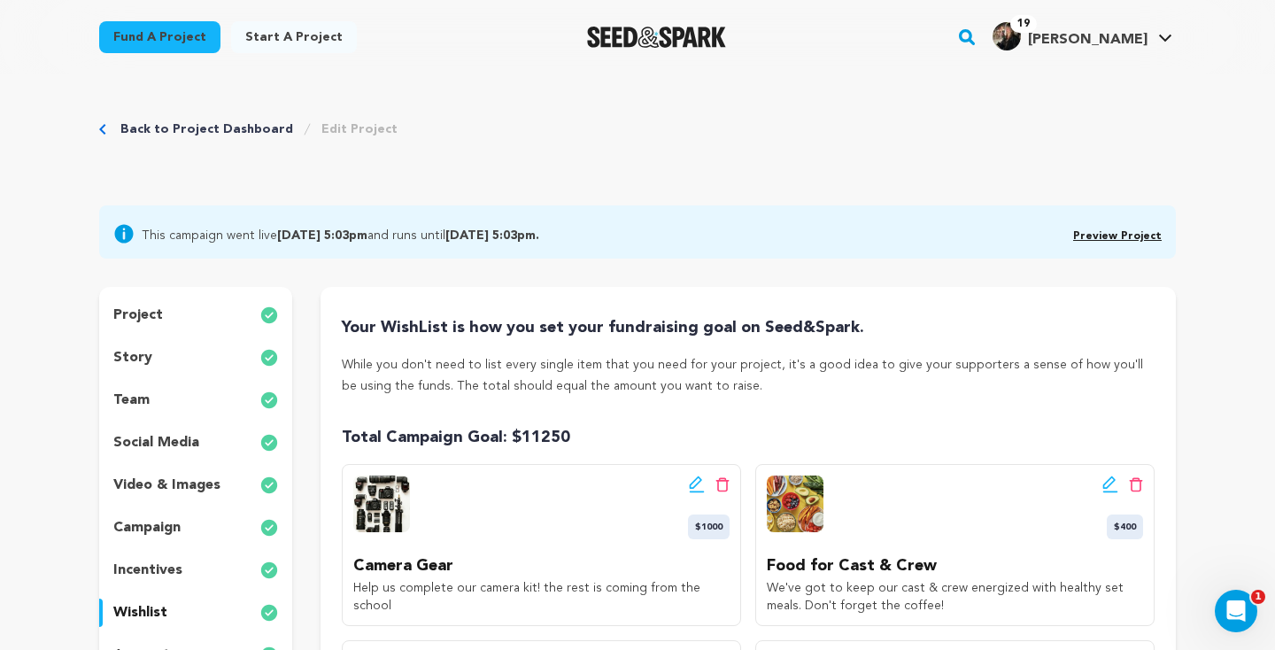
click at [1239, 37] on icon "button" at bounding box center [1235, 34] width 11 height 11
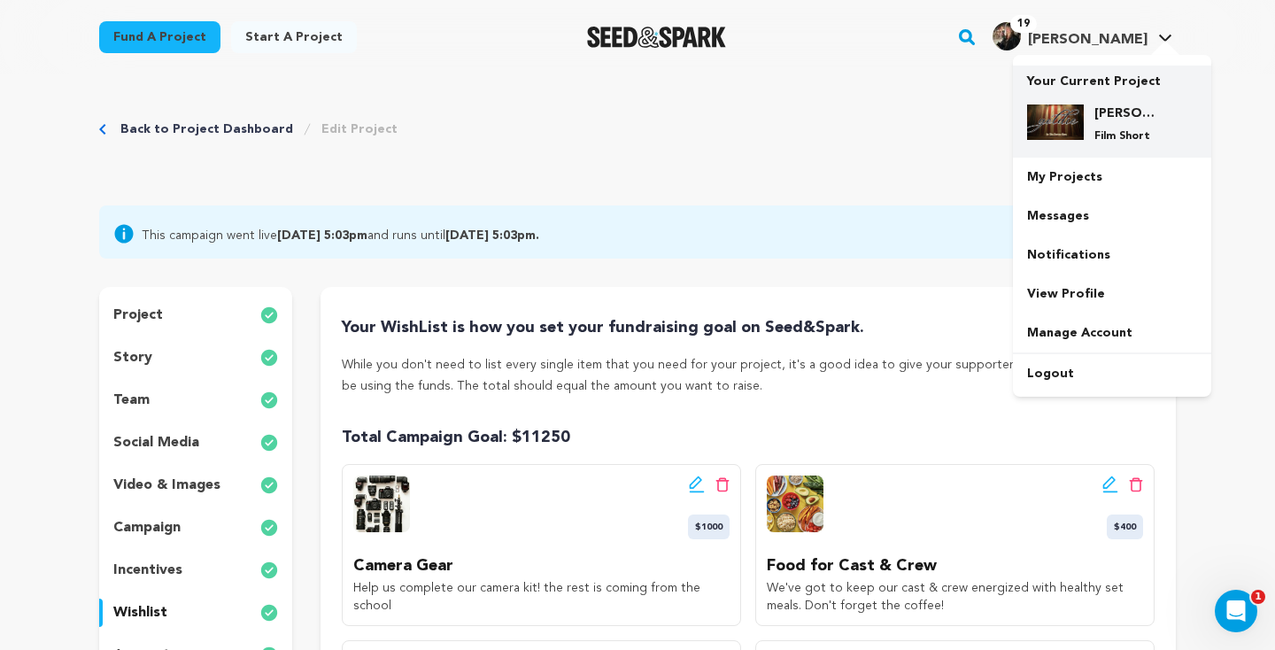
click at [1122, 100] on div "[PERSON_NAME] Film Short" at bounding box center [1112, 123] width 170 height 67
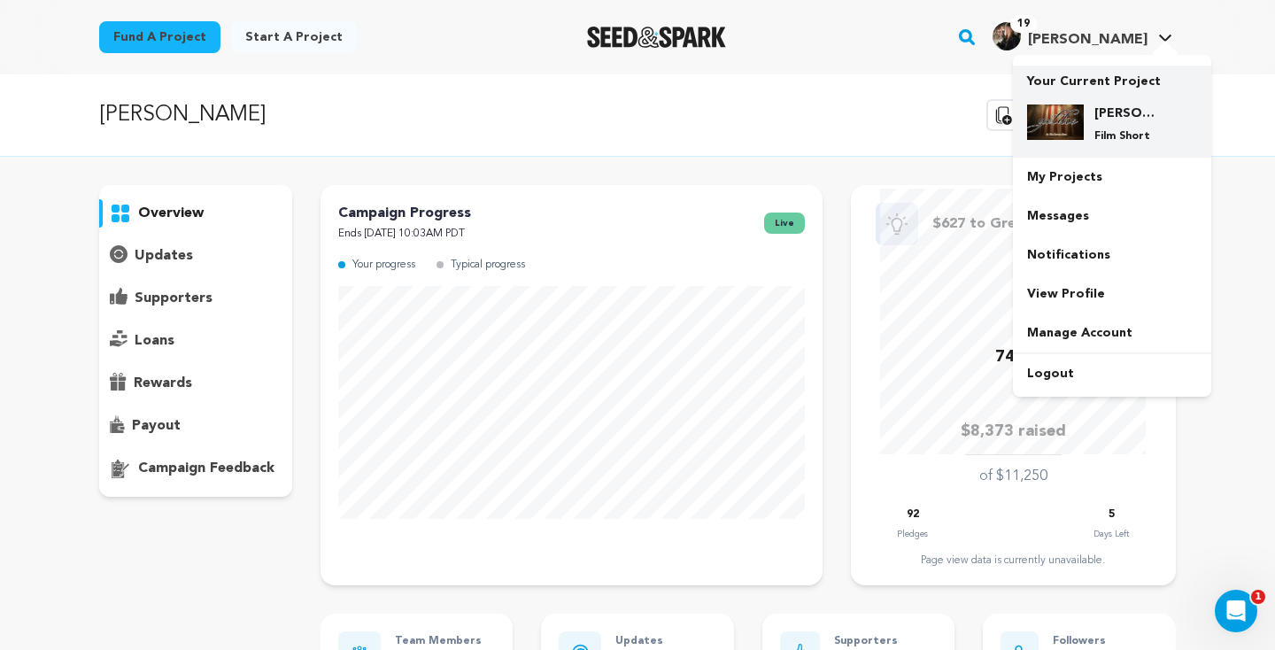
click at [1098, 123] on div "Goldie Film Short" at bounding box center [1126, 123] width 85 height 39
click at [1110, 126] on div "Goldie Film Short" at bounding box center [1126, 123] width 85 height 39
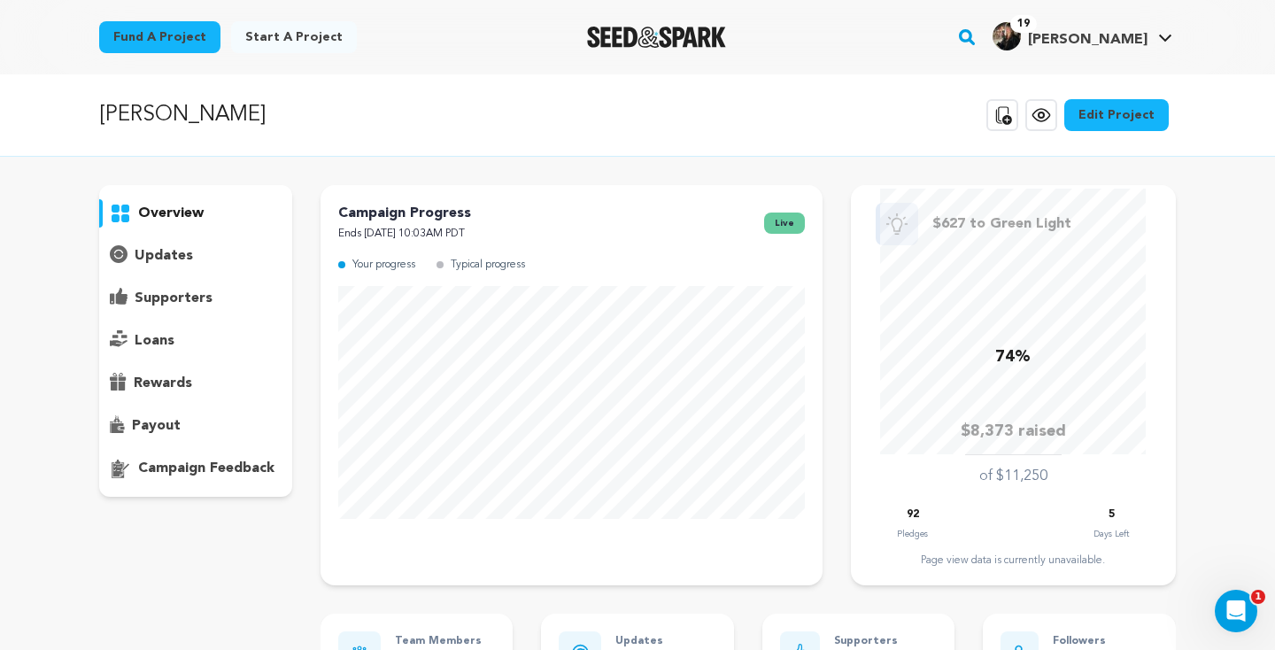
click at [1021, 32] on img "Elise G.'s Profile" at bounding box center [1007, 36] width 28 height 28
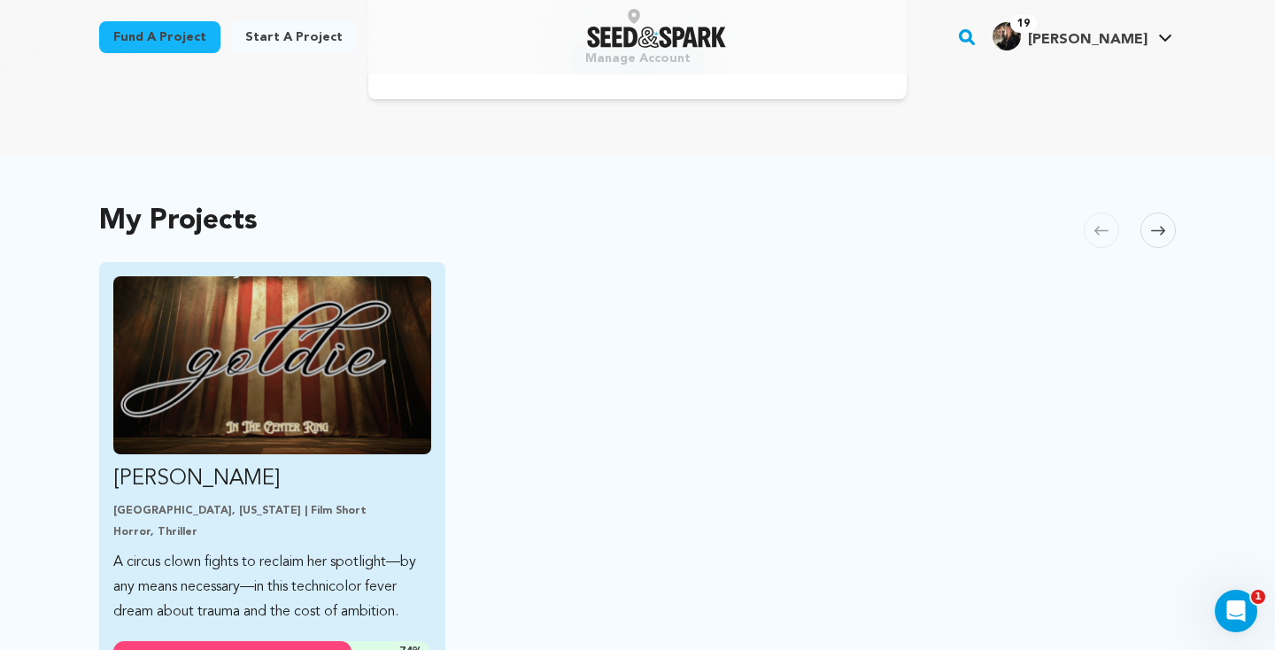
click at [299, 375] on img "Fund Goldie" at bounding box center [272, 365] width 318 height 178
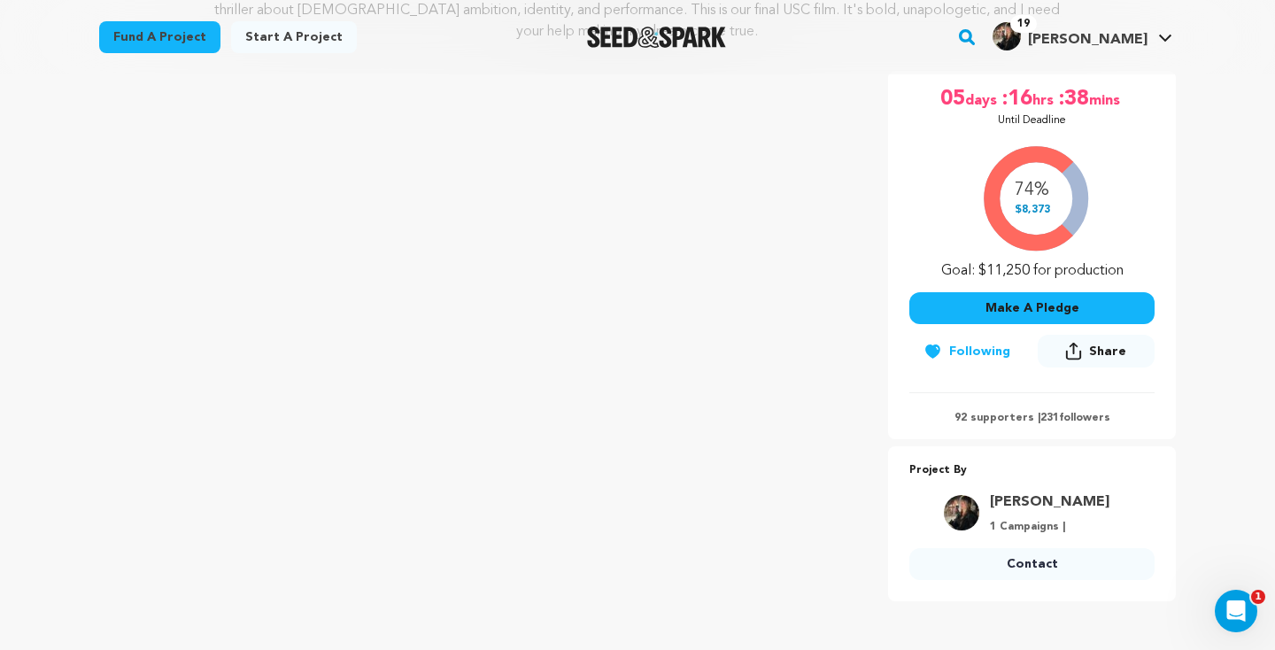
scroll to position [264, 0]
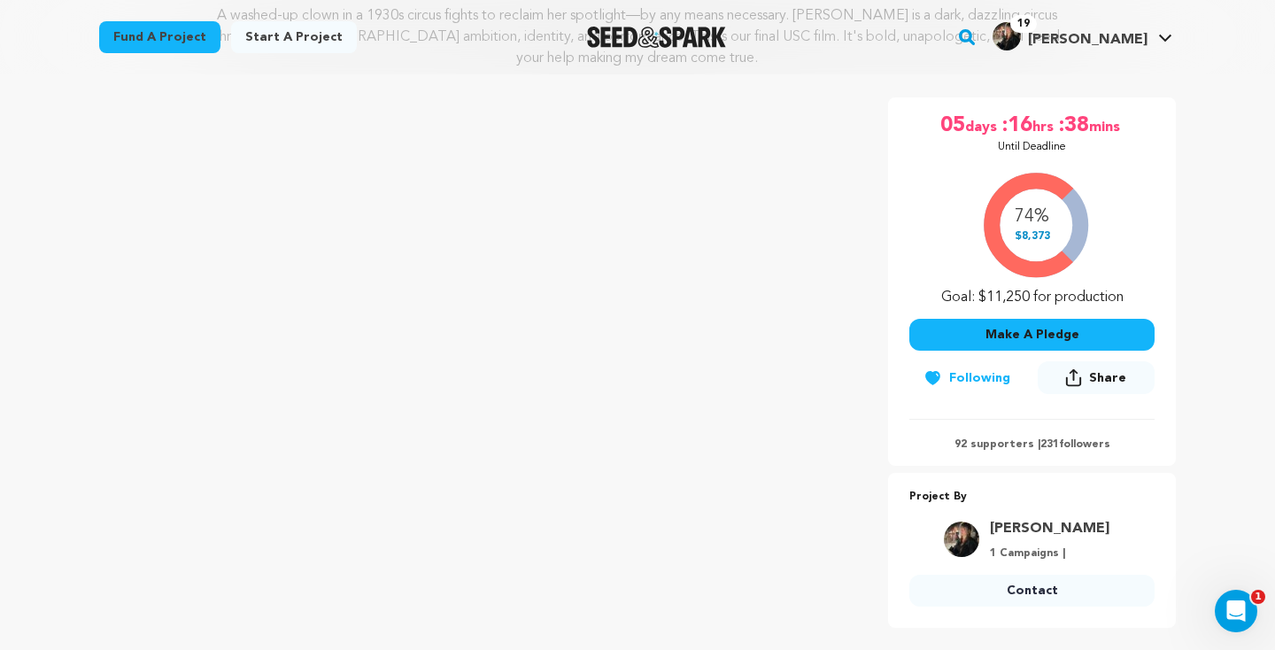
click at [1046, 321] on button "Make A Pledge" at bounding box center [1031, 335] width 245 height 32
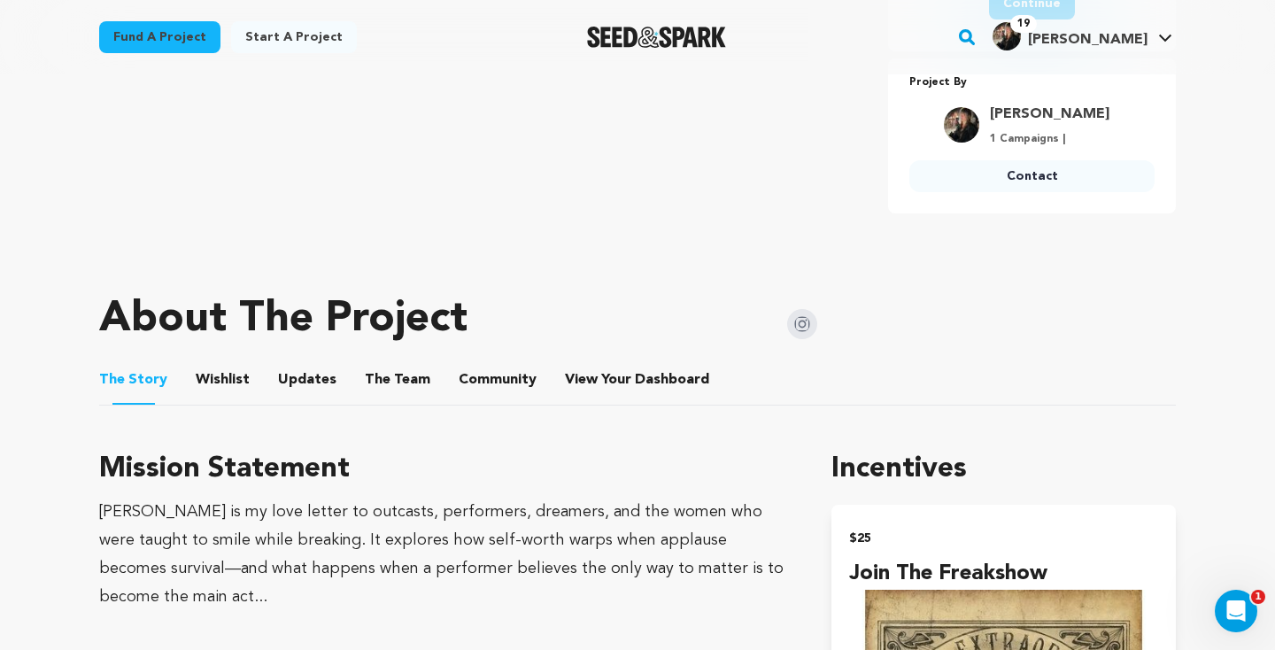
scroll to position [698, 0]
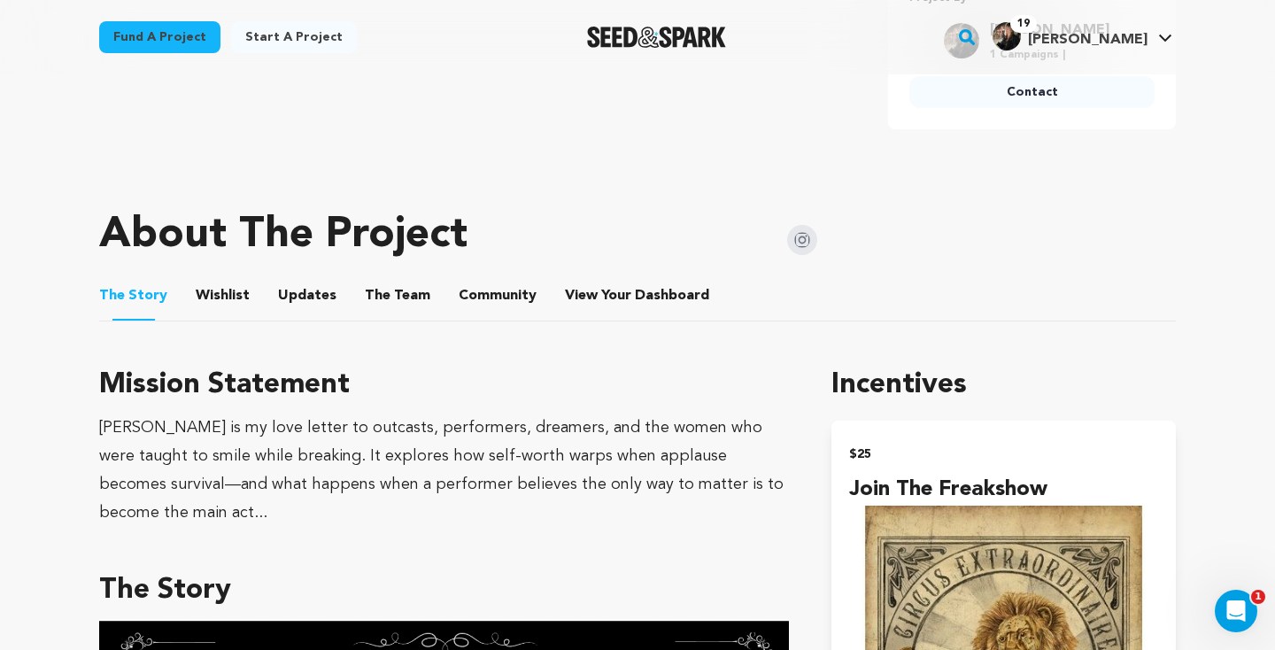
click at [1132, 37] on span "[PERSON_NAME]" at bounding box center [1088, 40] width 120 height 14
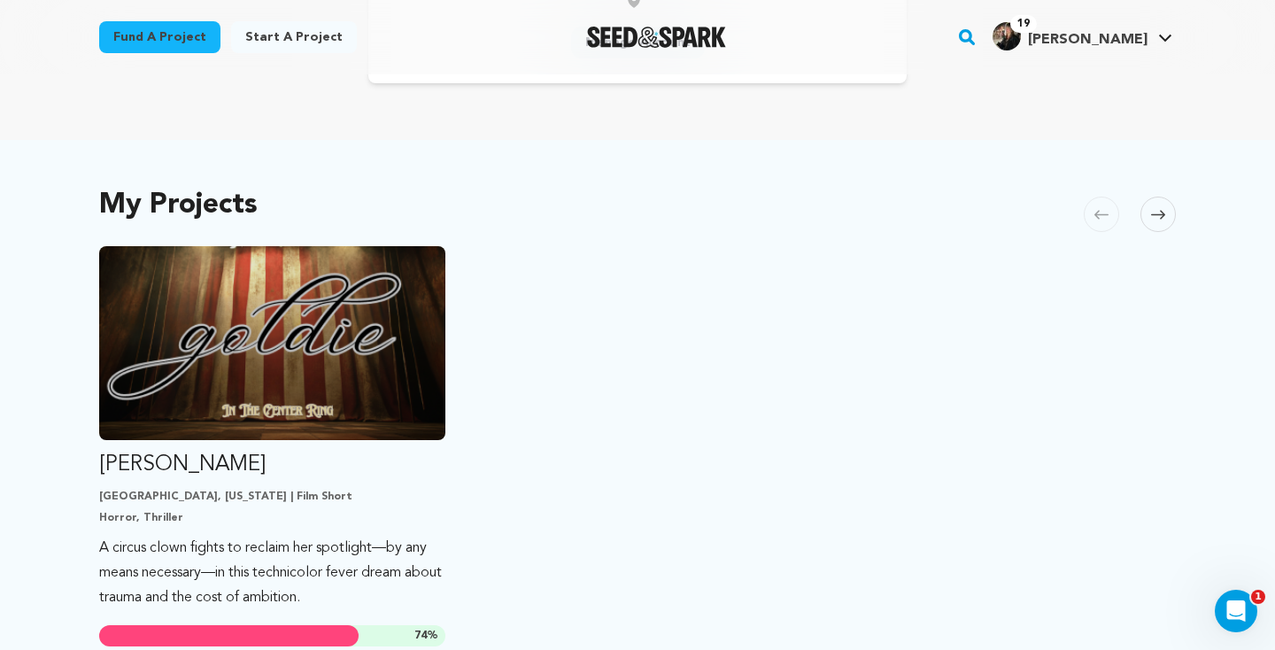
scroll to position [400, 0]
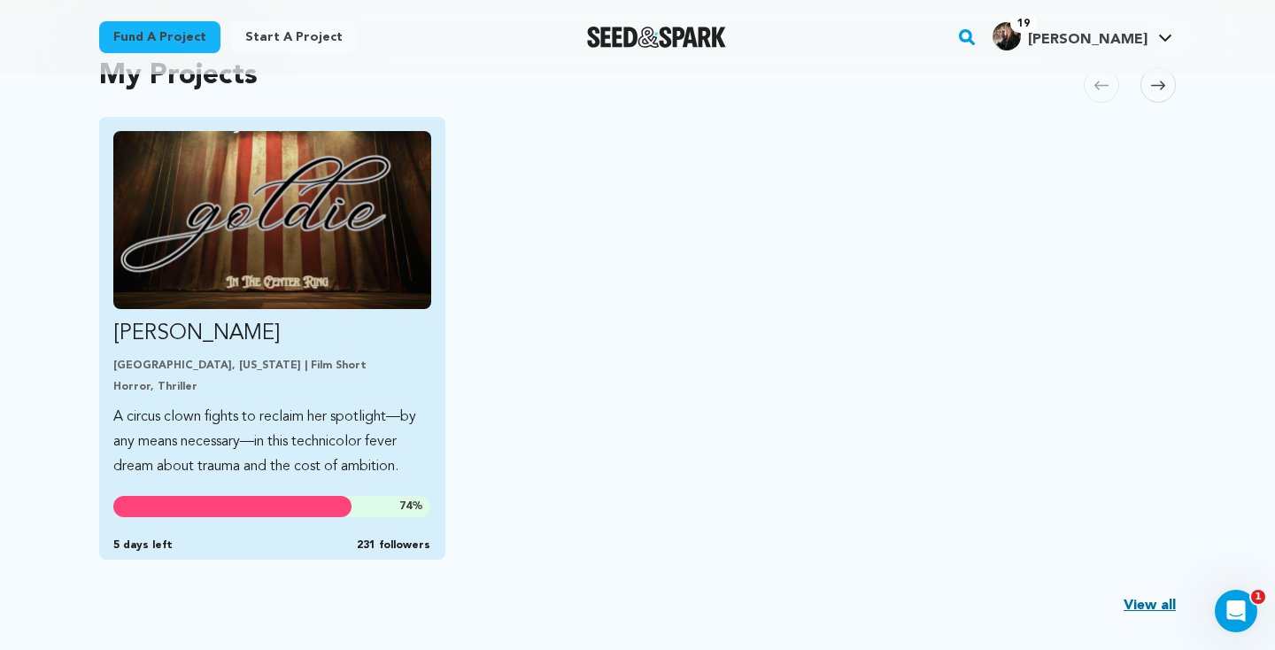
click at [351, 226] on img "Fund Goldie" at bounding box center [272, 220] width 318 height 178
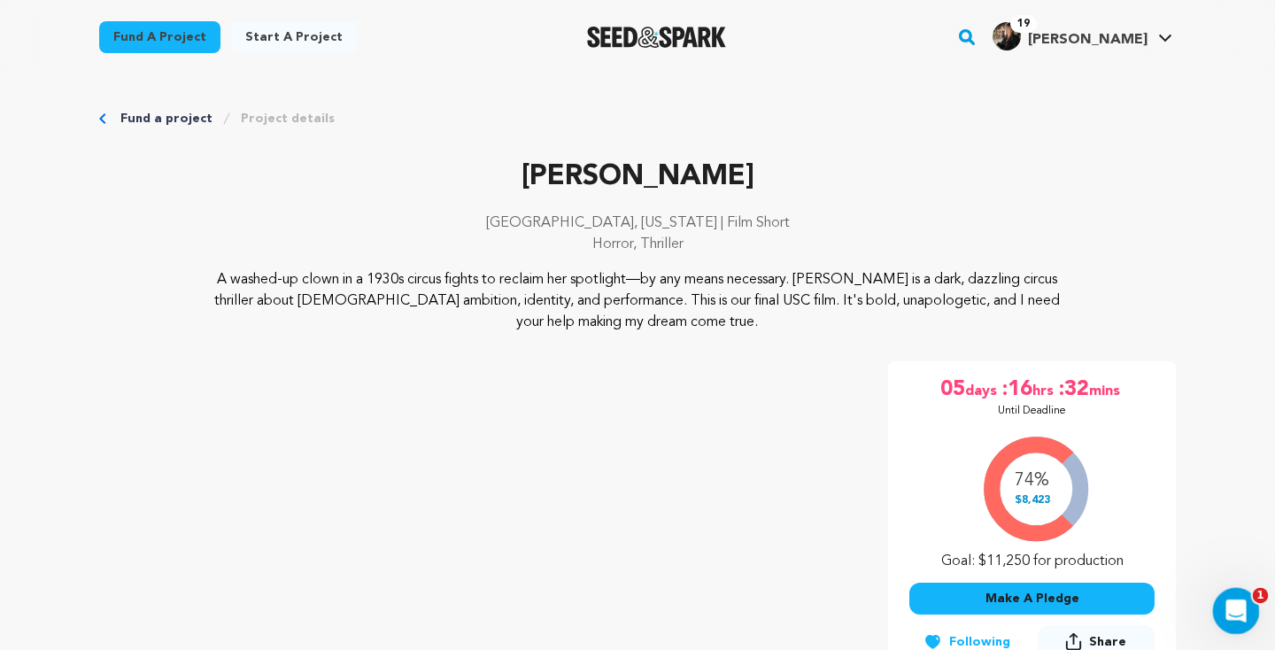
click at [1223, 624] on div "Open Intercom Messenger" at bounding box center [1233, 608] width 58 height 58
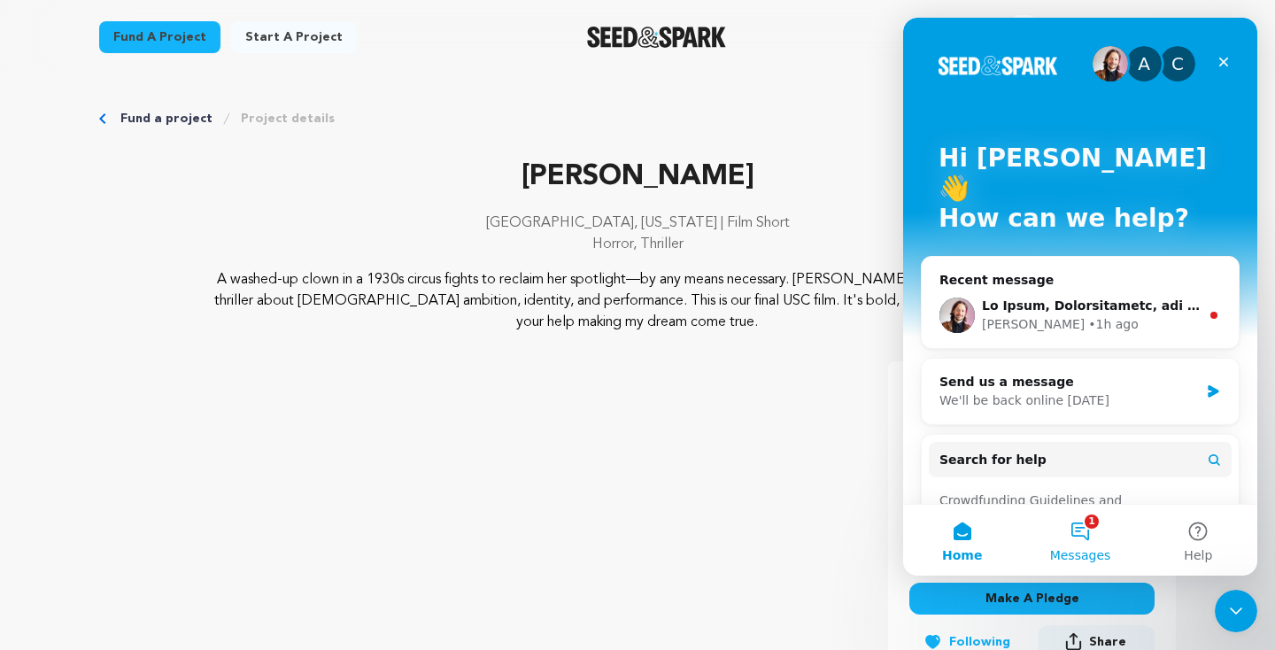
click at [1088, 545] on button "1 Messages" at bounding box center [1080, 540] width 118 height 71
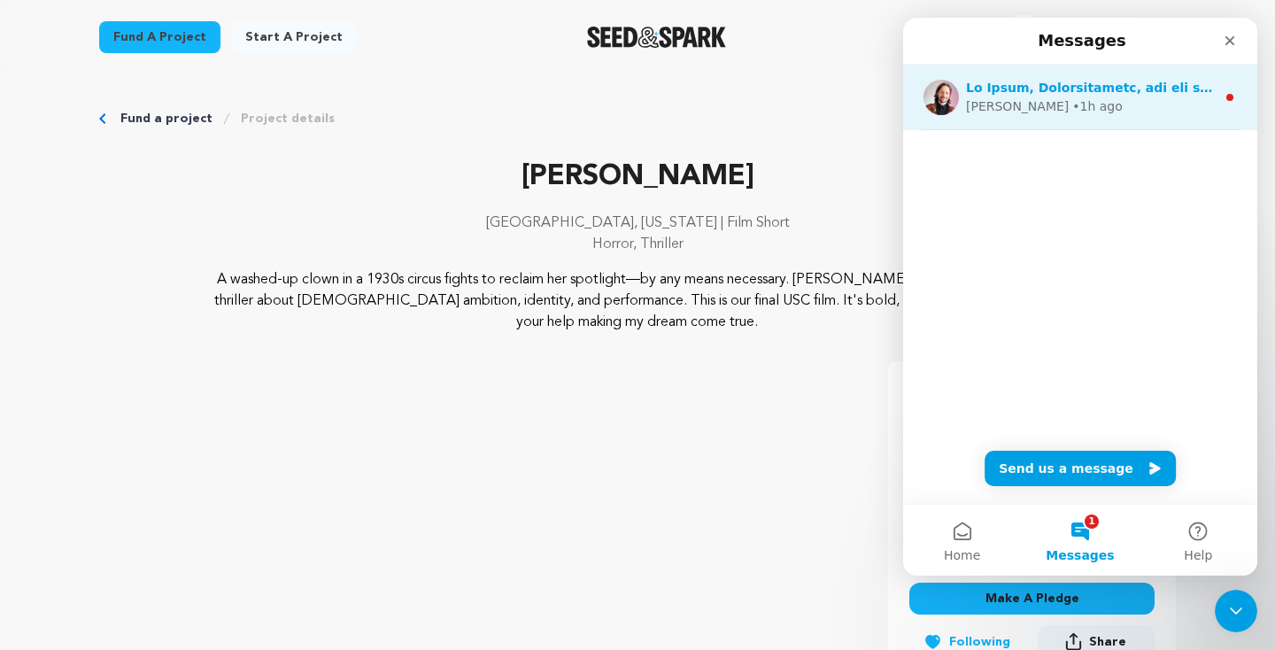
click at [1103, 101] on div "[PERSON_NAME] • 1h ago" at bounding box center [1091, 106] width 250 height 19
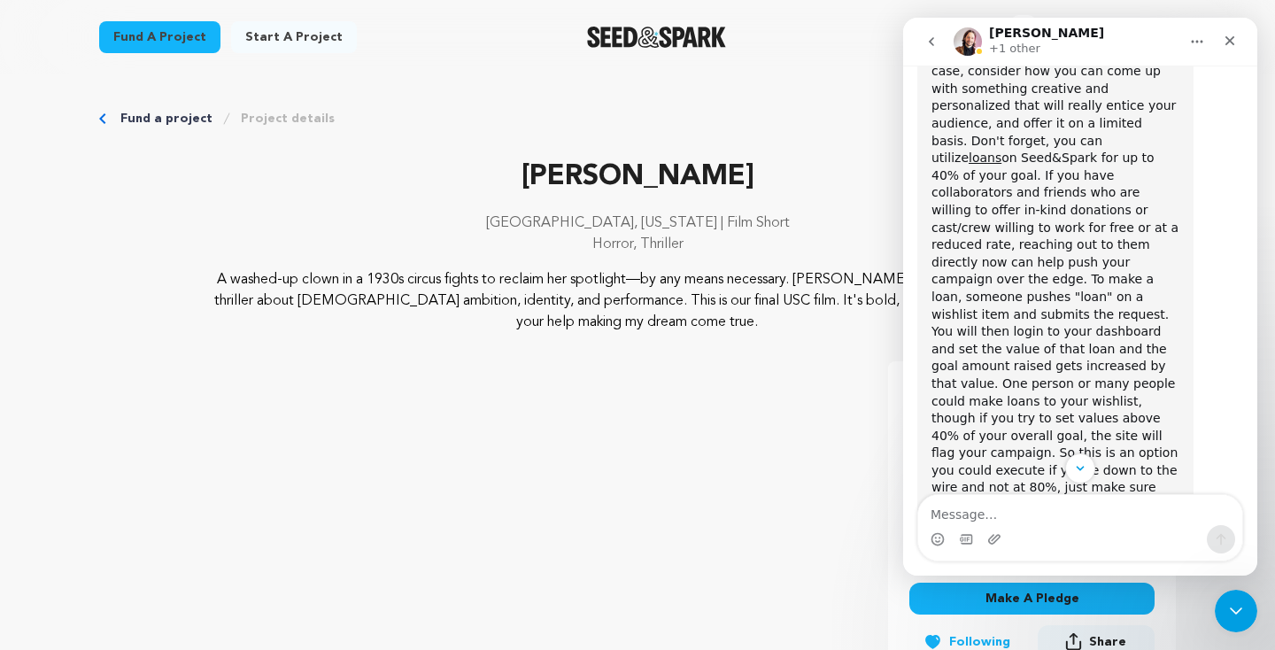
scroll to position [4478, 0]
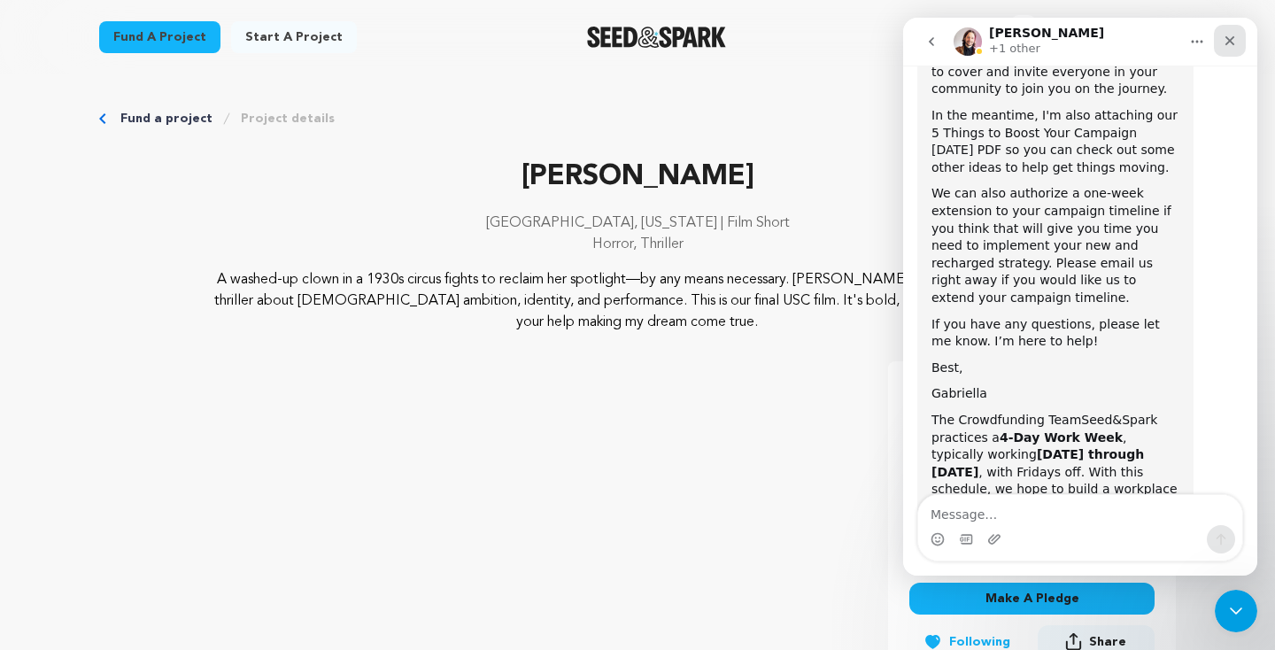
click at [1241, 42] on div "Close" at bounding box center [1230, 41] width 32 height 32
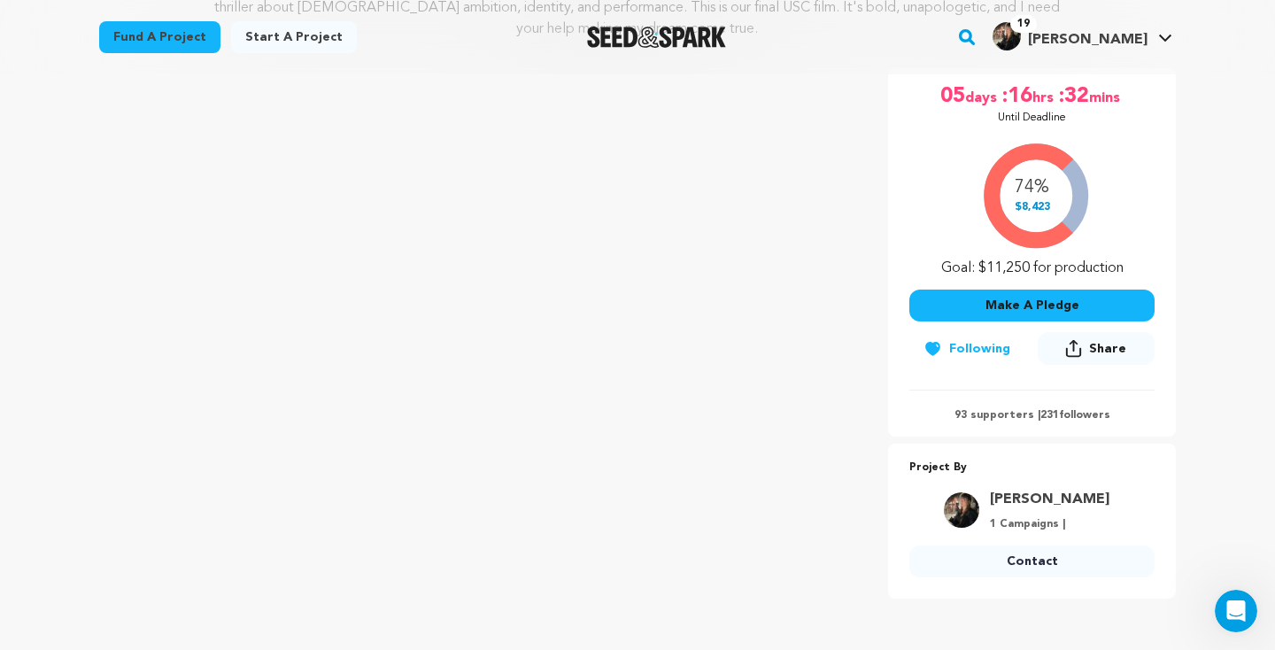
scroll to position [987, 0]
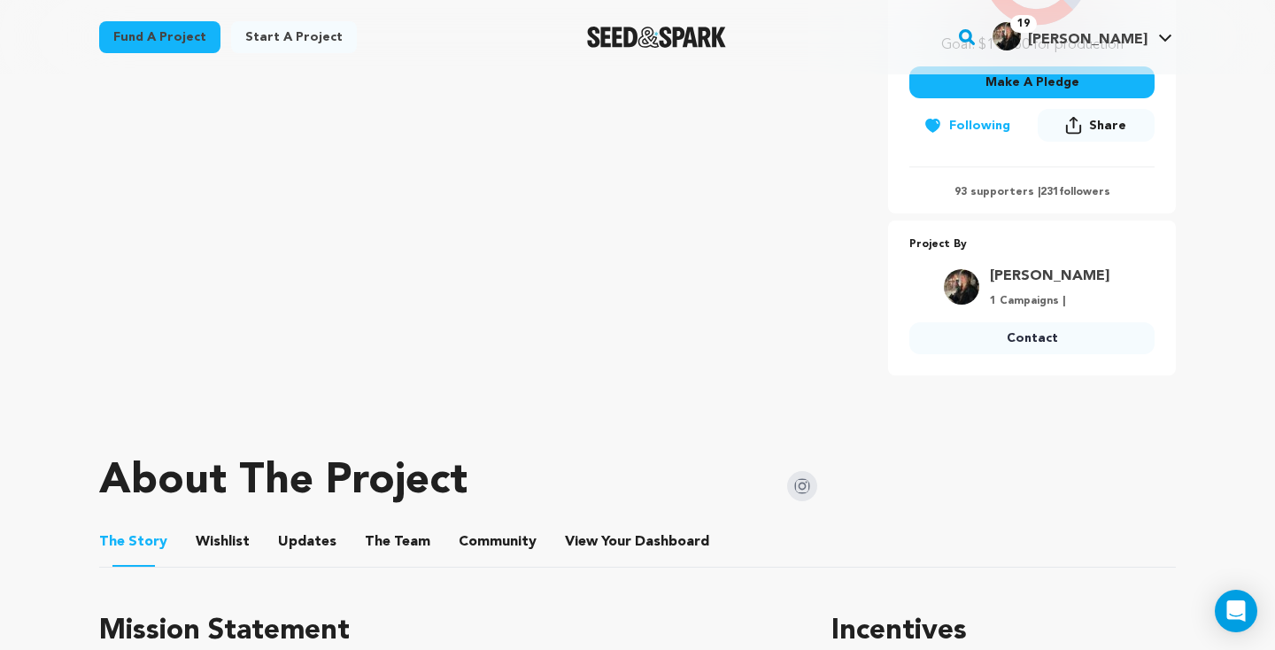
scroll to position [513, 0]
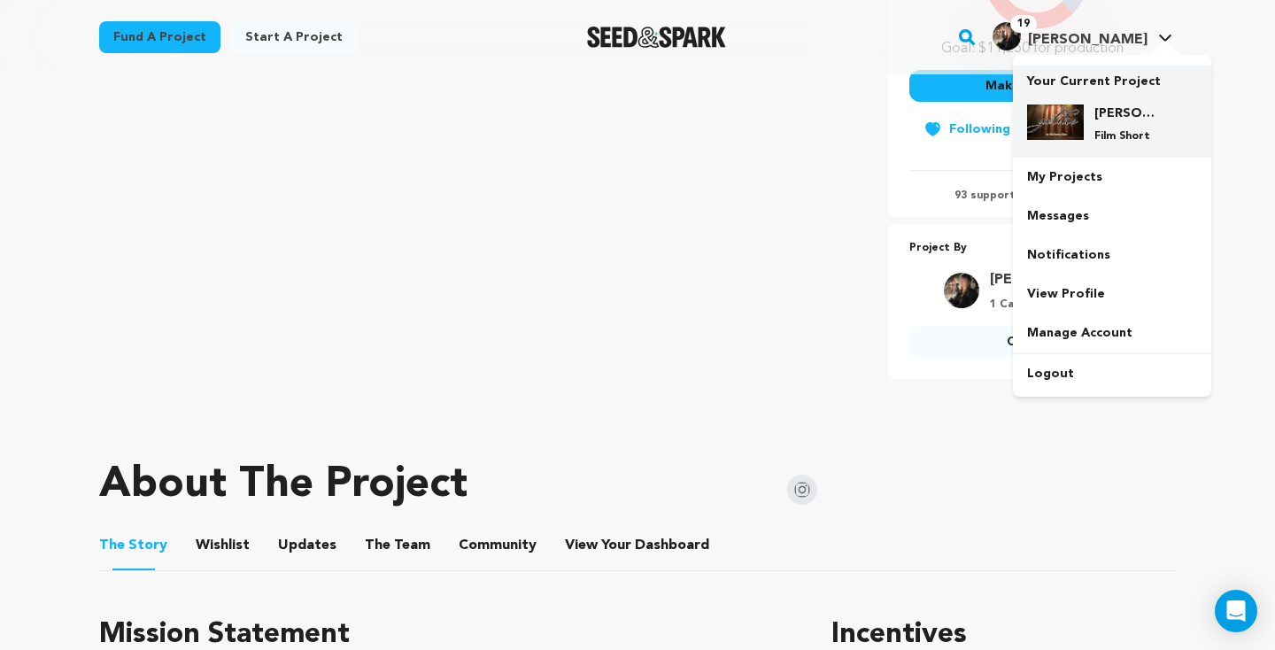
click at [1108, 105] on h4 "[PERSON_NAME]" at bounding box center [1126, 113] width 64 height 18
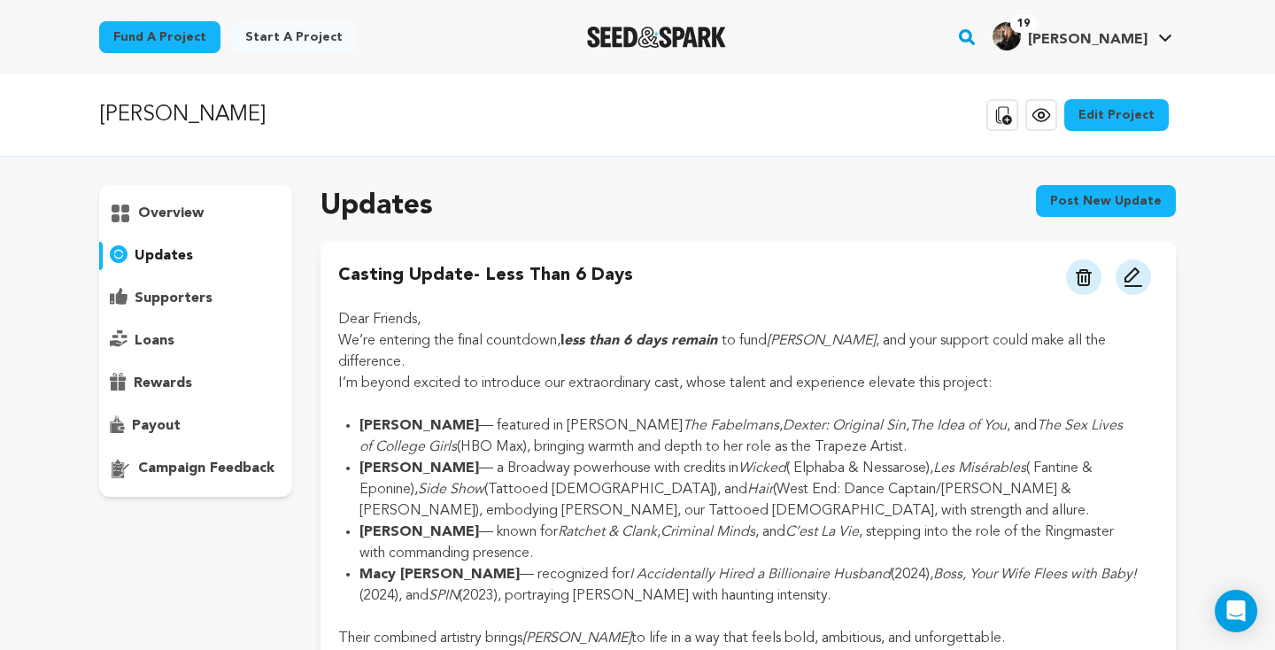
scroll to position [268, 0]
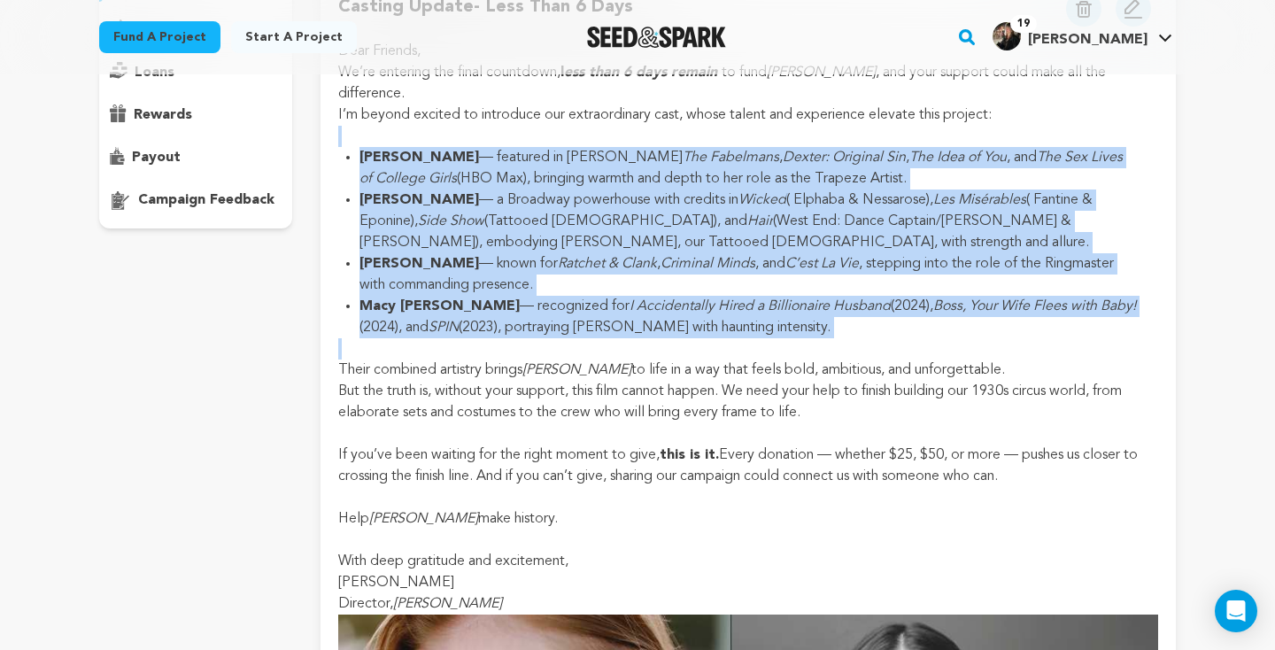
drag, startPoint x: 849, startPoint y: 321, endPoint x: 327, endPoint y: 124, distance: 558.1
copy div "[PERSON_NAME] — featured in [PERSON_NAME] The Fabelmans , [PERSON_NAME]: Origin…"
